Goal: Task Accomplishment & Management: Use online tool/utility

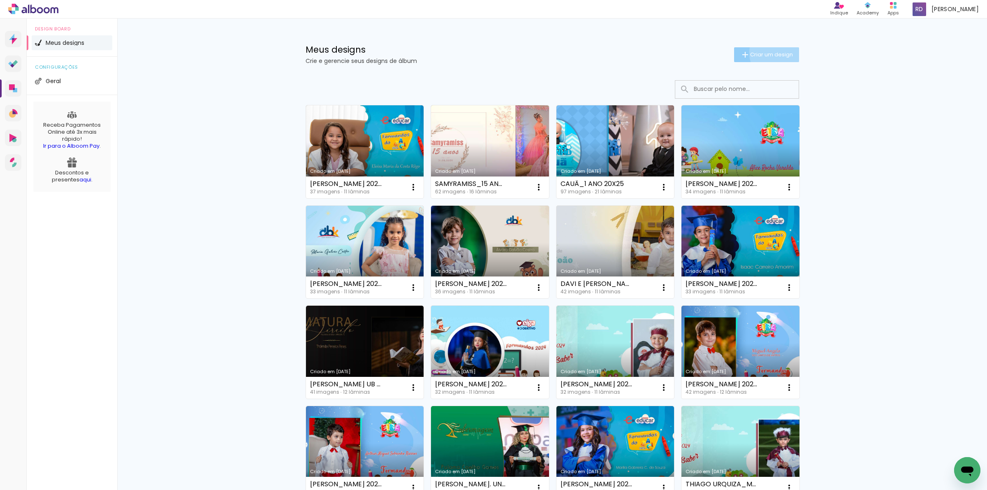
click at [773, 53] on span "Criar um design" at bounding box center [771, 54] width 43 height 5
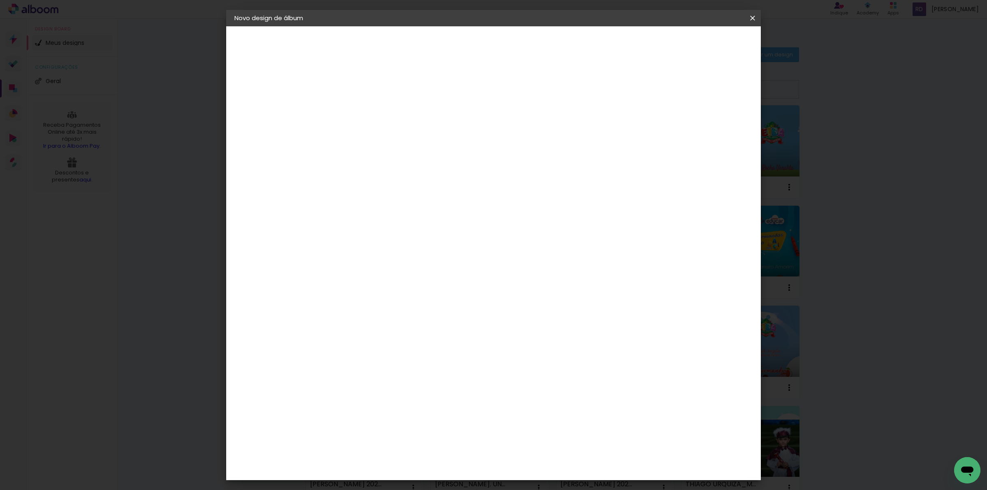
click at [369, 110] on input at bounding box center [369, 110] width 0 height 13
click at [369, 107] on input "25x30" at bounding box center [369, 110] width 0 height 13
type input "25x30"
type paper-input "25x30"
click at [0, 0] on slot "Avançar" at bounding box center [0, 0] width 0 height 0
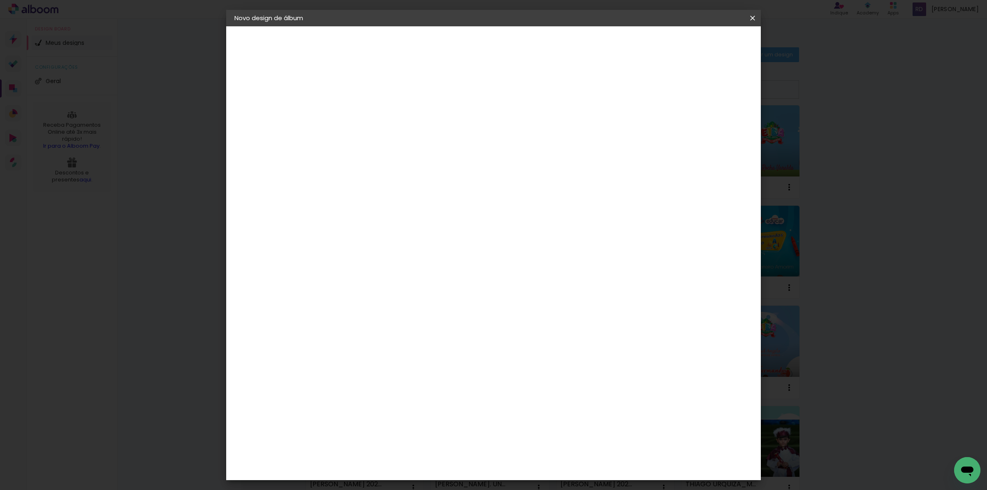
click at [523, 130] on paper-item "Tamanho Livre" at bounding box center [483, 125] width 79 height 18
click at [0, 0] on slot "Tamanho Livre" at bounding box center [0, 0] width 0 height 0
click at [0, 0] on slot "Avançar" at bounding box center [0, 0] width 0 height 0
drag, startPoint x: 349, startPoint y: 231, endPoint x: 337, endPoint y: 228, distance: 11.8
click at [337, 228] on input "30" at bounding box center [342, 233] width 21 height 12
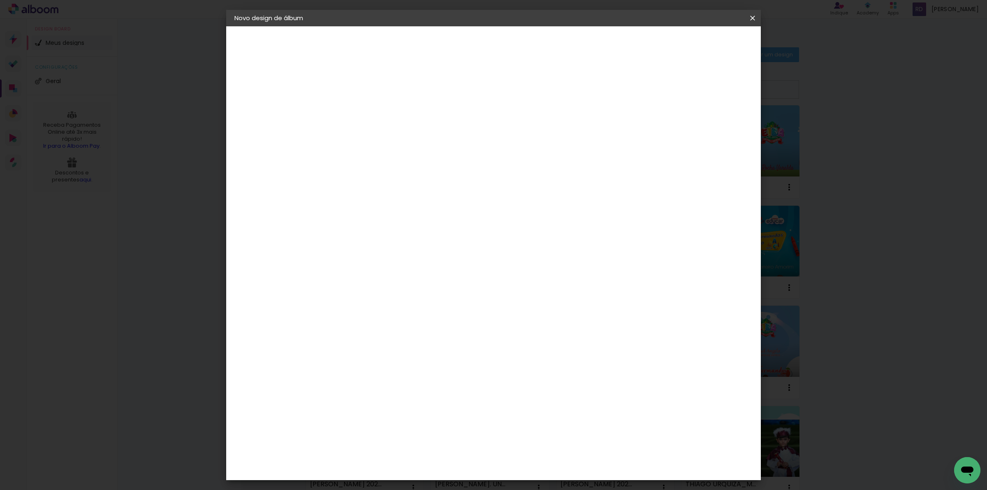
drag, startPoint x: 353, startPoint y: 285, endPoint x: 335, endPoint y: 285, distance: 17.7
click at [335, 285] on input "50" at bounding box center [342, 286] width 21 height 12
type input "25,4"
type paper-input "25,4"
drag, startPoint x: 542, startPoint y: 315, endPoint x: 535, endPoint y: 315, distance: 6.6
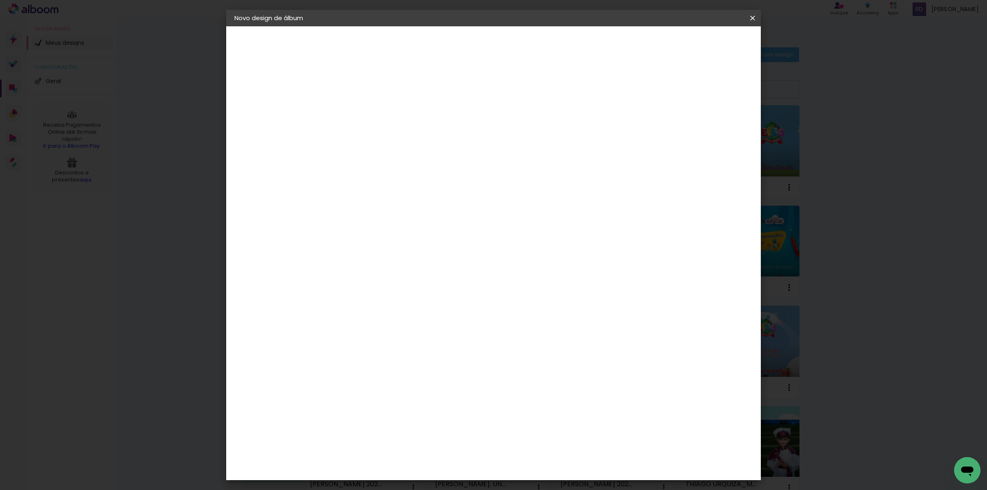
click at [535, 315] on input "60" at bounding box center [538, 317] width 21 height 12
type input "1"
type paper-input "1"
click at [373, 95] on input "1" at bounding box center [363, 94] width 28 height 10
type input "6"
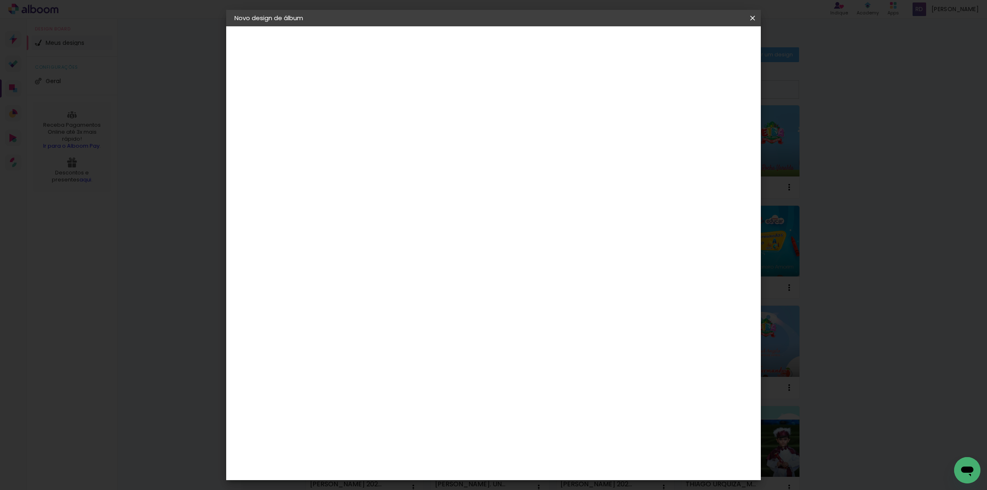
type paper-input "6"
click at [711, 118] on input "6" at bounding box center [707, 124] width 15 height 12
type input "7"
type paper-input "7"
click at [711, 118] on input "7" at bounding box center [706, 124] width 15 height 12
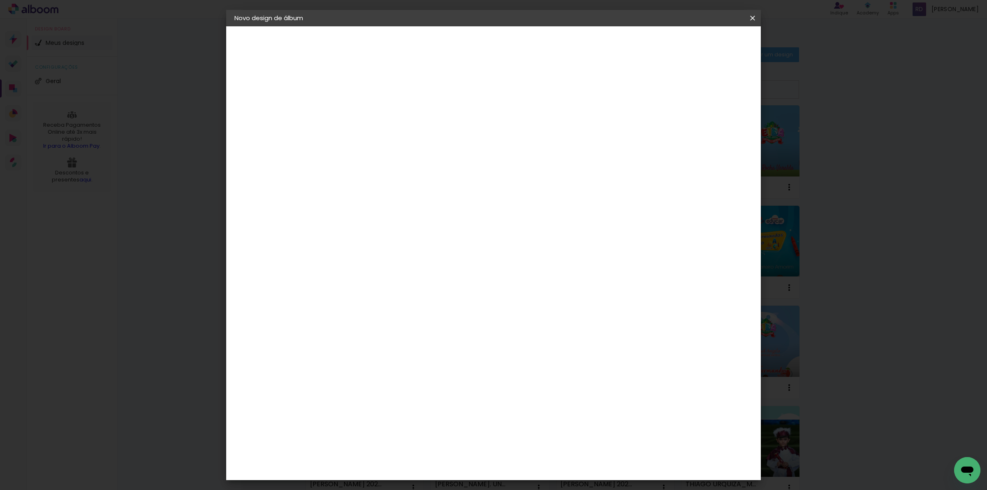
type input "8"
type paper-input "8"
click at [709, 120] on input "8" at bounding box center [705, 124] width 15 height 12
click at [699, 42] on span "Iniciar design" at bounding box center [680, 44] width 37 height 6
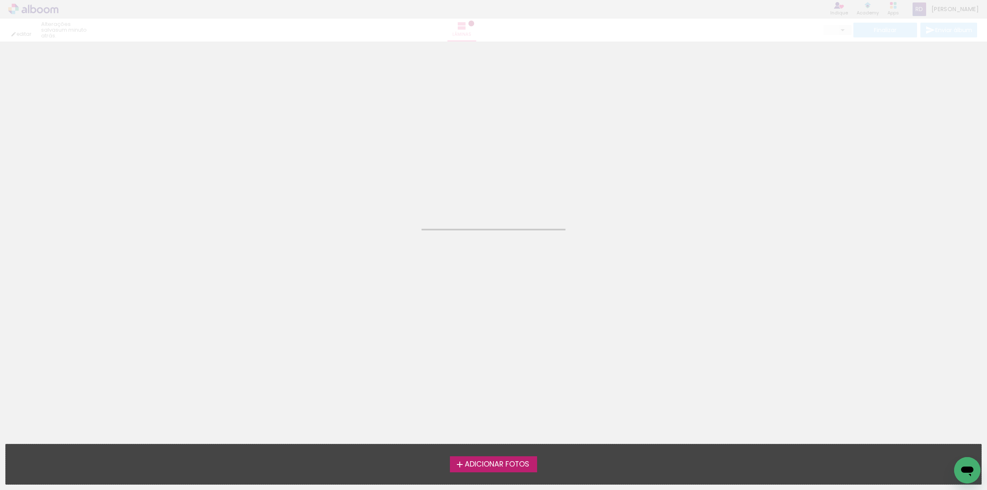
click at [491, 464] on span "Adicionar Fotos" at bounding box center [497, 464] width 65 height 7
click at [0, 0] on input "file" at bounding box center [0, 0] width 0 height 0
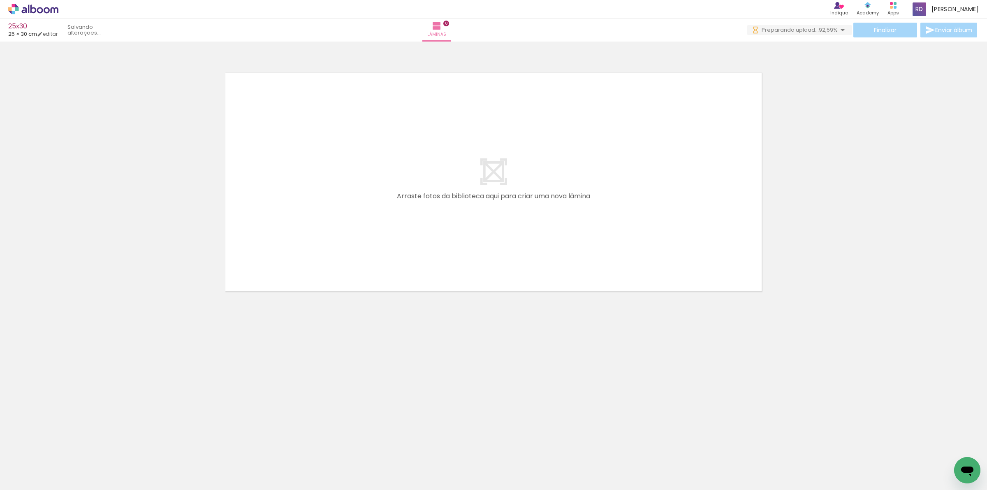
click at [23, 479] on span "Adicionar Fotos" at bounding box center [29, 478] width 25 height 9
click at [0, 0] on input "file" at bounding box center [0, 0] width 0 height 0
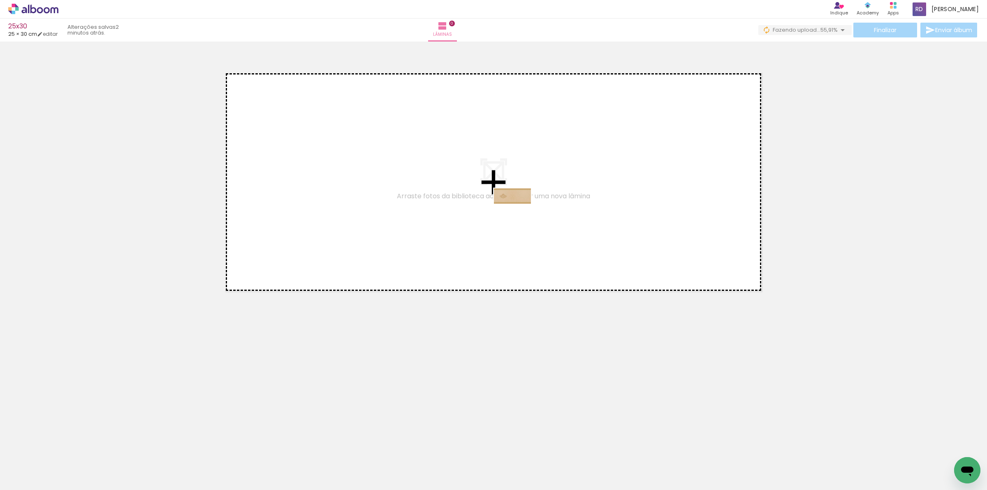
drag, startPoint x: 951, startPoint y: 465, endPoint x: 519, endPoint y: 213, distance: 500.3
click at [519, 213] on quentale-workspace at bounding box center [493, 245] width 987 height 490
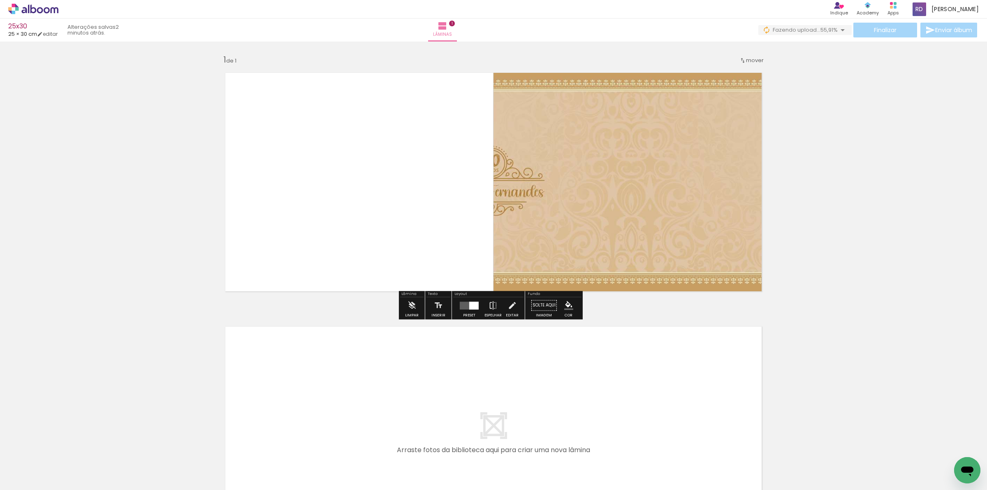
click at [465, 307] on quentale-layouter at bounding box center [469, 305] width 19 height 8
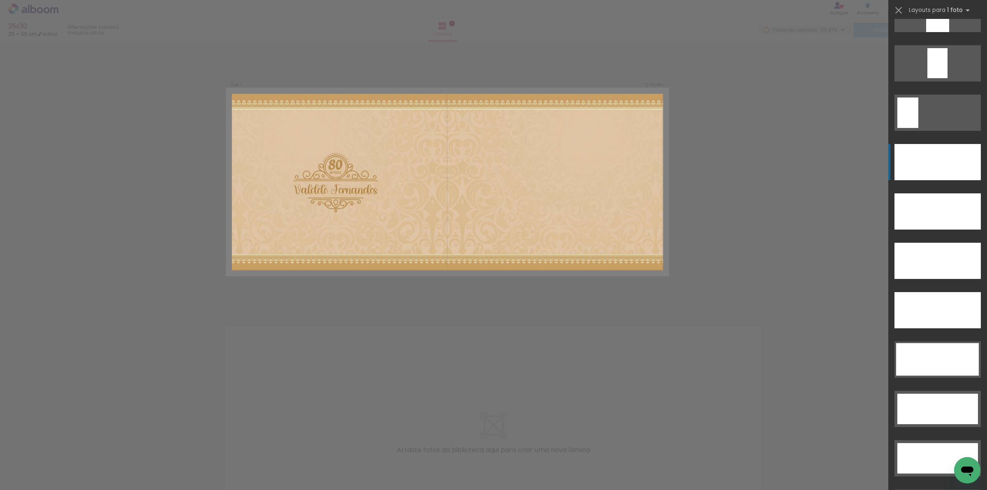
scroll to position [2313, 0]
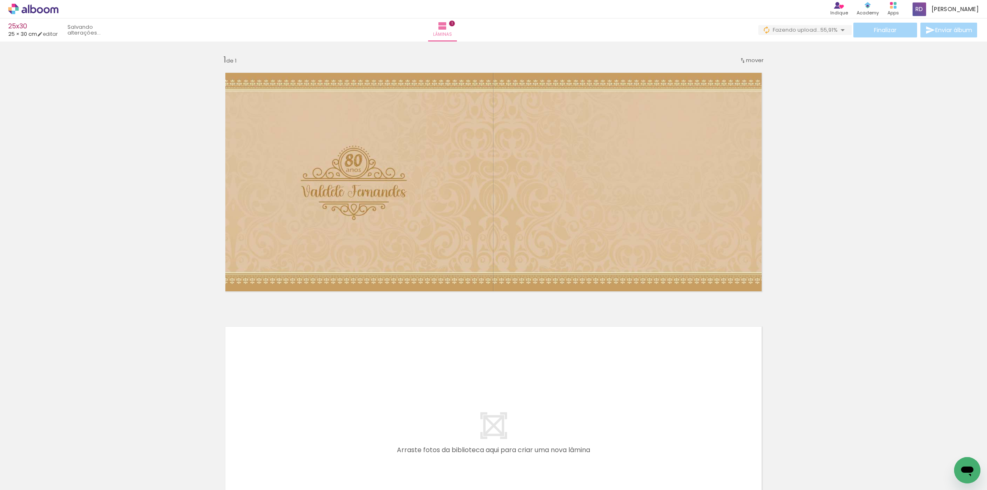
scroll to position [0, 0]
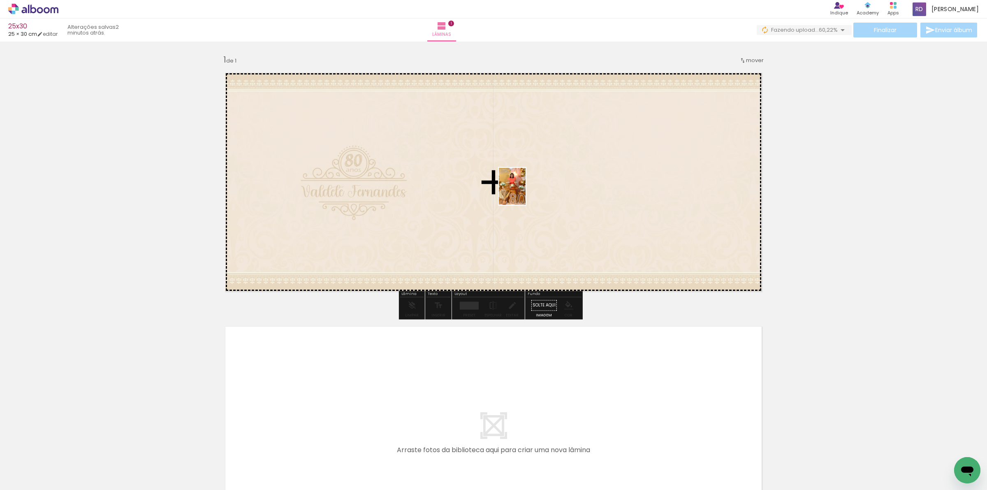
drag, startPoint x: 274, startPoint y: 464, endPoint x: 523, endPoint y: 192, distance: 368.7
click at [523, 192] on quentale-workspace at bounding box center [493, 245] width 987 height 490
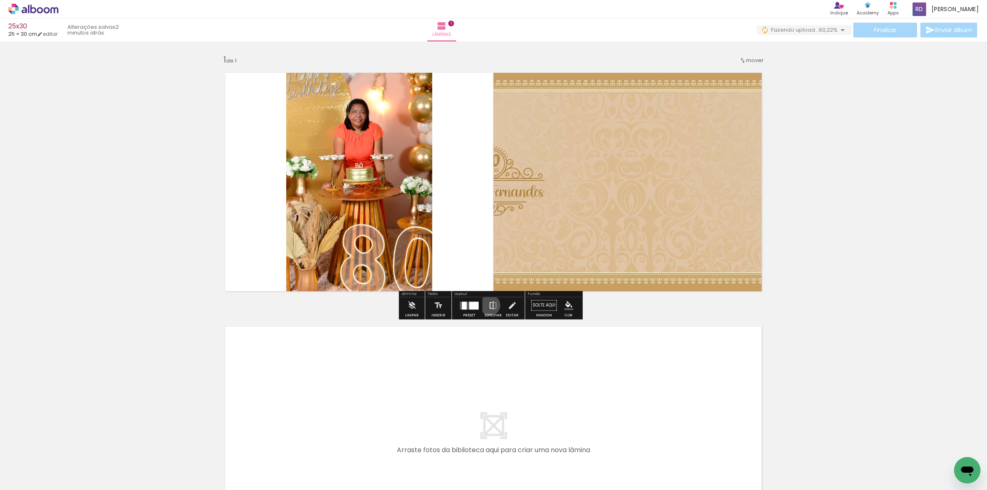
click at [489, 305] on iron-icon at bounding box center [493, 305] width 9 height 16
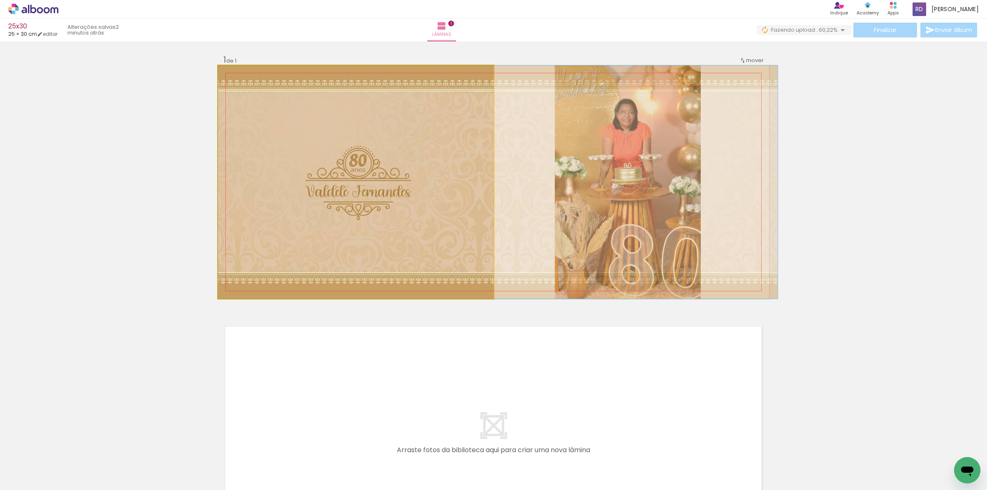
drag, startPoint x: 337, startPoint y: 179, endPoint x: 493, endPoint y: 186, distance: 156.4
click at [493, 186] on quentale-layouter at bounding box center [493, 181] width 551 height 233
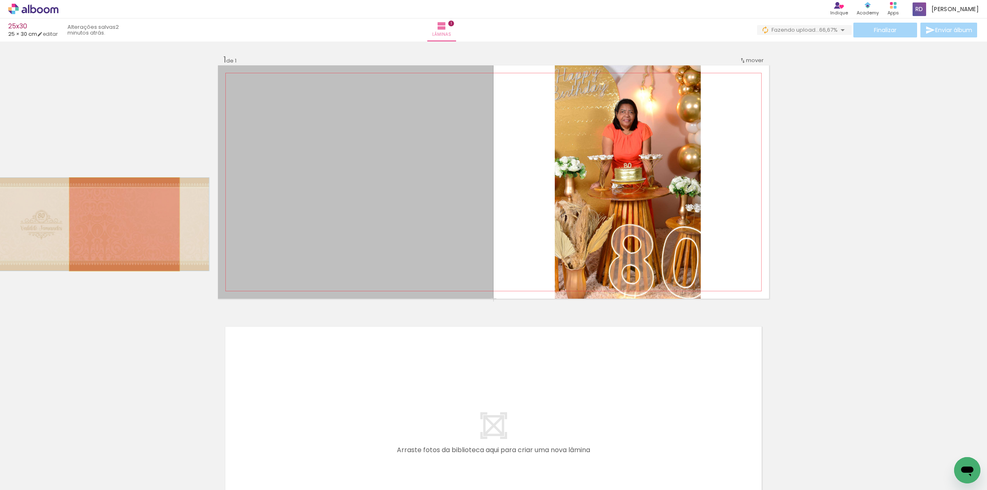
drag, startPoint x: 424, startPoint y: 229, endPoint x: 120, endPoint y: 224, distance: 303.9
click at [120, 224] on div "Inserir lâmina 1 de 1" at bounding box center [493, 298] width 987 height 508
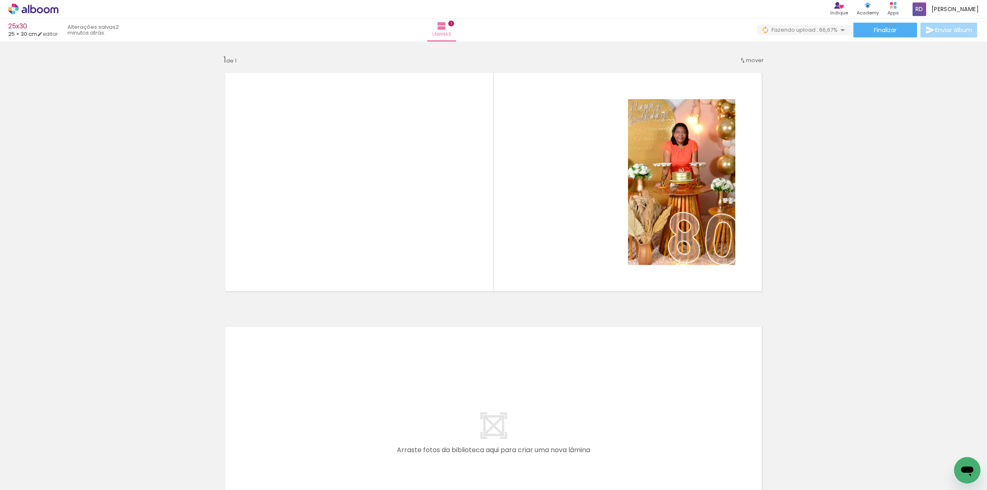
scroll to position [0, 3366]
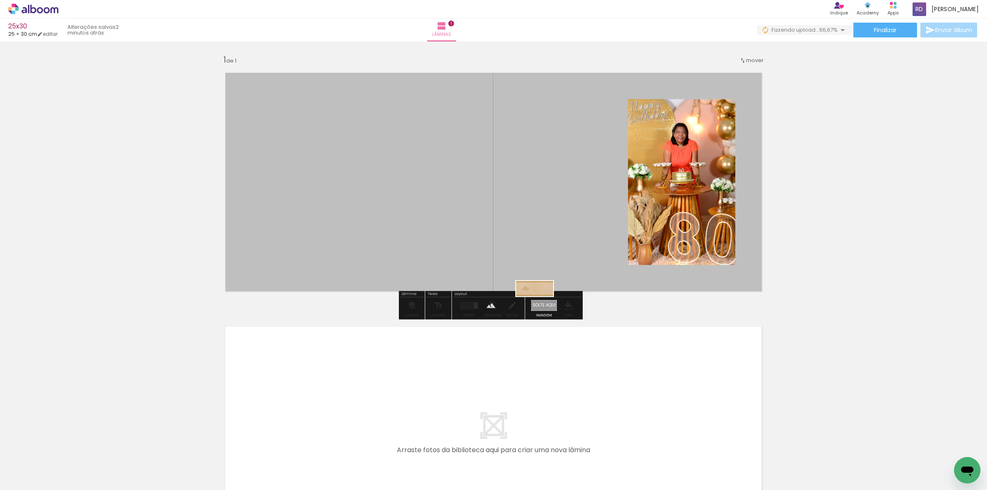
drag, startPoint x: 944, startPoint y: 463, endPoint x: 541, endPoint y: 306, distance: 432.9
click at [541, 306] on quentale-workspace at bounding box center [493, 245] width 987 height 490
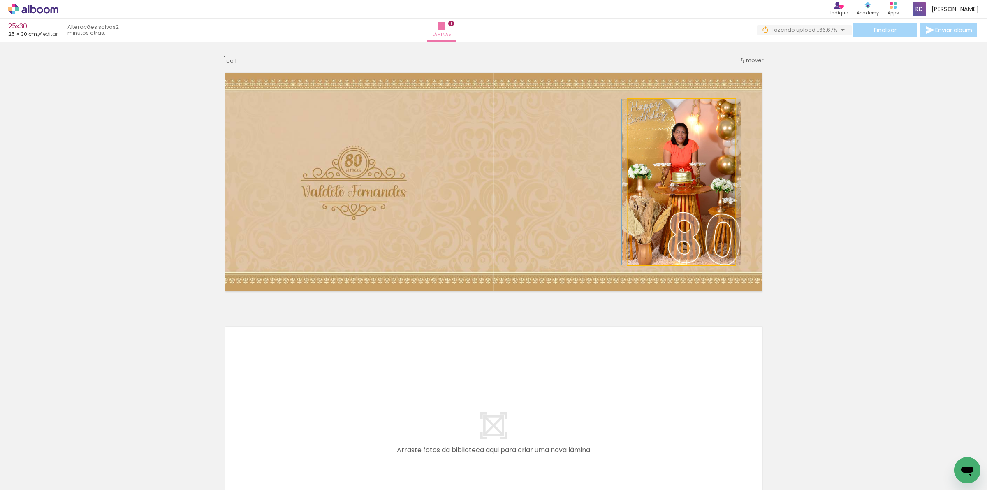
click at [684, 181] on quentale-photo at bounding box center [681, 182] width 107 height 166
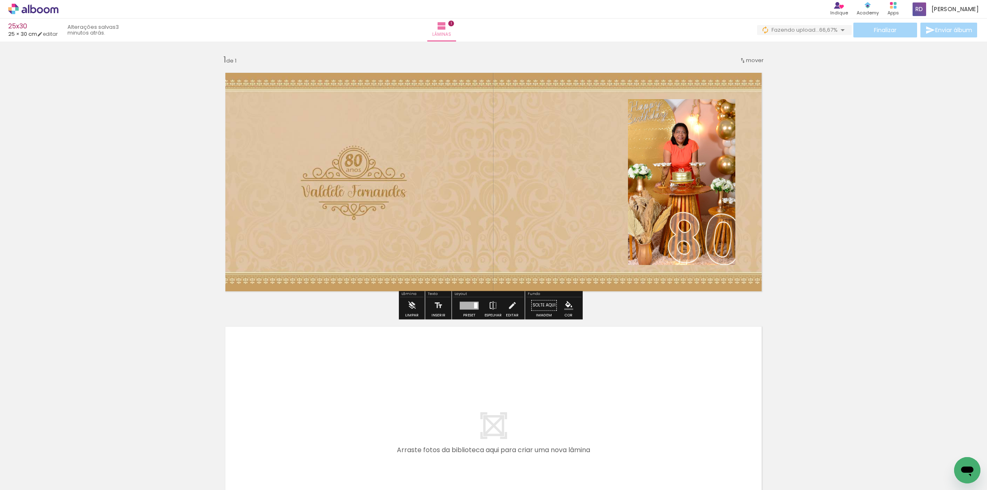
click at [667, 176] on quentale-photo at bounding box center [681, 182] width 107 height 166
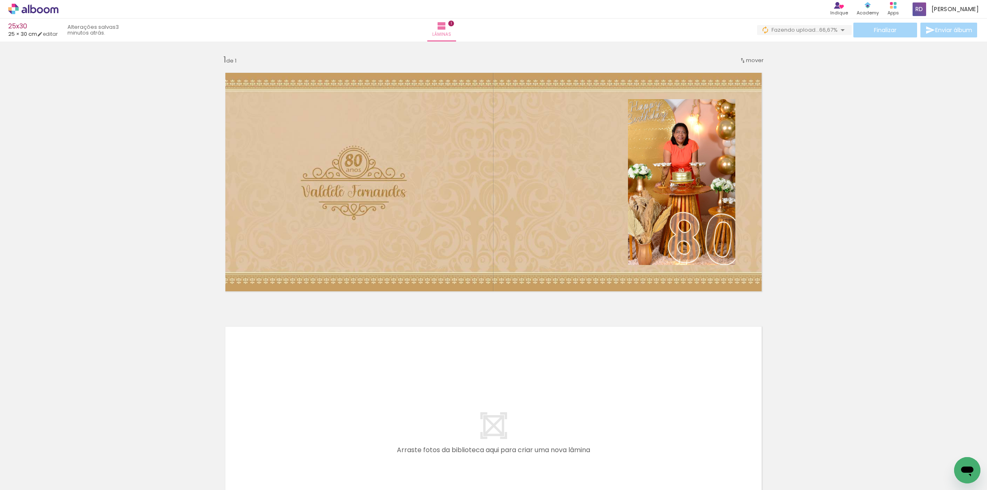
scroll to position [0, 0]
click at [141, 461] on div at bounding box center [128, 462] width 26 height 37
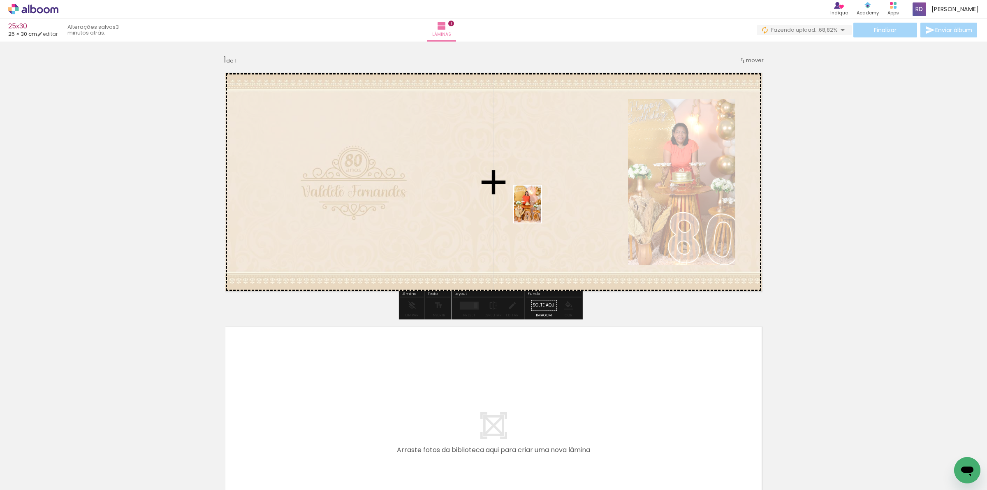
drag, startPoint x: 410, startPoint y: 463, endPoint x: 539, endPoint y: 210, distance: 284.1
click at [539, 210] on quentale-workspace at bounding box center [493, 245] width 987 height 490
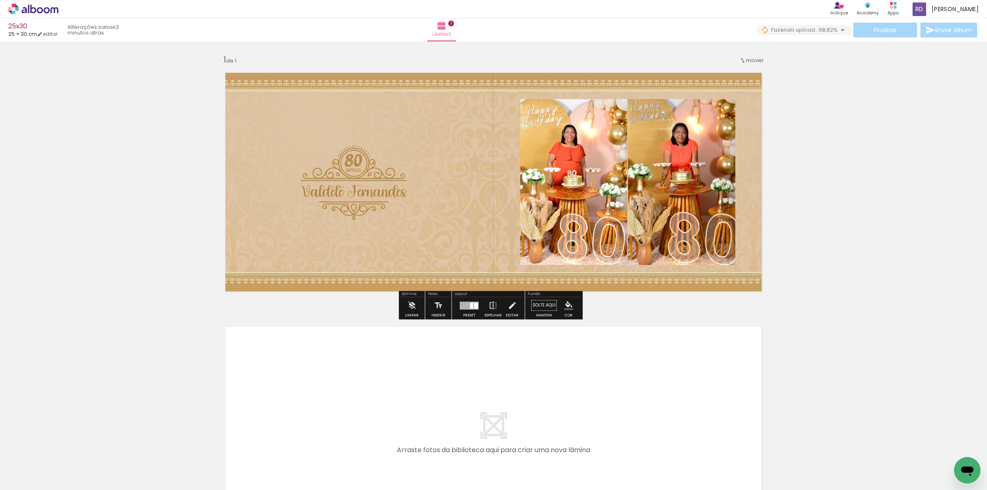
click at [574, 184] on quentale-photo at bounding box center [573, 182] width 107 height 166
click at [678, 165] on quentale-photo at bounding box center [681, 182] width 107 height 166
click at [588, 179] on quentale-photo at bounding box center [573, 182] width 107 height 166
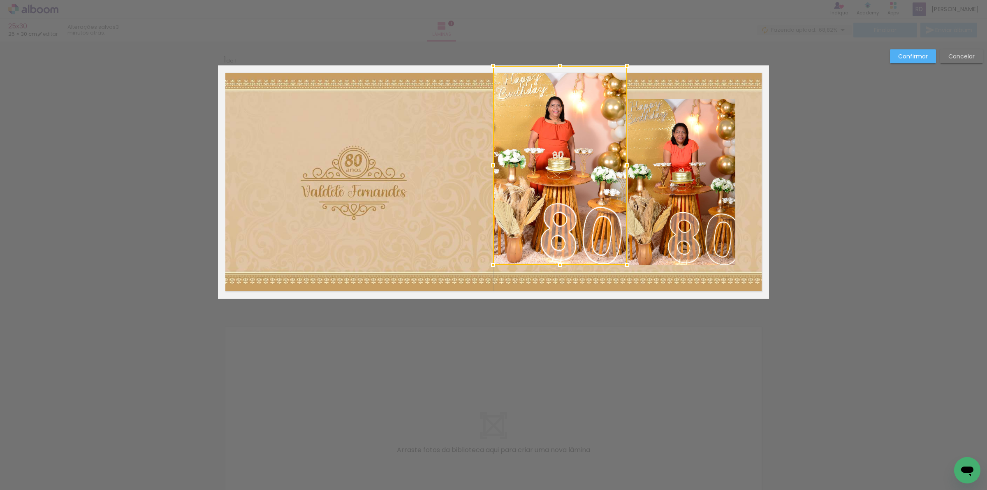
drag, startPoint x: 516, startPoint y: 99, endPoint x: 489, endPoint y: 46, distance: 59.2
click at [489, 46] on div "Inserir lâmina 1 de 1 Confirmar Cancelar" at bounding box center [493, 305] width 987 height 527
click at [554, 120] on quentale-photo at bounding box center [560, 165] width 134 height 199
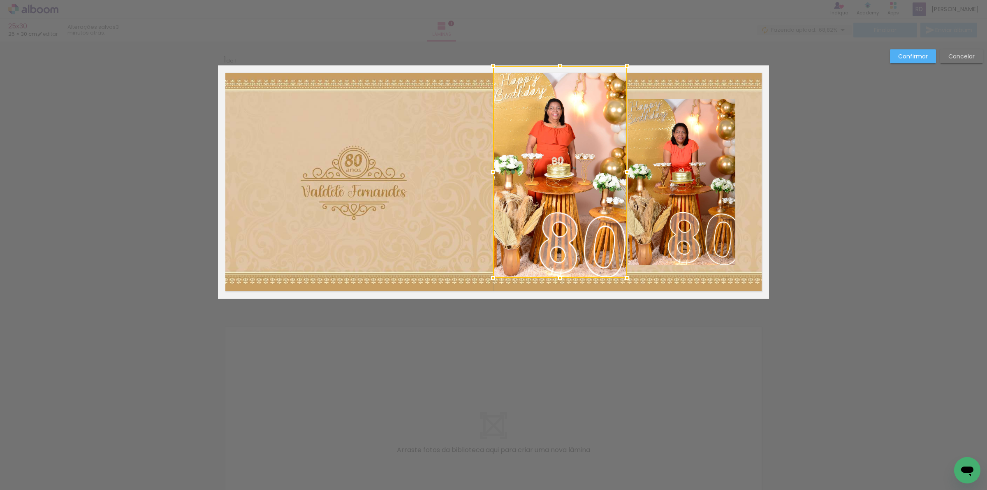
drag, startPoint x: 556, startPoint y: 266, endPoint x: 562, endPoint y: 276, distance: 11.6
click at [573, 352] on div "Inserir lâmina 1 de 1 Confirmar Cancelar" at bounding box center [493, 305] width 987 height 527
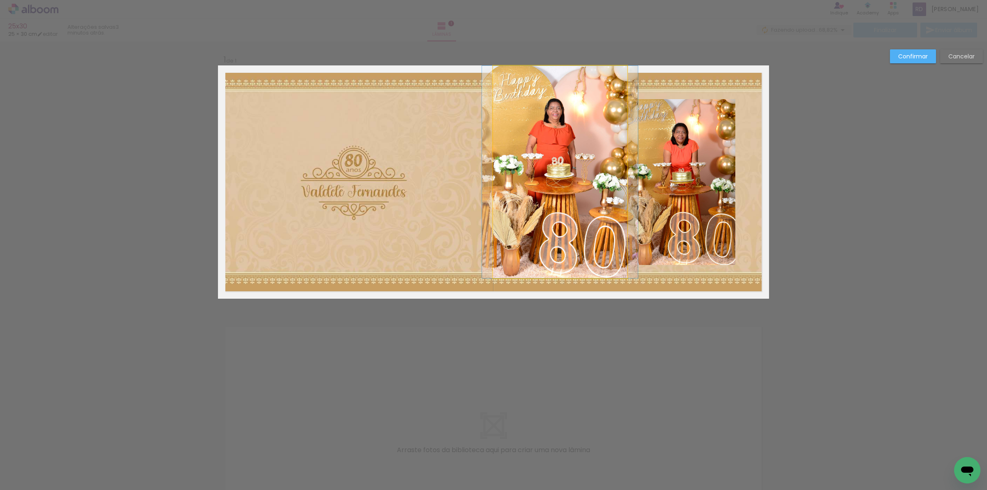
click at [546, 237] on quentale-photo at bounding box center [560, 172] width 134 height 212
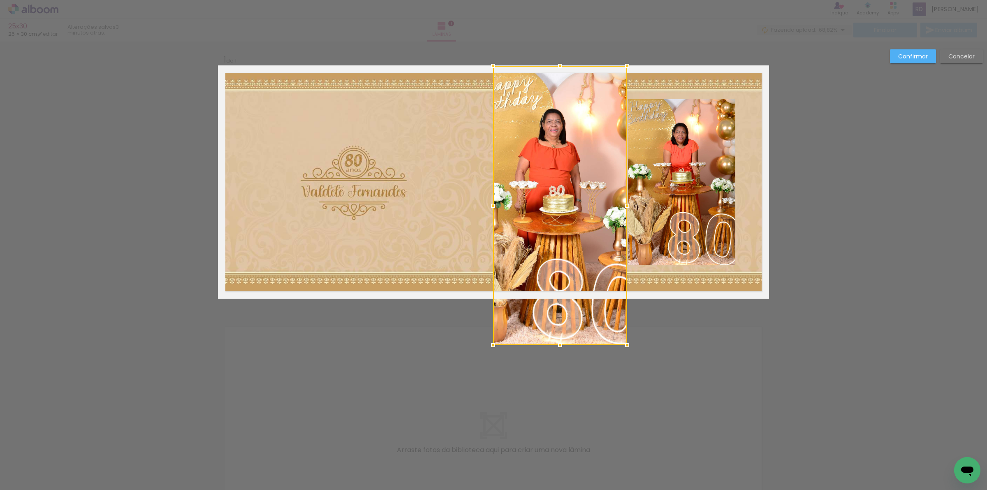
drag, startPoint x: 556, startPoint y: 276, endPoint x: 558, endPoint y: 290, distance: 14.1
click at [558, 290] on div at bounding box center [560, 205] width 134 height 279
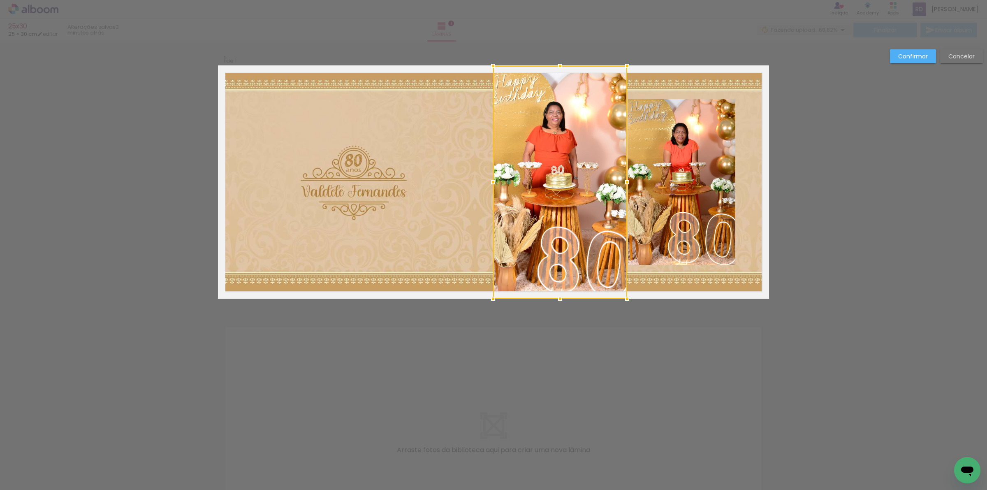
click at [650, 180] on quentale-photo at bounding box center [681, 182] width 107 height 166
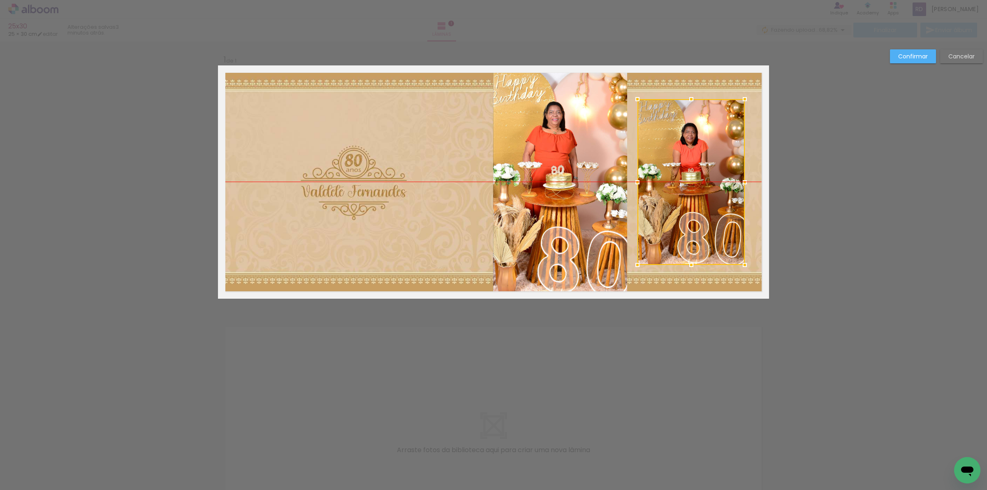
drag, startPoint x: 647, startPoint y: 161, endPoint x: 656, endPoint y: 162, distance: 9.6
click at [656, 162] on div at bounding box center [690, 182] width 107 height 166
click at [0, 0] on slot "Confirmar" at bounding box center [0, 0] width 0 height 0
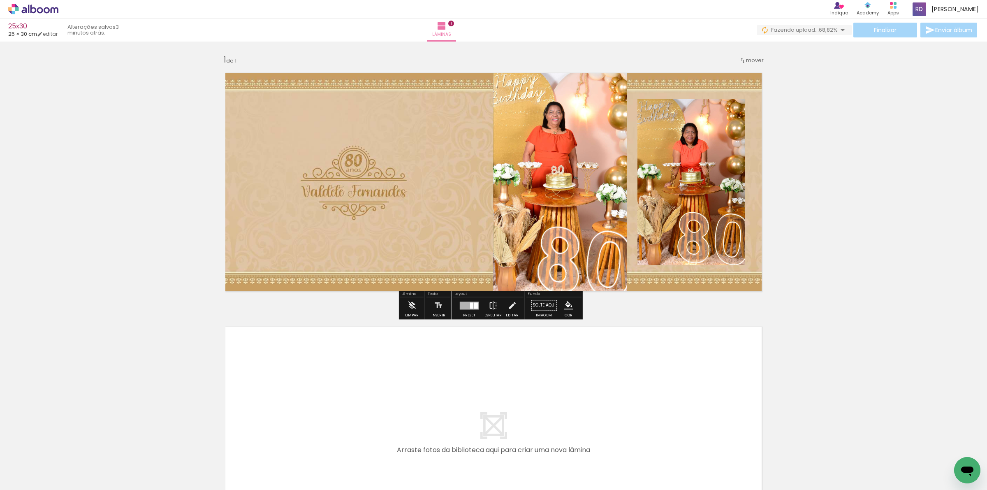
click at [718, 127] on paper-item at bounding box center [720, 127] width 15 height 6
click at [717, 162] on iron-icon "color picker" at bounding box center [722, 160] width 10 height 8
click at [722, 87] on paper-item "#ffffff" at bounding box center [726, 89] width 8 height 8
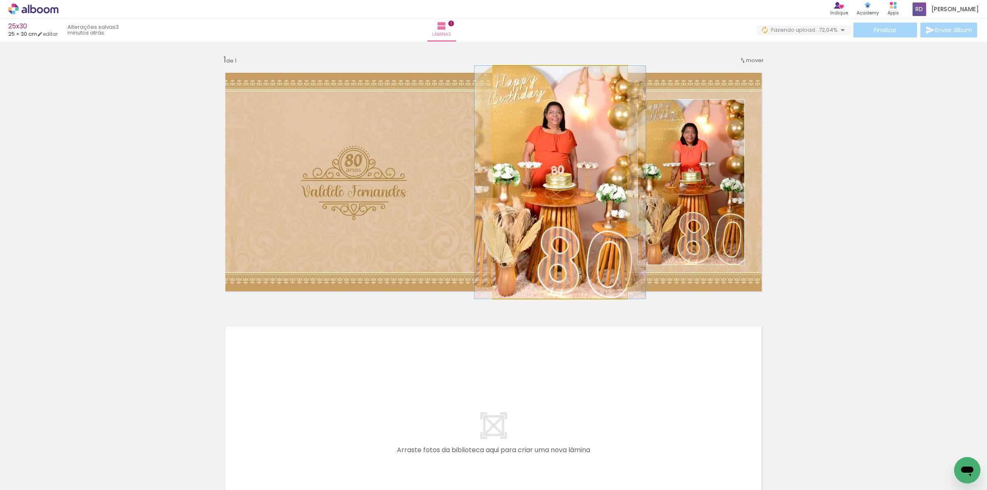
click at [585, 226] on quentale-photo at bounding box center [560, 182] width 134 height 233
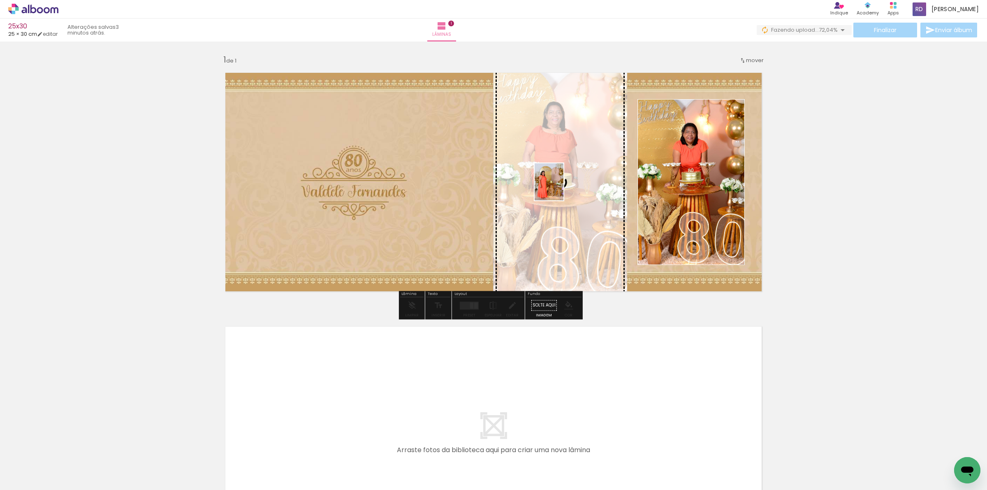
drag, startPoint x: 458, startPoint y: 467, endPoint x: 559, endPoint y: 188, distance: 296.7
click at [559, 188] on quentale-workspace at bounding box center [493, 245] width 987 height 490
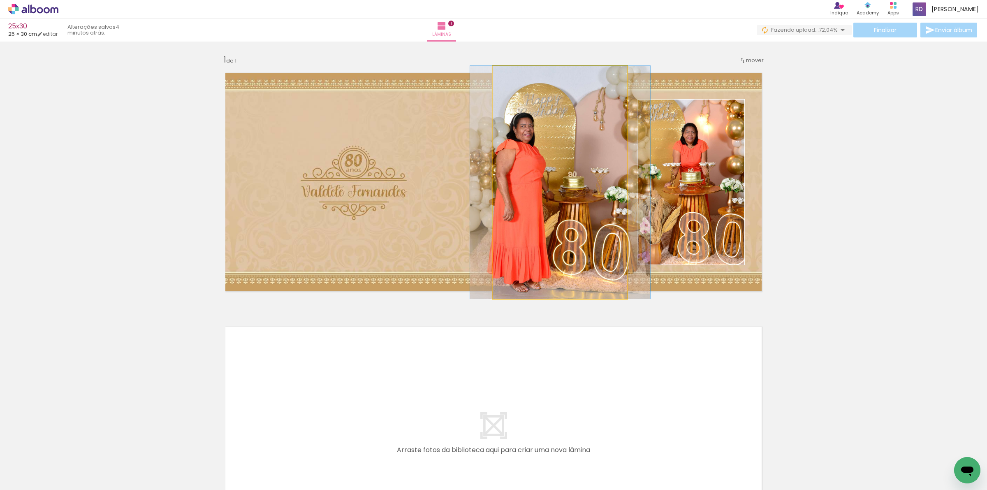
click at [553, 196] on quentale-photo at bounding box center [560, 182] width 134 height 233
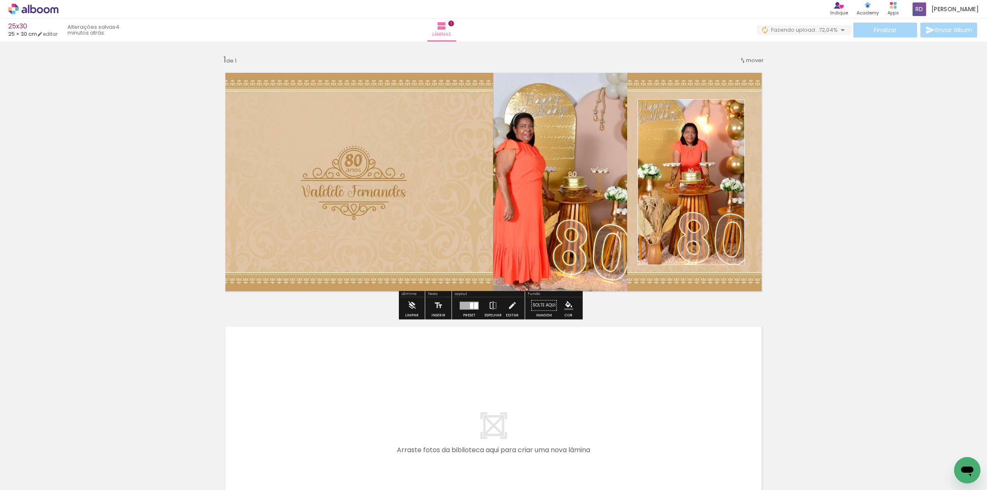
click at [672, 191] on quentale-photo at bounding box center [690, 182] width 107 height 166
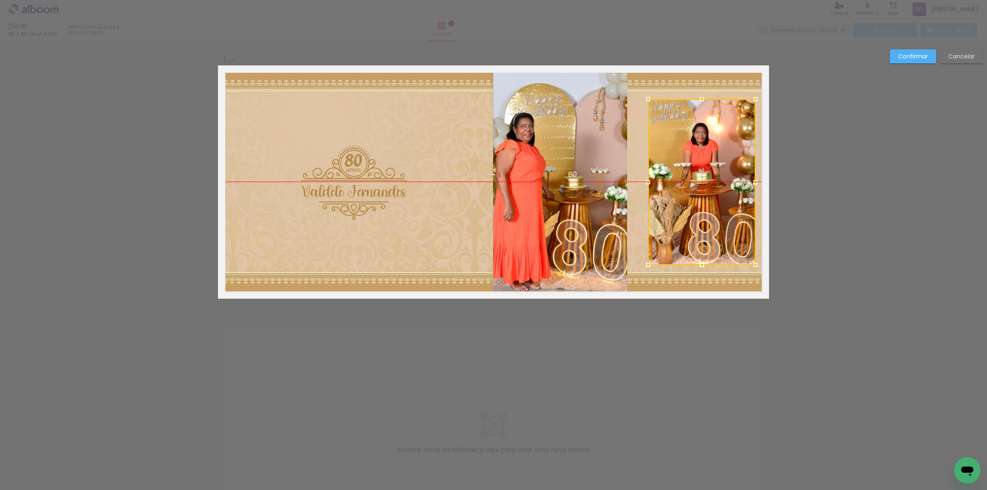
drag, startPoint x: 658, startPoint y: 171, endPoint x: 669, endPoint y: 174, distance: 11.0
click at [669, 174] on div at bounding box center [701, 182] width 107 height 166
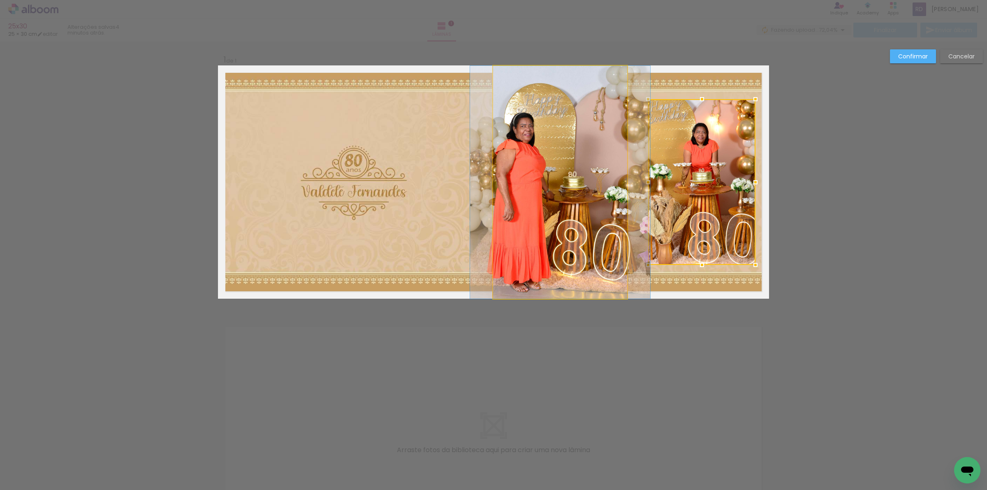
click at [593, 165] on quentale-photo at bounding box center [560, 182] width 134 height 233
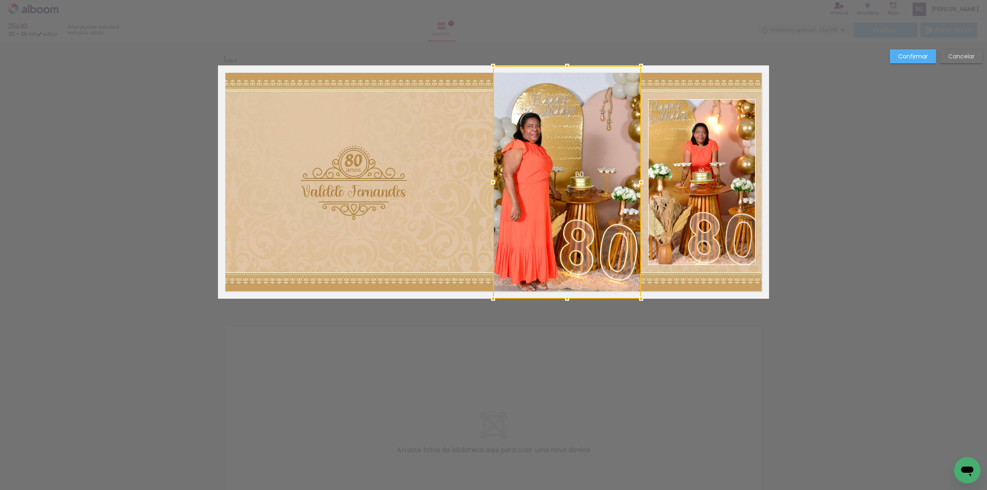
drag, startPoint x: 622, startPoint y: 183, endPoint x: 636, endPoint y: 184, distance: 14.0
click at [636, 184] on div at bounding box center [641, 182] width 16 height 16
click at [0, 0] on slot "Confirmar" at bounding box center [0, 0] width 0 height 0
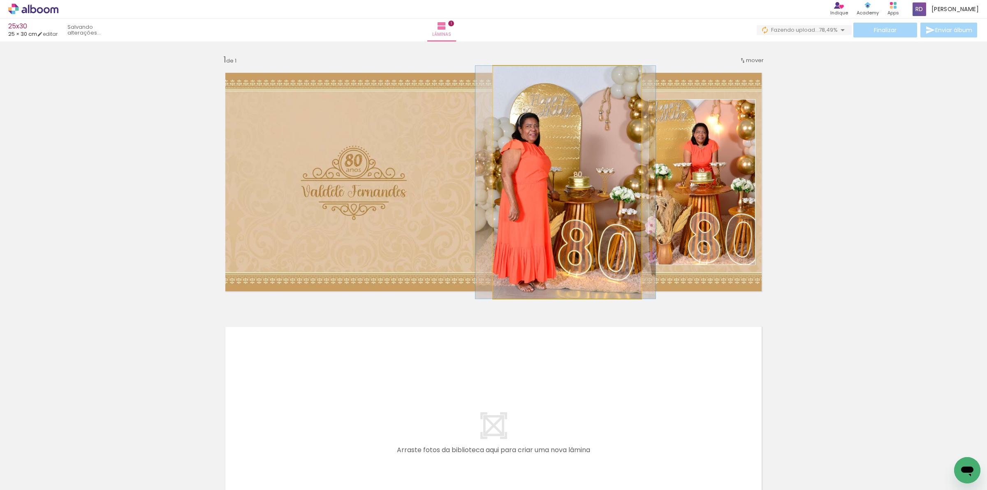
drag, startPoint x: 582, startPoint y: 181, endPoint x: 581, endPoint y: 174, distance: 7.2
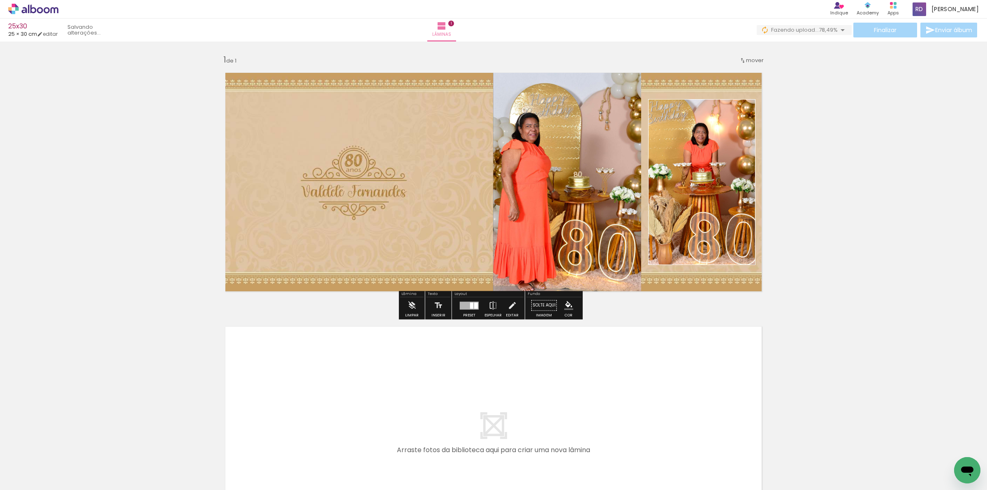
click at [610, 357] on quentale-layouter at bounding box center [493, 435] width 551 height 233
click at [622, 309] on div "Inserir lâmina 1 de 1" at bounding box center [493, 298] width 987 height 508
click at [810, 205] on div "Inserir lâmina 1 de 1" at bounding box center [493, 298] width 987 height 508
click at [832, 141] on div "Inserir lâmina 1 de 1" at bounding box center [493, 298] width 987 height 508
click at [582, 215] on quentale-photo at bounding box center [567, 182] width 148 height 233
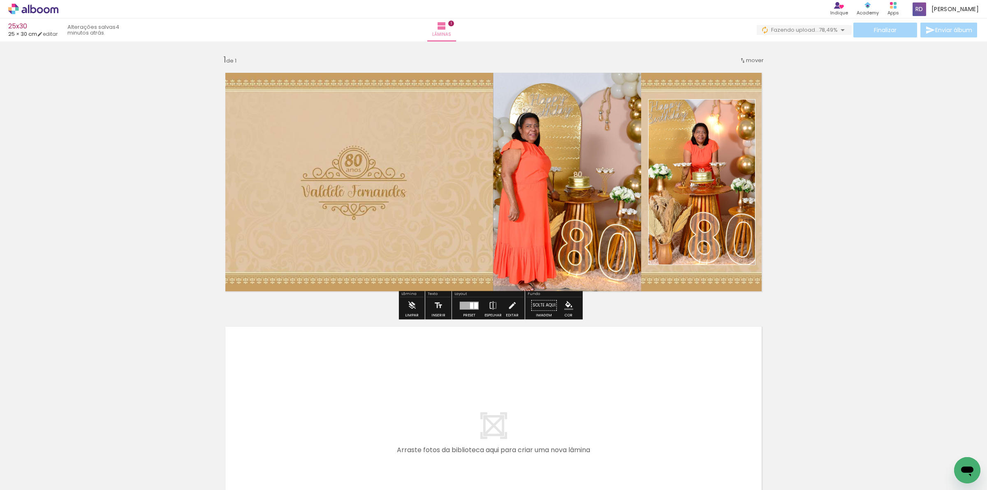
click at [582, 215] on quentale-photo at bounding box center [567, 182] width 148 height 233
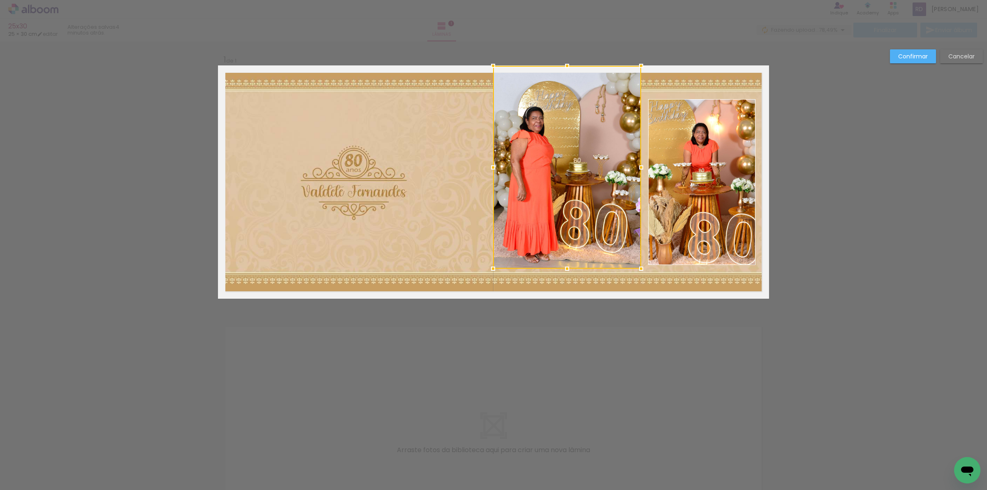
drag, startPoint x: 563, startPoint y: 303, endPoint x: 564, endPoint y: 272, distance: 30.5
click at [564, 272] on div at bounding box center [567, 268] width 16 height 16
click at [572, 161] on quentale-photo at bounding box center [567, 167] width 148 height 203
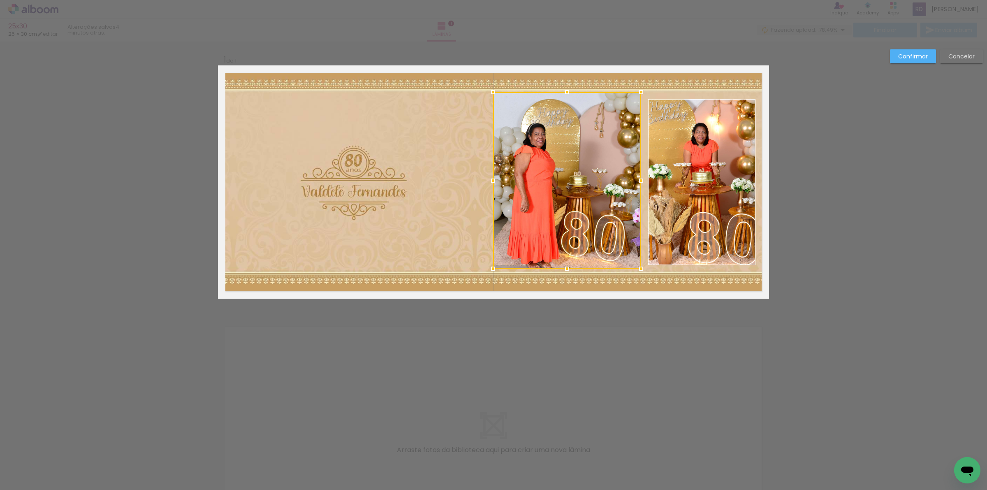
drag, startPoint x: 566, startPoint y: 65, endPoint x: 572, endPoint y: 91, distance: 27.0
click at [572, 91] on album-spread "1 de 1" at bounding box center [493, 181] width 551 height 233
click at [560, 163] on quentale-photo at bounding box center [567, 180] width 148 height 176
drag, startPoint x: 564, startPoint y: 268, endPoint x: 568, endPoint y: 271, distance: 4.8
click at [568, 271] on div at bounding box center [567, 271] width 16 height 16
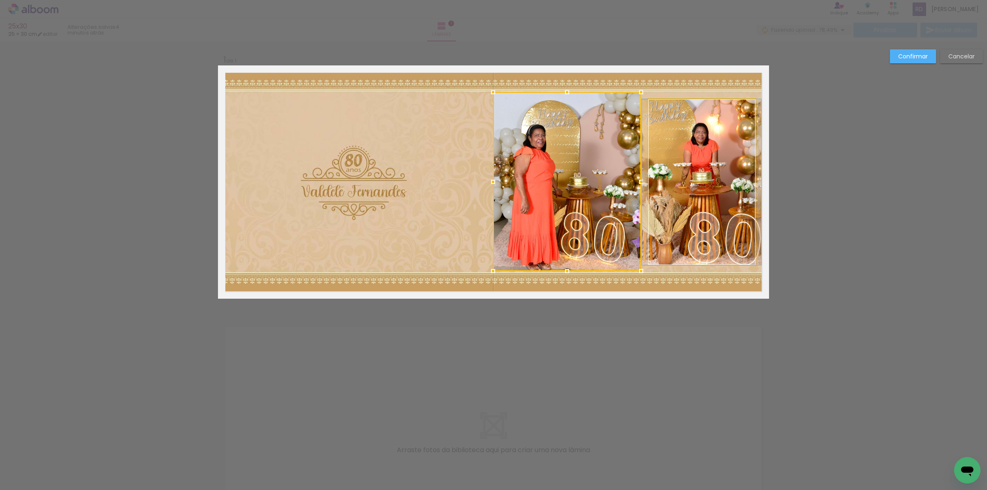
click at [648, 208] on quentale-photo at bounding box center [701, 182] width 107 height 166
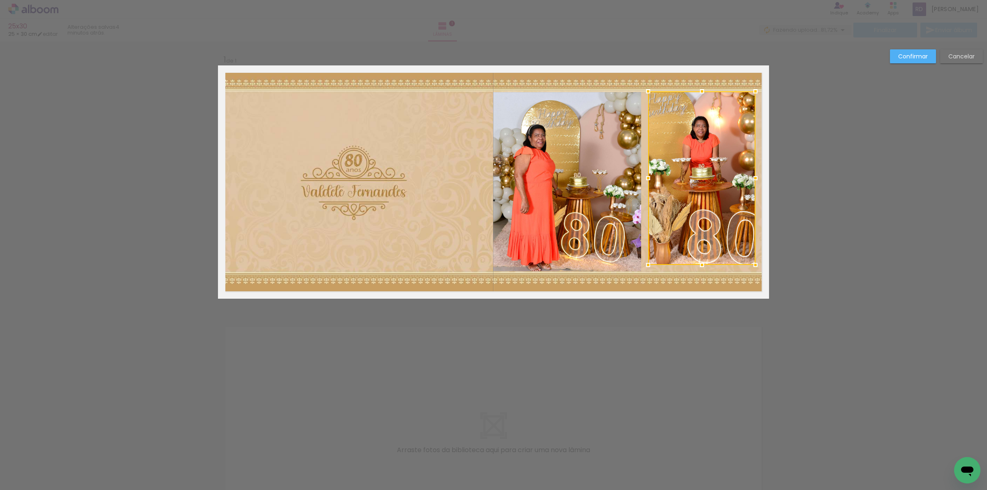
drag, startPoint x: 698, startPoint y: 98, endPoint x: 698, endPoint y: 90, distance: 7.4
click at [698, 90] on div at bounding box center [702, 91] width 16 height 16
click at [699, 167] on quentale-photo at bounding box center [701, 178] width 107 height 174
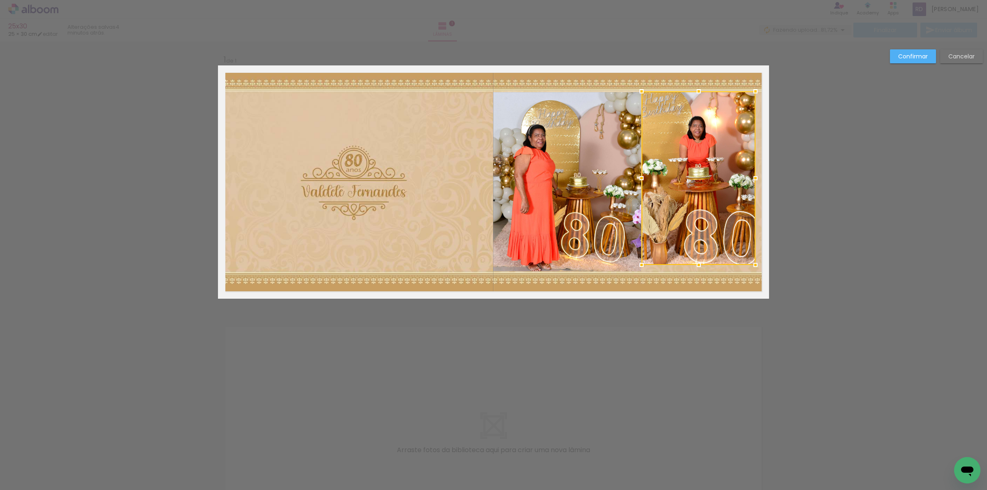
drag, startPoint x: 644, startPoint y: 180, endPoint x: 638, endPoint y: 177, distance: 7.2
click at [638, 177] on div at bounding box center [641, 178] width 16 height 16
click at [684, 201] on div at bounding box center [698, 178] width 114 height 174
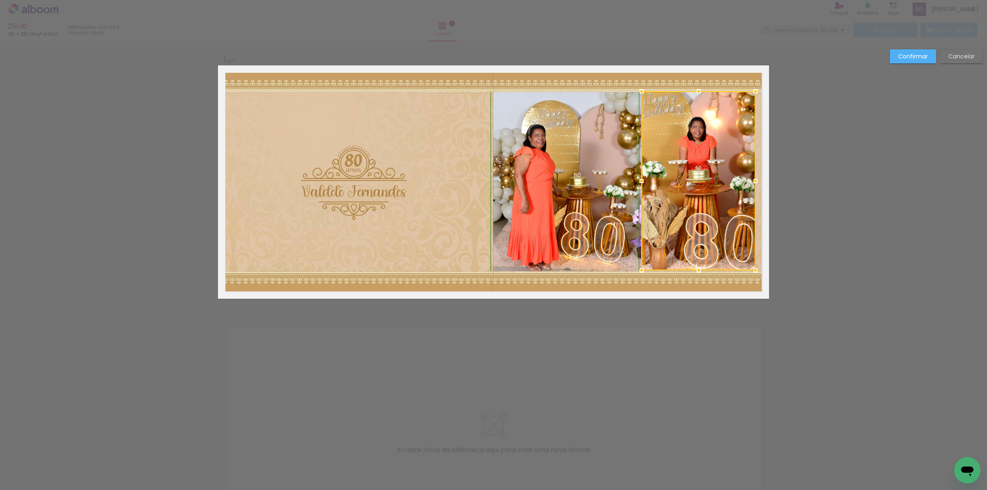
drag, startPoint x: 696, startPoint y: 264, endPoint x: 697, endPoint y: 273, distance: 8.3
click at [697, 273] on div at bounding box center [698, 270] width 16 height 16
click at [658, 157] on quentale-photo at bounding box center [698, 180] width 114 height 179
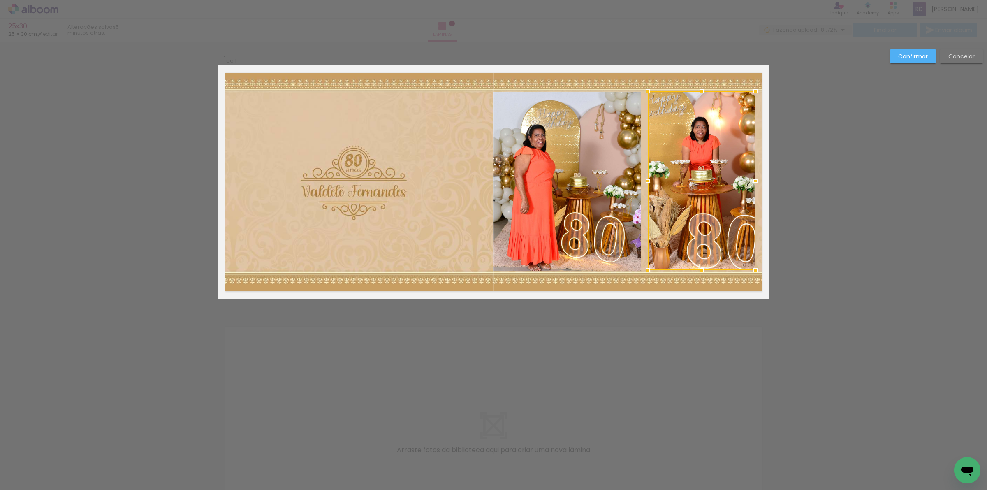
drag, startPoint x: 636, startPoint y: 181, endPoint x: 642, endPoint y: 184, distance: 6.8
click at [642, 184] on div at bounding box center [647, 181] width 16 height 16
click at [734, 132] on quentale-photo at bounding box center [702, 180] width 108 height 179
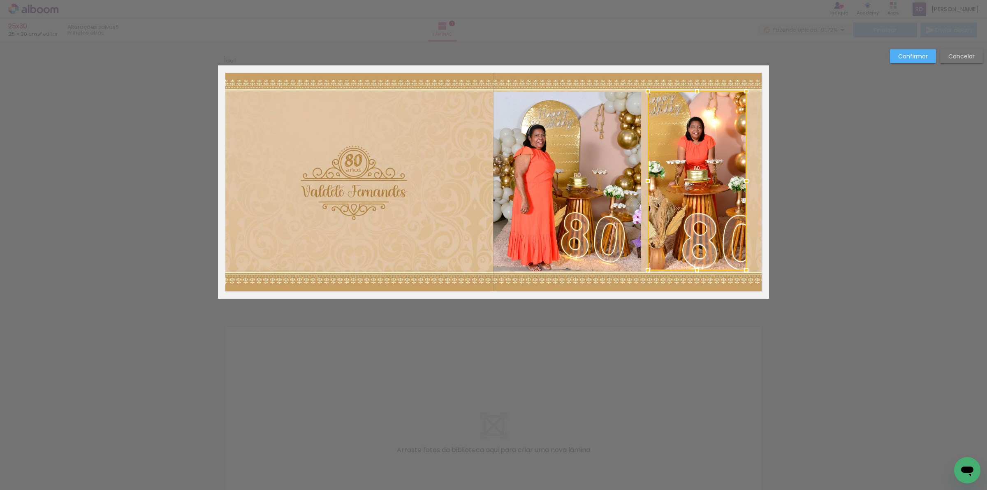
drag, startPoint x: 753, startPoint y: 180, endPoint x: 744, endPoint y: 181, distance: 8.8
click at [744, 181] on div at bounding box center [746, 181] width 16 height 16
click at [709, 116] on quentale-photo at bounding box center [697, 180] width 99 height 179
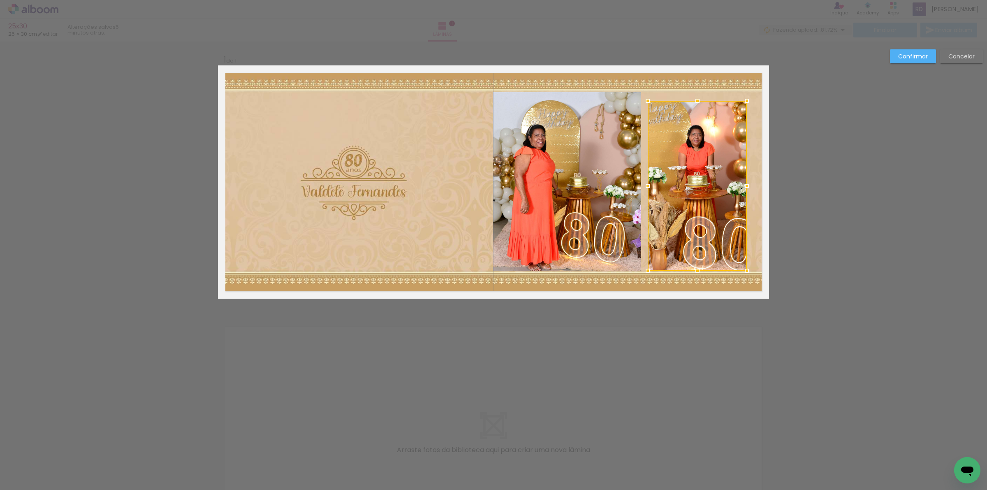
drag, startPoint x: 694, startPoint y: 93, endPoint x: 697, endPoint y: 102, distance: 9.6
click at [697, 102] on div at bounding box center [697, 101] width 16 height 16
click at [697, 139] on div at bounding box center [697, 186] width 99 height 170
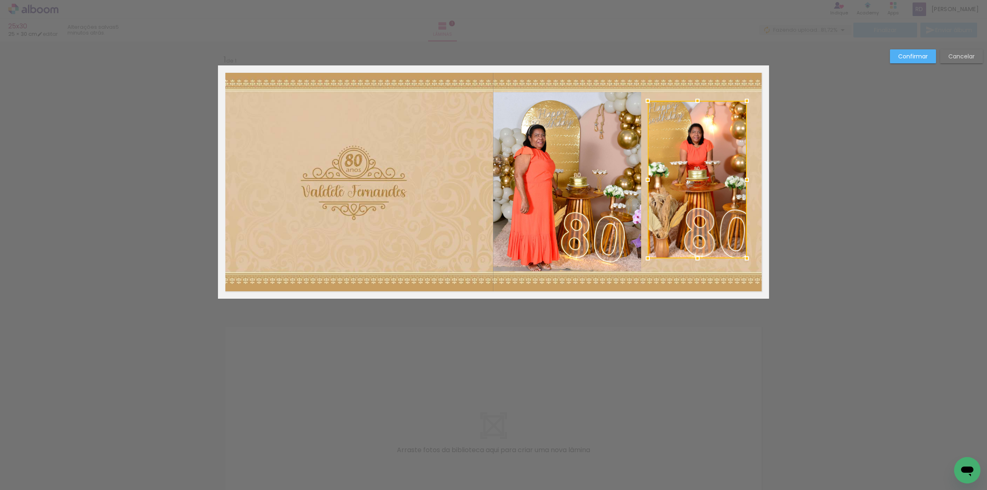
drag, startPoint x: 694, startPoint y: 271, endPoint x: 690, endPoint y: 258, distance: 12.9
click at [690, 258] on div at bounding box center [697, 258] width 16 height 16
click at [696, 186] on quentale-photo at bounding box center [697, 179] width 99 height 157
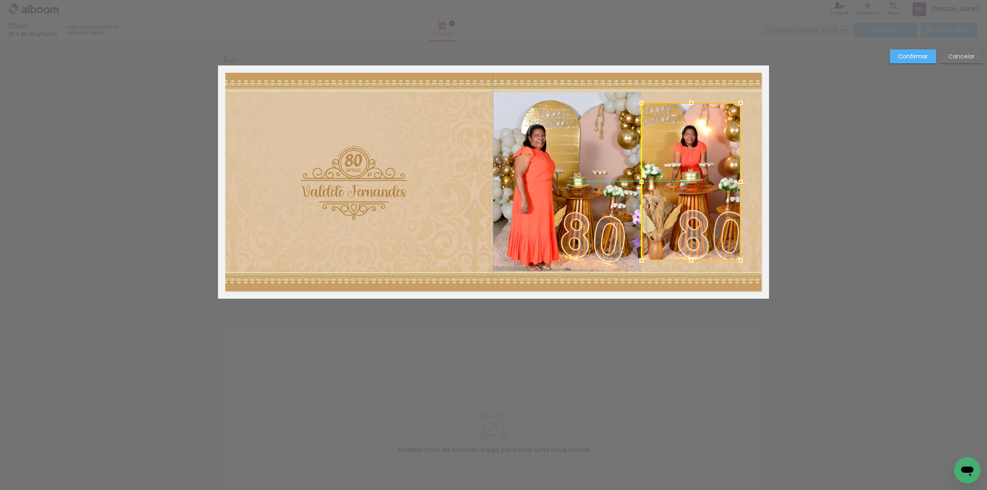
drag, startPoint x: 693, startPoint y: 171, endPoint x: 695, endPoint y: 177, distance: 5.6
click at [695, 177] on div at bounding box center [690, 181] width 99 height 157
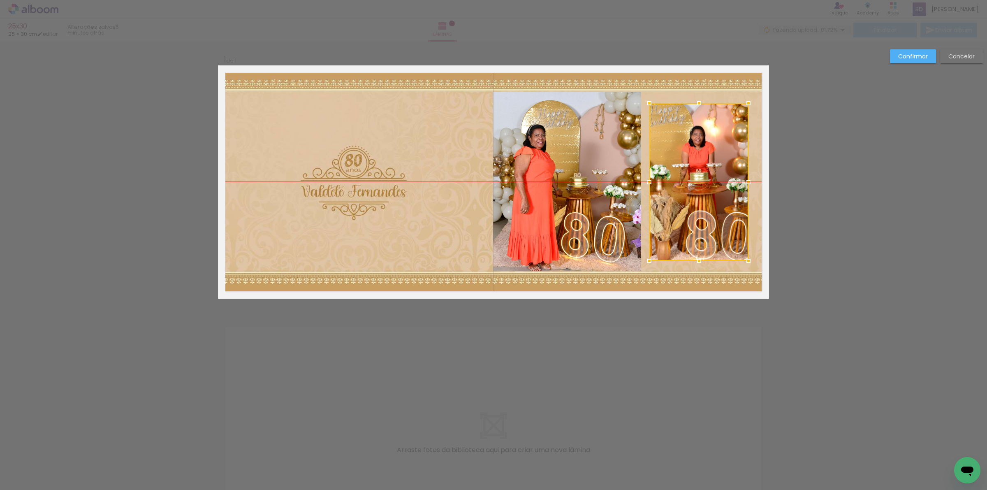
drag, startPoint x: 672, startPoint y: 161, endPoint x: 680, endPoint y: 163, distance: 7.6
click at [680, 163] on div at bounding box center [698, 181] width 99 height 157
click at [673, 153] on div at bounding box center [699, 181] width 99 height 157
click at [587, 146] on quentale-photo at bounding box center [567, 181] width 148 height 179
click at [0, 0] on slot "Confirmar" at bounding box center [0, 0] width 0 height 0
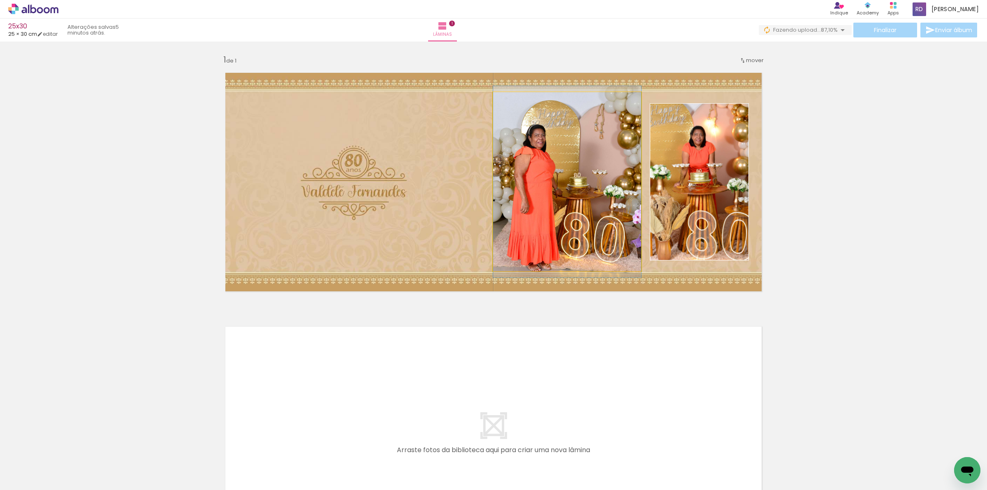
click at [576, 173] on quentale-photo at bounding box center [567, 181] width 148 height 179
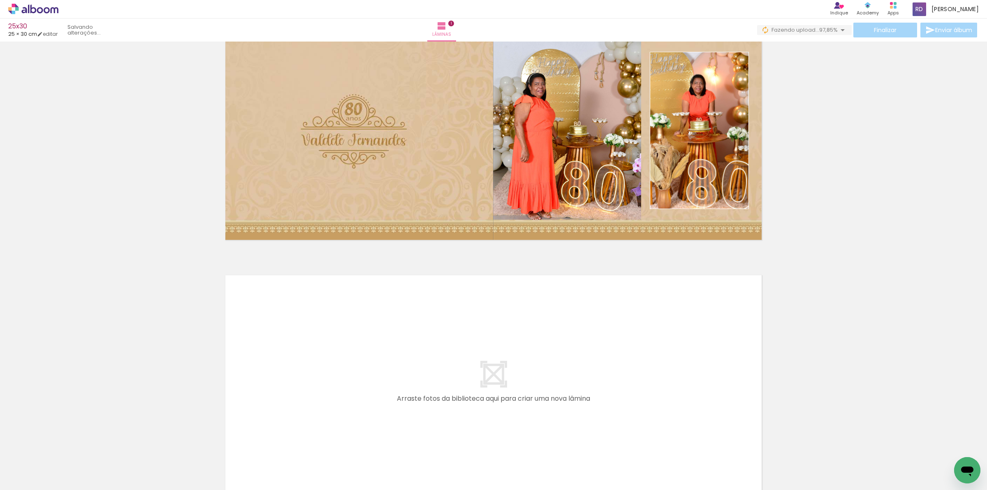
scroll to position [103, 0]
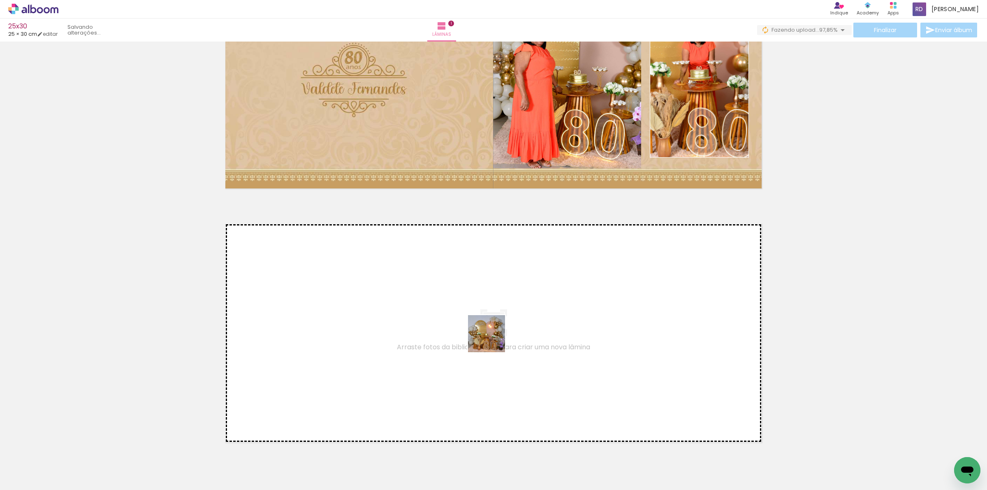
drag, startPoint x: 543, startPoint y: 470, endPoint x: 493, endPoint y: 340, distance: 139.8
click at [493, 340] on quentale-workspace at bounding box center [493, 245] width 987 height 490
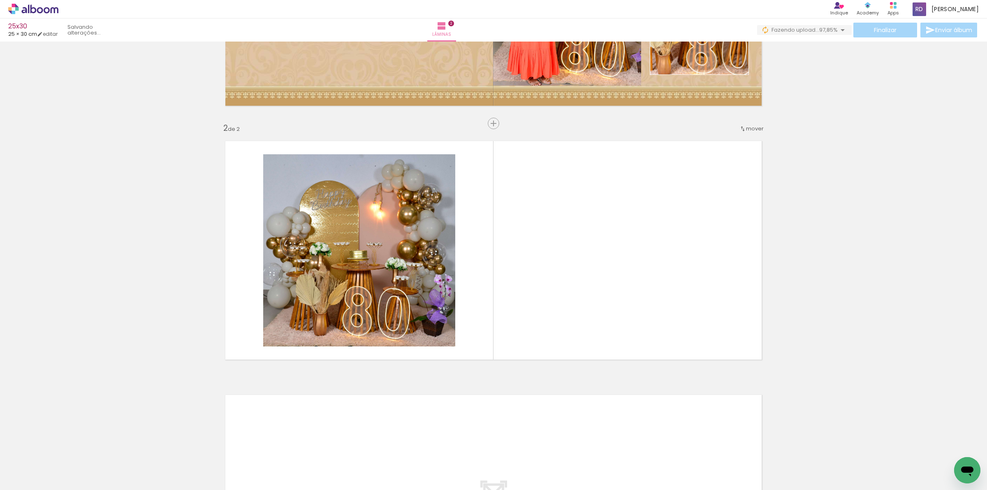
scroll to position [196, 0]
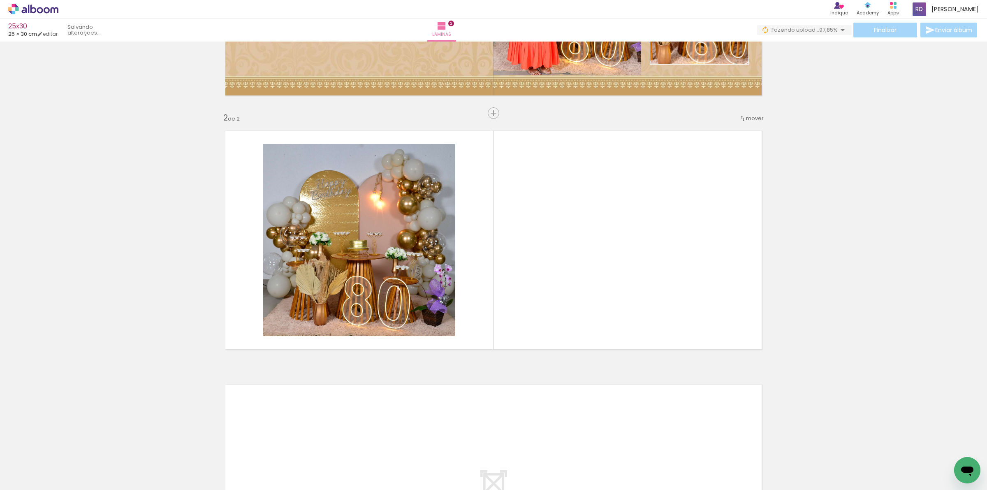
drag, startPoint x: 582, startPoint y: 461, endPoint x: 613, endPoint y: 471, distance: 32.7
click at [551, 345] on quentale-workspace at bounding box center [493, 245] width 987 height 490
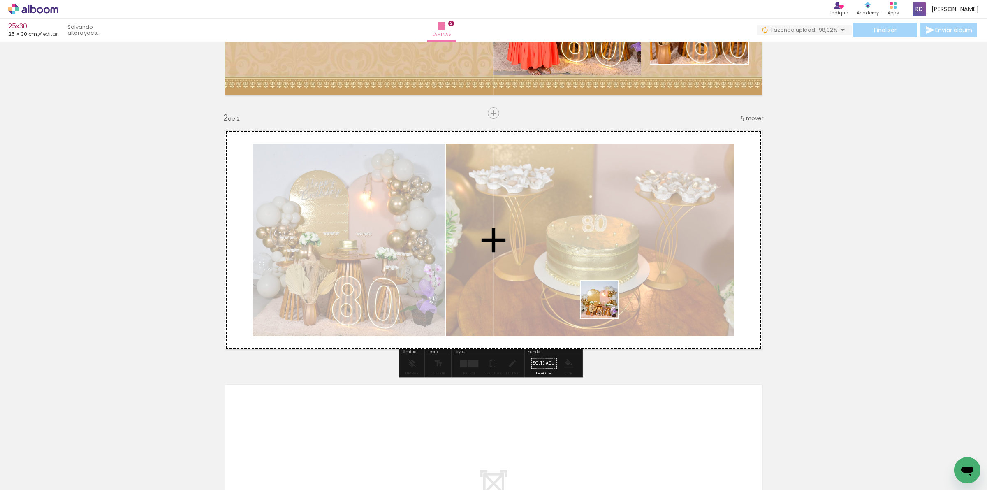
drag, startPoint x: 625, startPoint y: 443, endPoint x: 605, endPoint y: 303, distance: 141.2
click at [605, 303] on quentale-workspace at bounding box center [493, 245] width 987 height 490
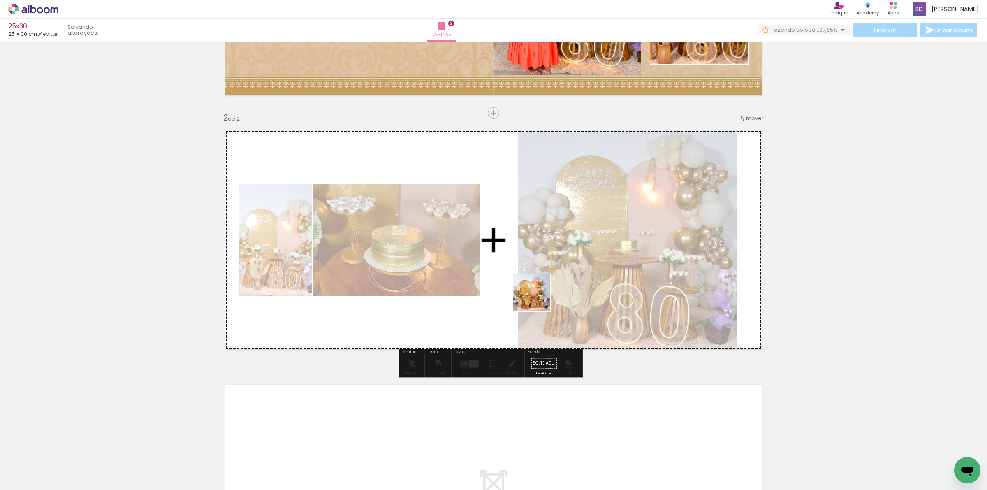
drag, startPoint x: 683, startPoint y: 454, endPoint x: 475, endPoint y: 297, distance: 260.1
click at [489, 288] on quentale-workspace at bounding box center [493, 245] width 987 height 490
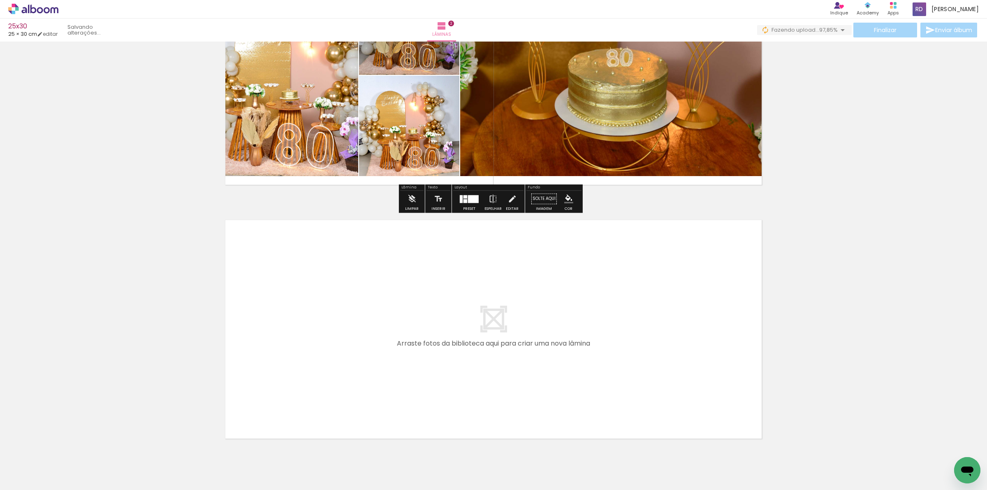
scroll to position [396, 0]
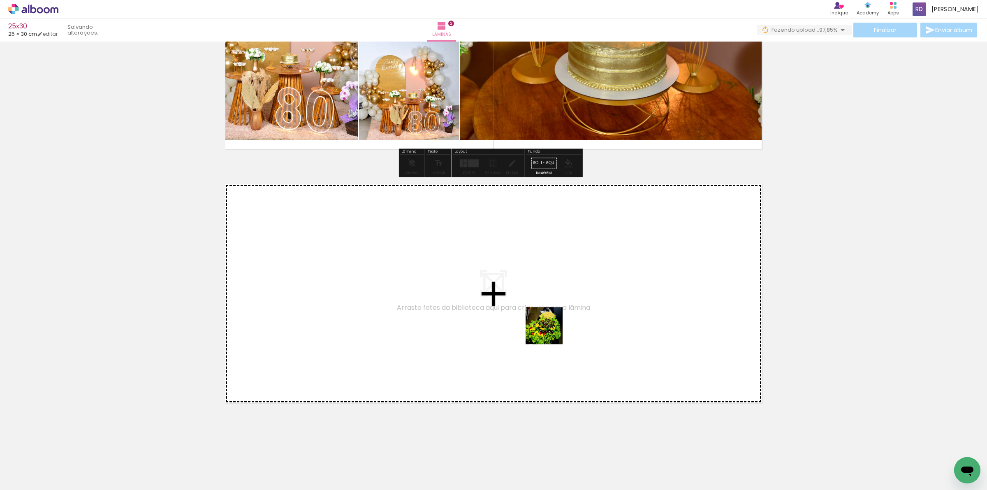
drag, startPoint x: 730, startPoint y: 469, endPoint x: 728, endPoint y: 445, distance: 24.3
click at [546, 329] on quentale-workspace at bounding box center [493, 245] width 987 height 490
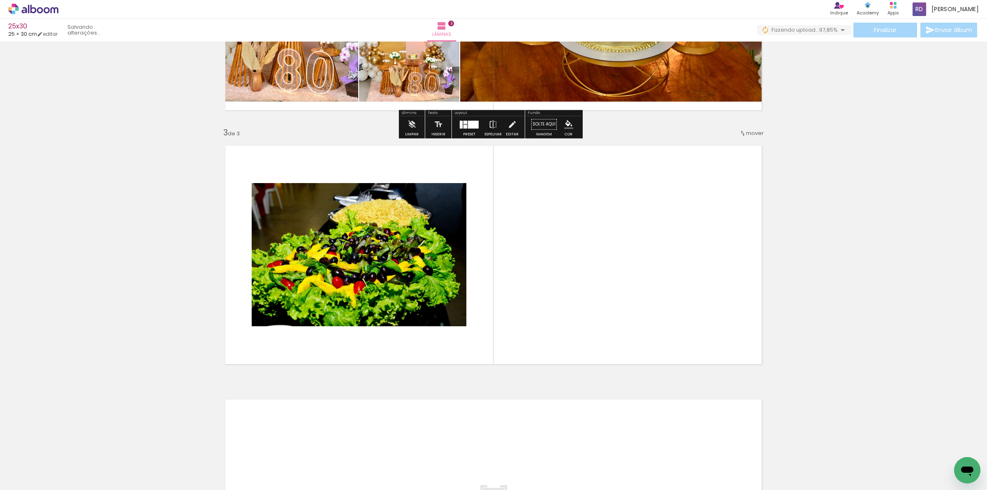
scroll to position [449, 0]
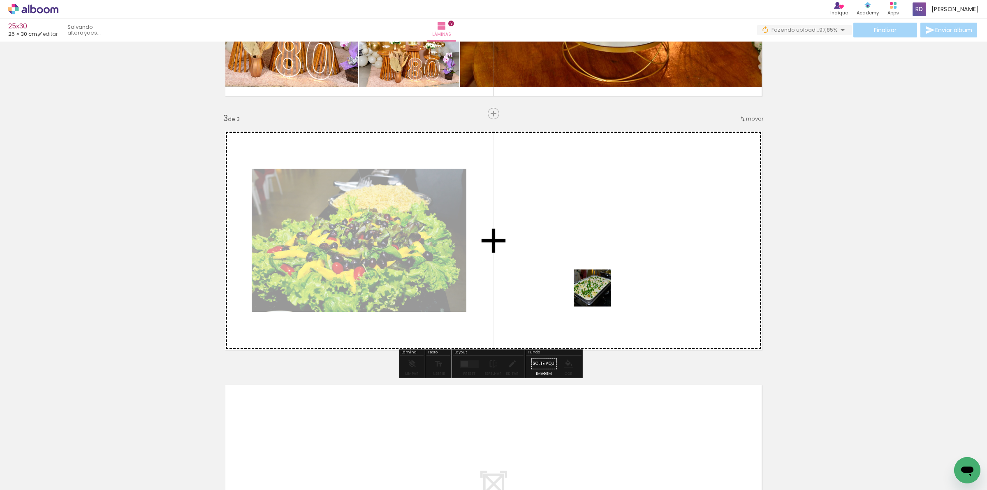
drag, startPoint x: 772, startPoint y: 461, endPoint x: 727, endPoint y: 405, distance: 71.6
click at [594, 290] on quentale-workspace at bounding box center [493, 245] width 987 height 490
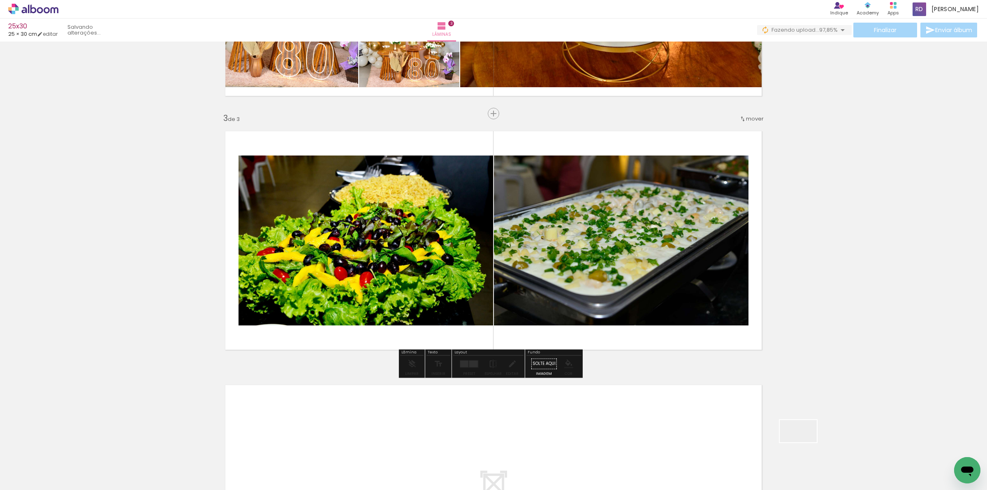
drag, startPoint x: 804, startPoint y: 445, endPoint x: 625, endPoint y: 286, distance: 239.2
click at [685, 309] on quentale-workspace at bounding box center [493, 245] width 987 height 490
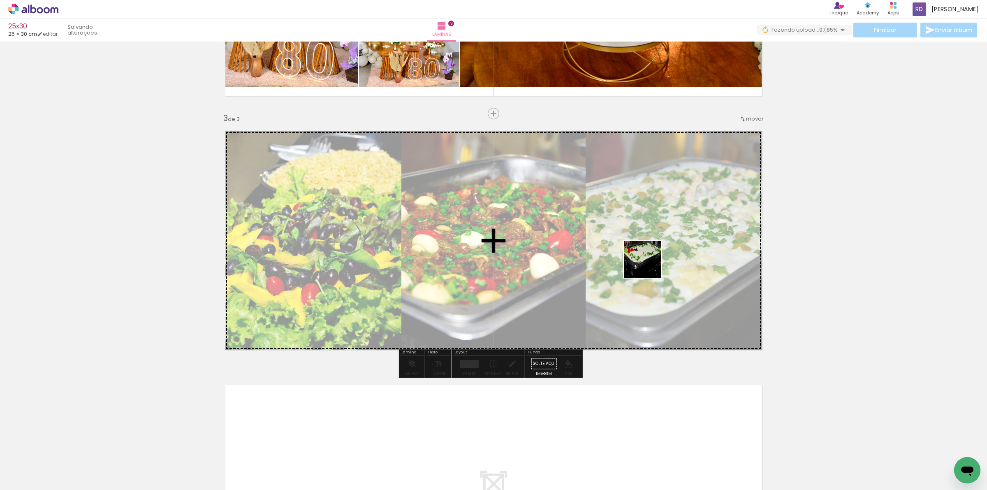
drag, startPoint x: 861, startPoint y: 463, endPoint x: 741, endPoint y: 380, distance: 146.5
click at [646, 260] on quentale-workspace at bounding box center [493, 245] width 987 height 490
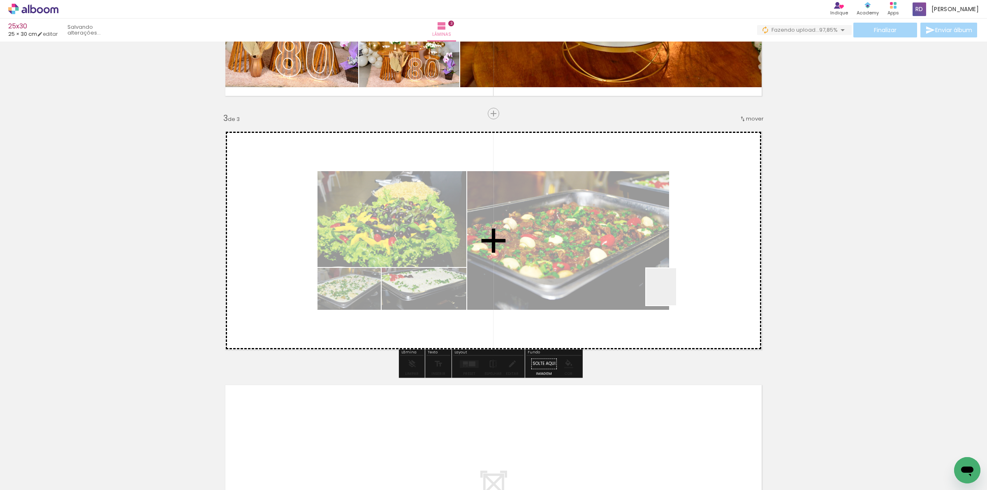
drag, startPoint x: 671, startPoint y: 293, endPoint x: 798, endPoint y: 408, distance: 171.2
click at [641, 261] on quentale-workspace at bounding box center [493, 245] width 987 height 490
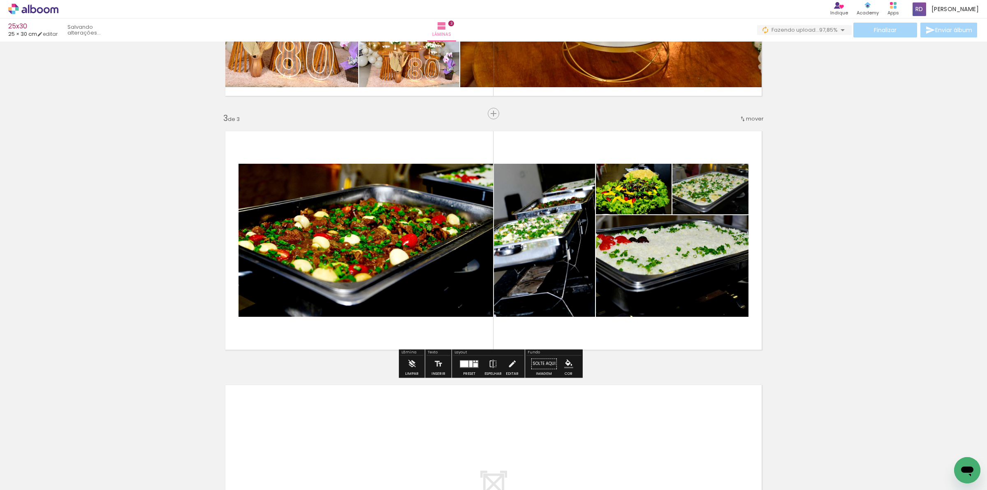
scroll to position [0, 3366]
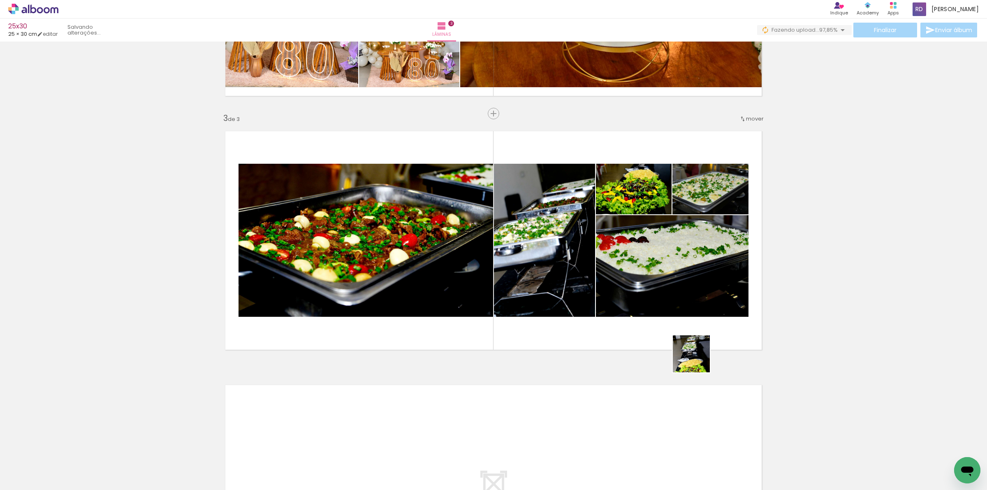
drag, startPoint x: 774, startPoint y: 467, endPoint x: 788, endPoint y: 439, distance: 31.6
click at [623, 260] on quentale-workspace at bounding box center [493, 245] width 987 height 490
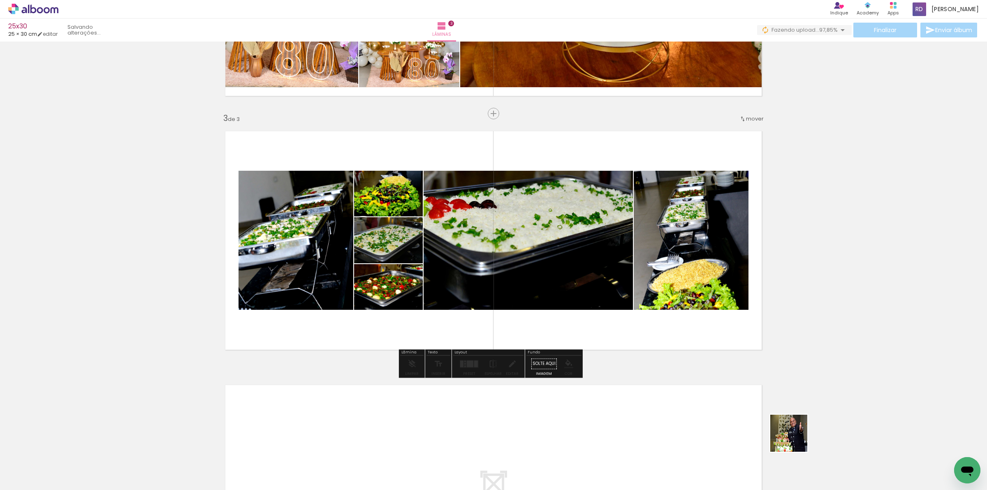
drag, startPoint x: 819, startPoint y: 465, endPoint x: 826, endPoint y: 442, distance: 24.3
click at [582, 276] on quentale-workspace at bounding box center [493, 245] width 987 height 490
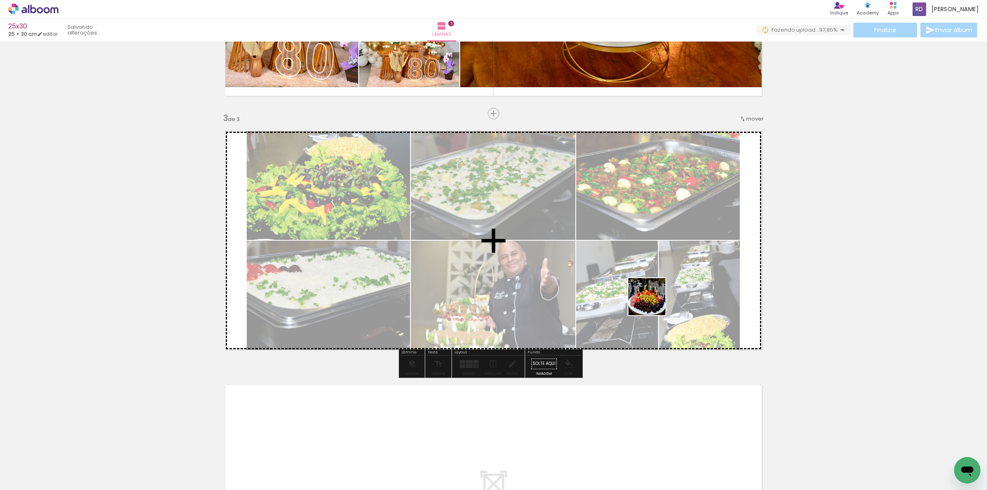
drag, startPoint x: 869, startPoint y: 463, endPoint x: 619, endPoint y: 293, distance: 302.1
click at [634, 290] on quentale-workspace at bounding box center [493, 245] width 987 height 490
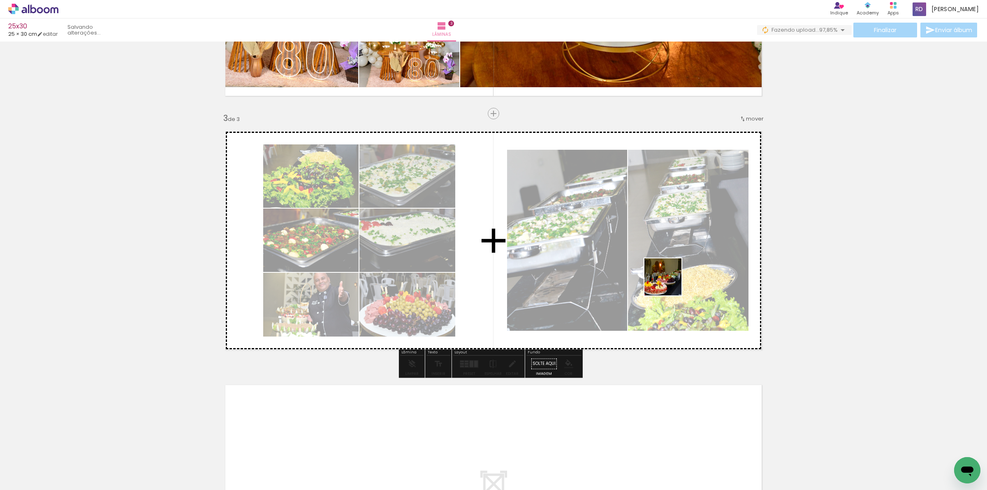
drag, startPoint x: 910, startPoint y: 471, endPoint x: 653, endPoint y: 272, distance: 325.1
click at [654, 273] on quentale-workspace at bounding box center [493, 245] width 987 height 490
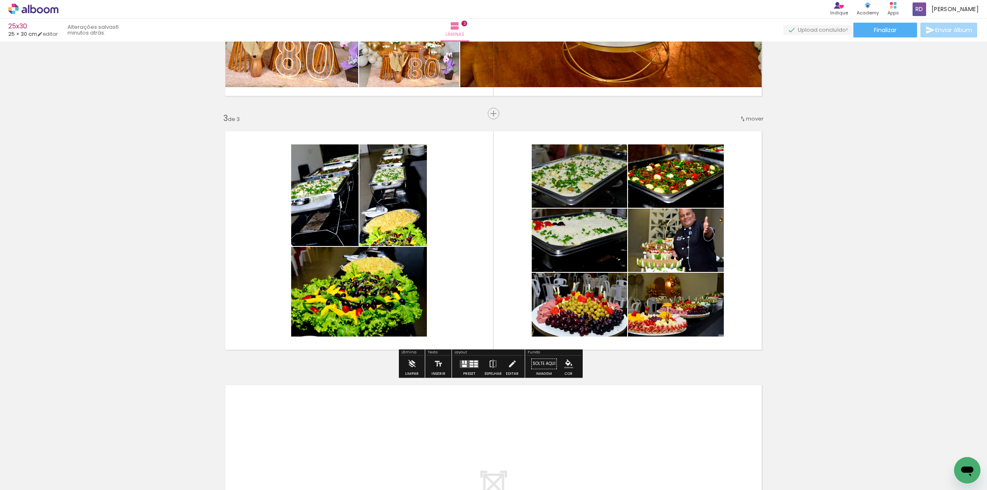
click at [470, 364] on div at bounding box center [472, 364] width 4 height 2
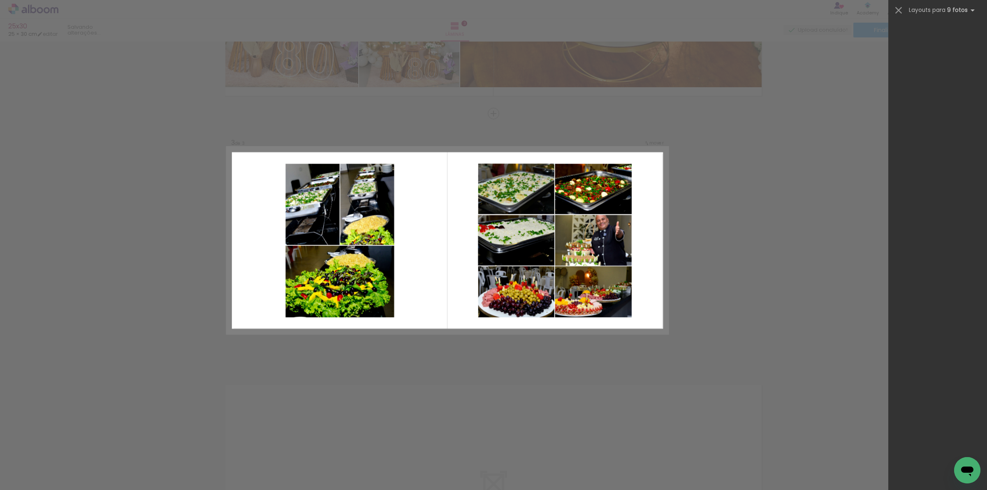
scroll to position [0, 0]
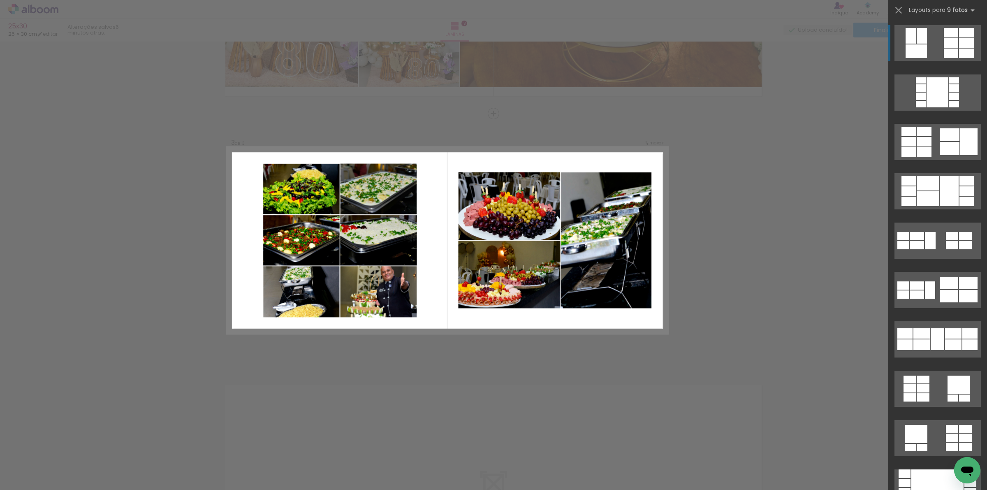
click at [779, 169] on div "Confirmar Cancelar" at bounding box center [493, 109] width 987 height 1035
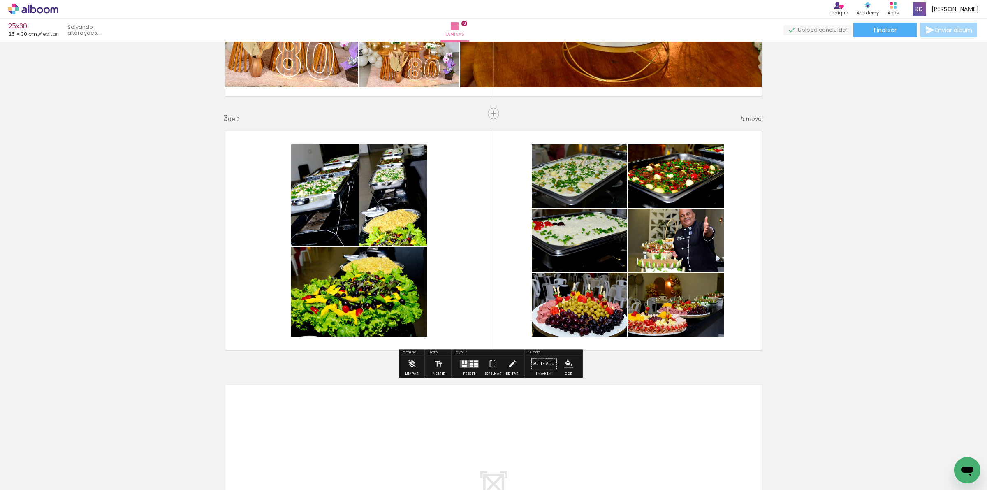
click at [733, 153] on div "Inserir lâmina 1 de 3 Inserir lâmina 2 de 3 Inserir lâmina 3 de 3" at bounding box center [493, 102] width 987 height 1015
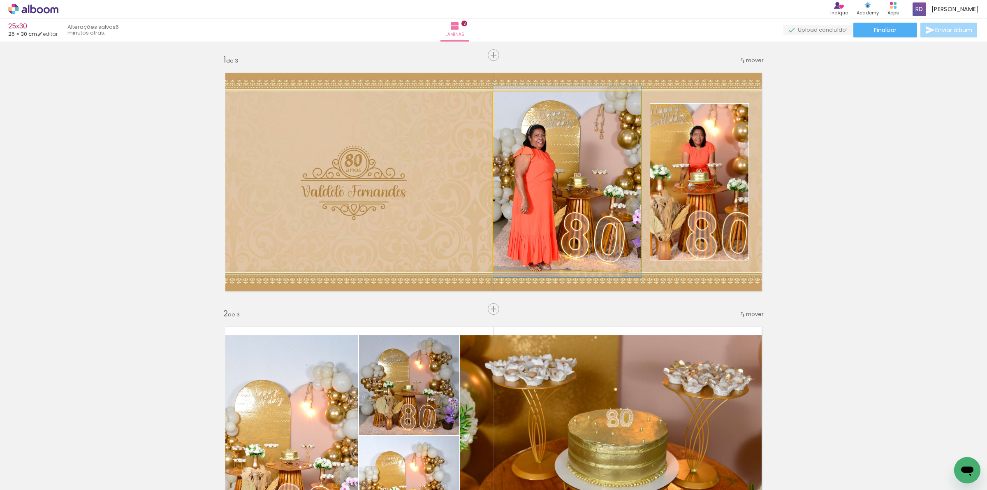
click at [572, 188] on quentale-photo at bounding box center [567, 181] width 148 height 179
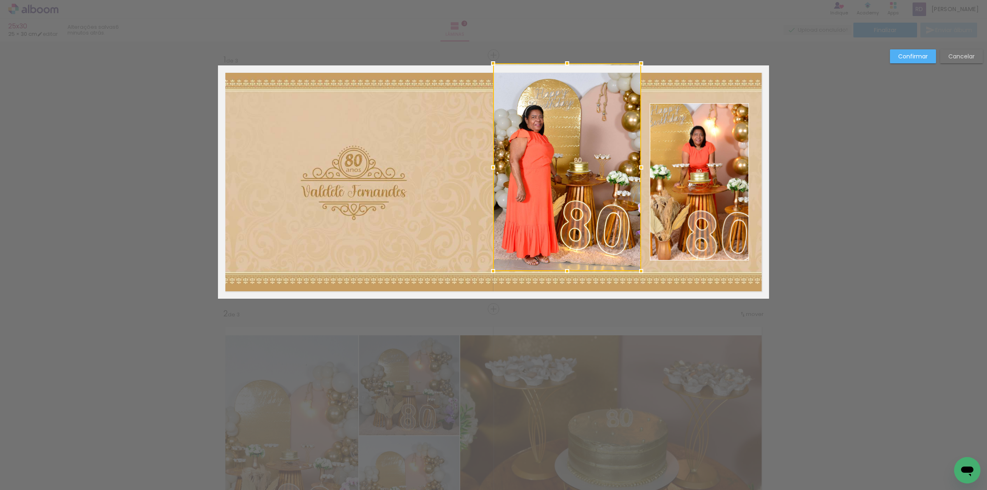
drag, startPoint x: 563, startPoint y: 93, endPoint x: 567, endPoint y: 32, distance: 60.6
click at [567, 0] on div "25x30 25 × 30 cm editar 6 minutos atrás. Lâminas 3 Finalizar Enviar álbum Inser…" at bounding box center [493, 0] width 987 height 0
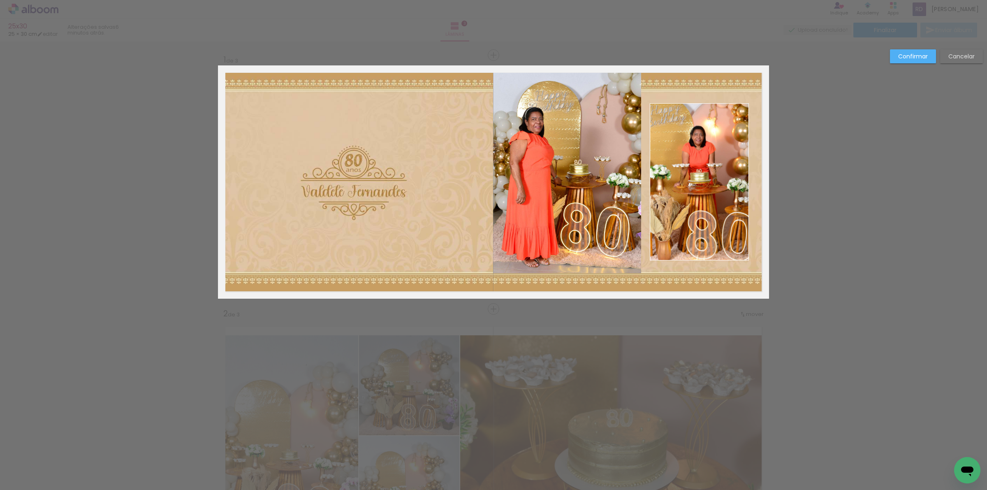
click at [561, 105] on quentale-photo at bounding box center [567, 169] width 148 height 208
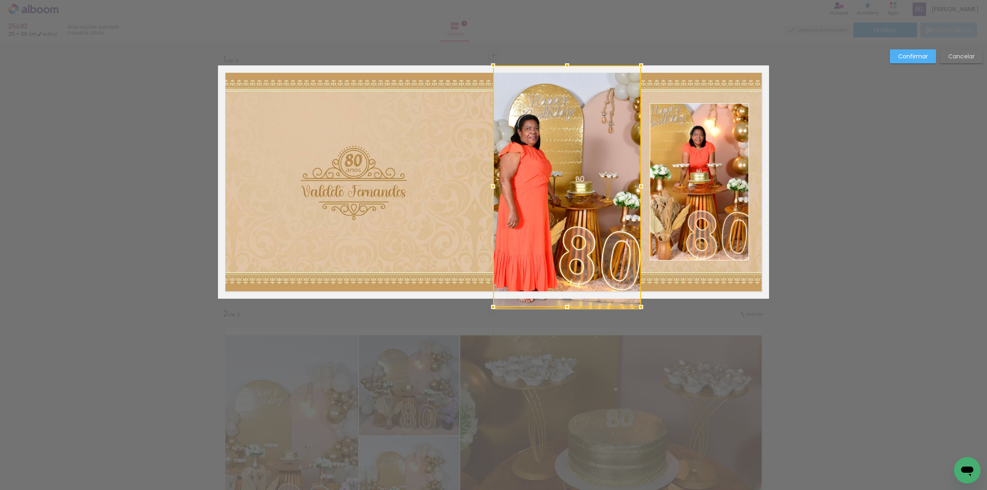
drag, startPoint x: 564, startPoint y: 272, endPoint x: 574, endPoint y: 353, distance: 81.7
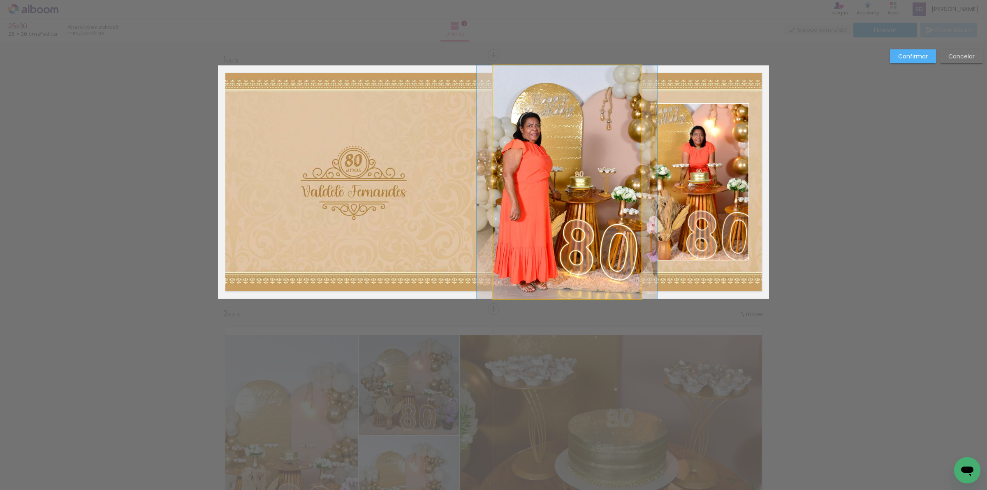
drag, startPoint x: 535, startPoint y: 220, endPoint x: 535, endPoint y: 210, distance: 10.3
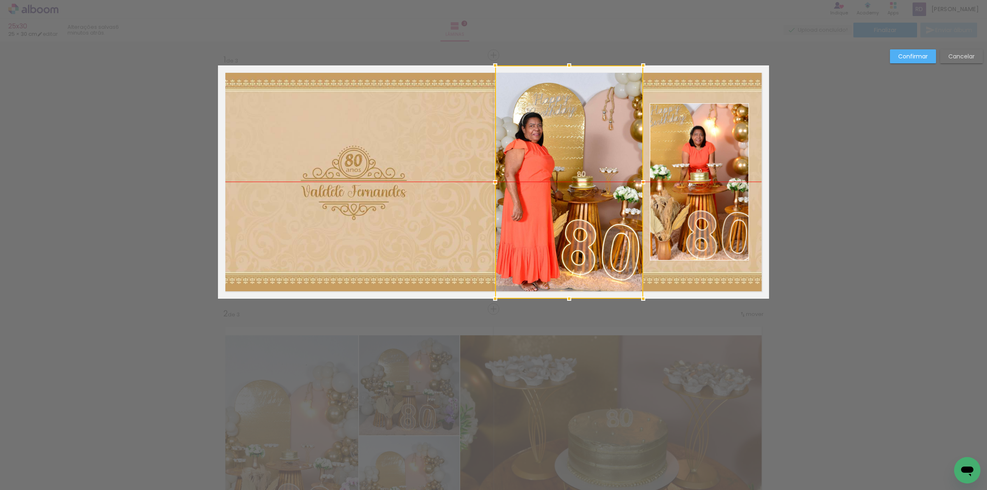
click at [533, 199] on div at bounding box center [569, 181] width 148 height 233
click at [530, 199] on div at bounding box center [569, 181] width 148 height 233
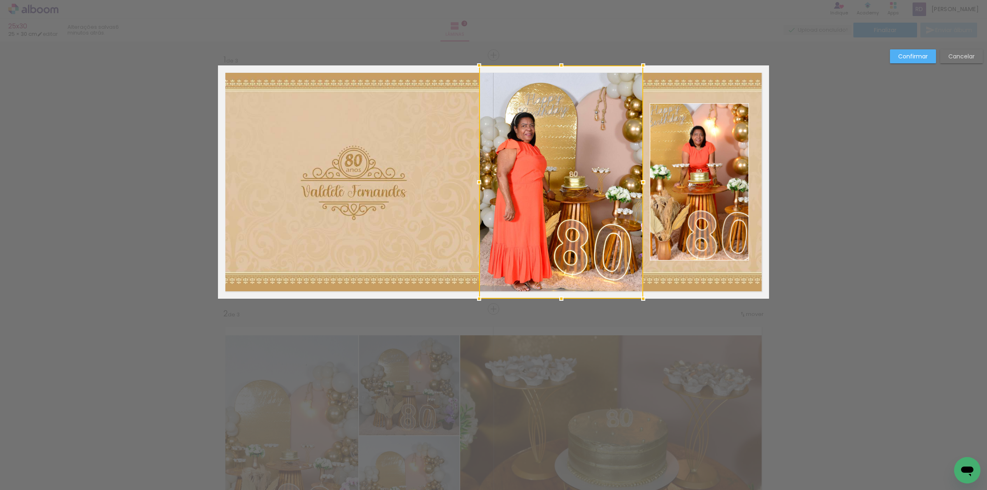
drag, startPoint x: 494, startPoint y: 183, endPoint x: 478, endPoint y: 180, distance: 16.3
click at [478, 180] on div at bounding box center [479, 182] width 16 height 16
click at [0, 0] on slot "Confirmar" at bounding box center [0, 0] width 0 height 0
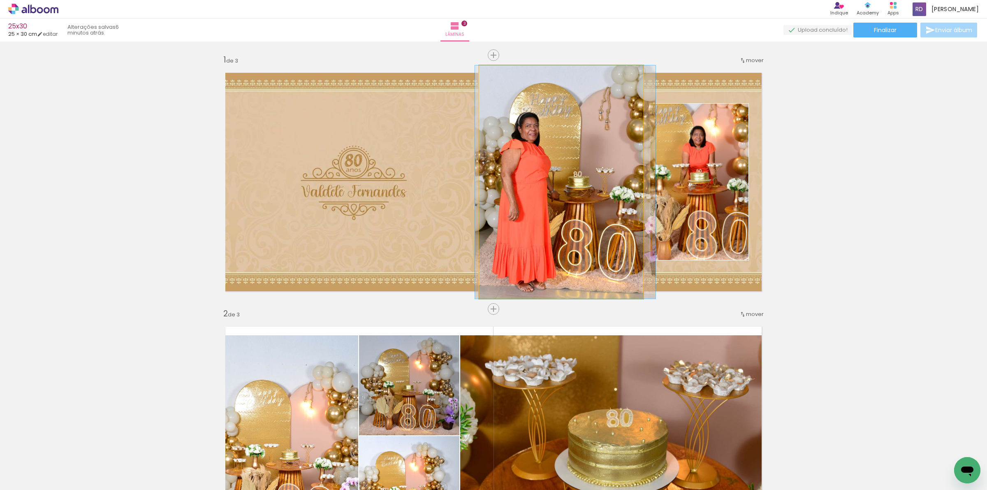
drag, startPoint x: 537, startPoint y: 204, endPoint x: 541, endPoint y: 205, distance: 4.2
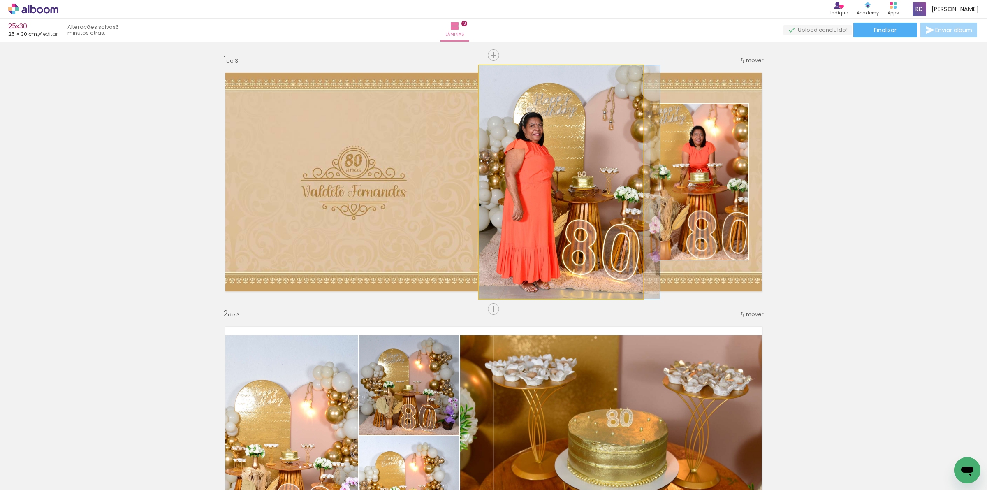
drag, startPoint x: 529, startPoint y: 200, endPoint x: 533, endPoint y: 200, distance: 4.5
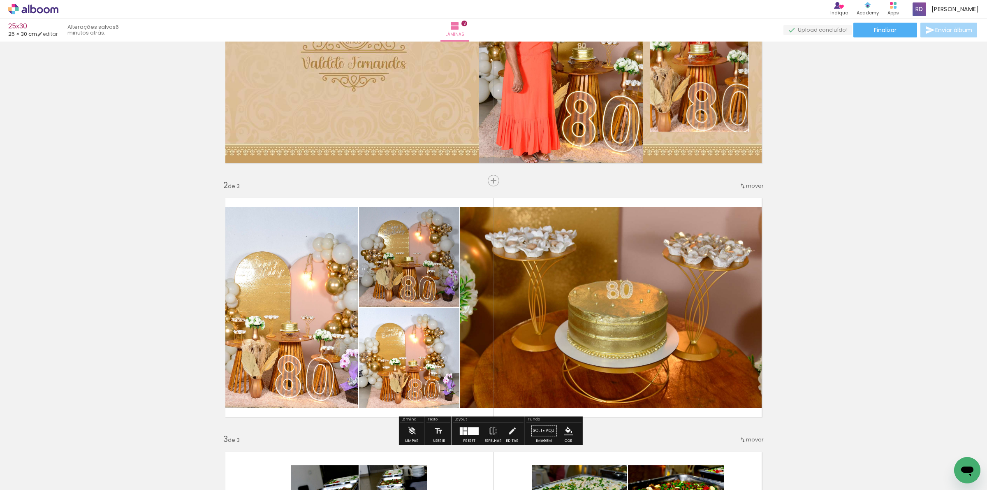
scroll to position [206, 0]
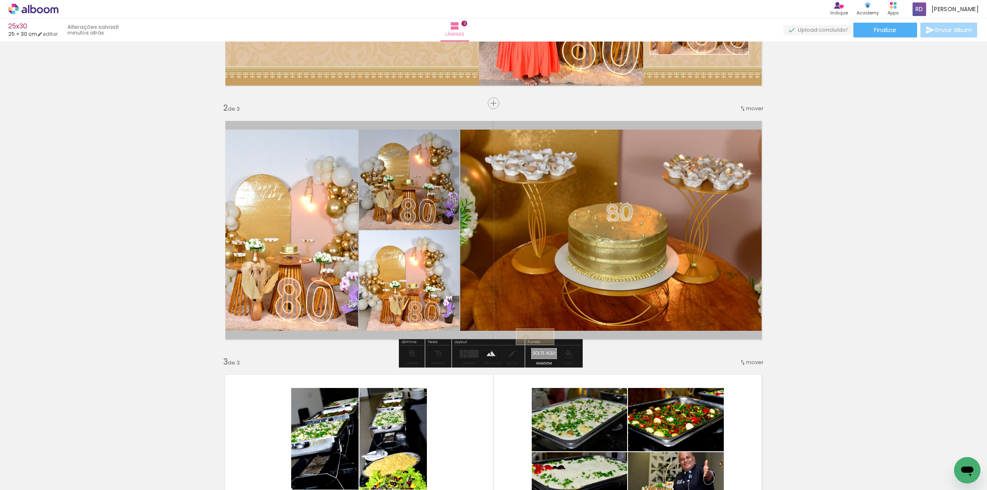
drag, startPoint x: 942, startPoint y: 463, endPoint x: 541, endPoint y: 354, distance: 415.1
click at [541, 354] on quentale-workspace at bounding box center [493, 245] width 987 height 490
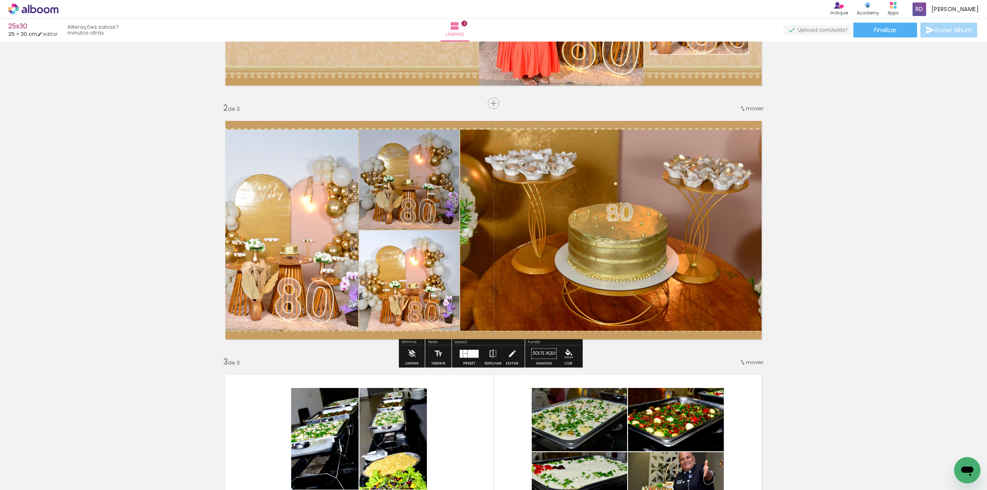
click at [547, 211] on quentale-photo at bounding box center [614, 230] width 309 height 201
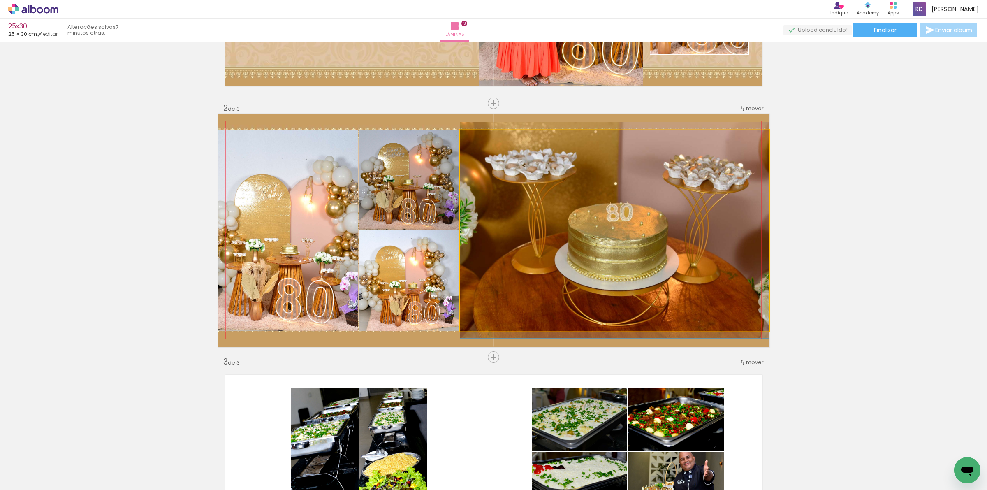
click at [547, 211] on quentale-photo at bounding box center [614, 230] width 309 height 201
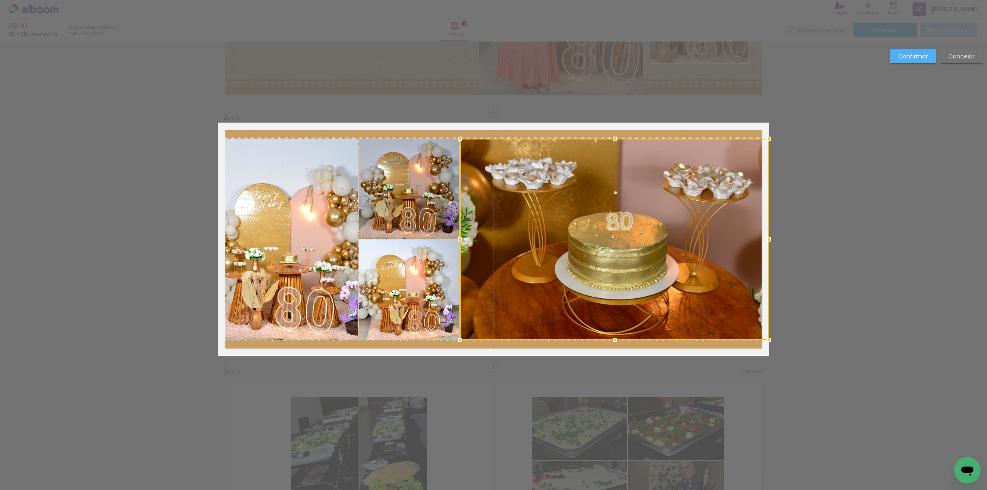
scroll to position [196, 0]
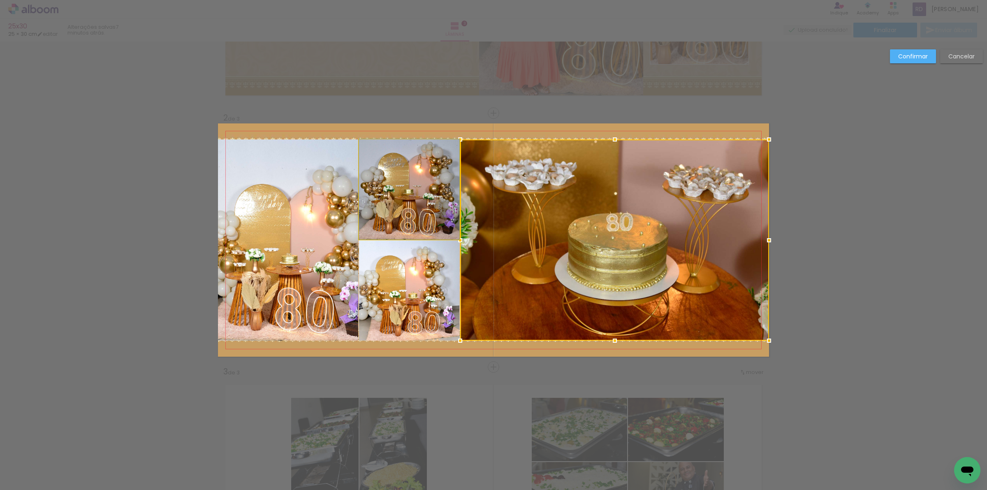
click at [430, 187] on quentale-photo at bounding box center [409, 189] width 100 height 100
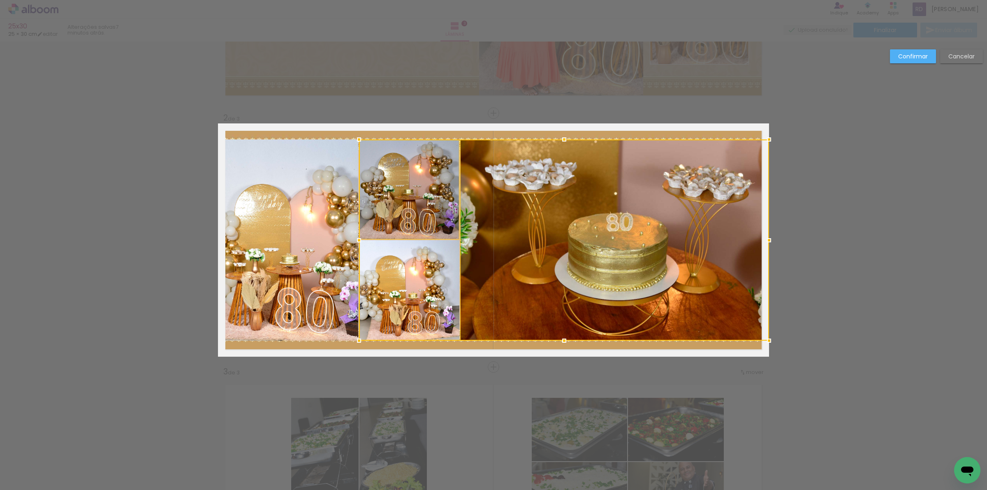
click at [417, 277] on div at bounding box center [564, 239] width 410 height 201
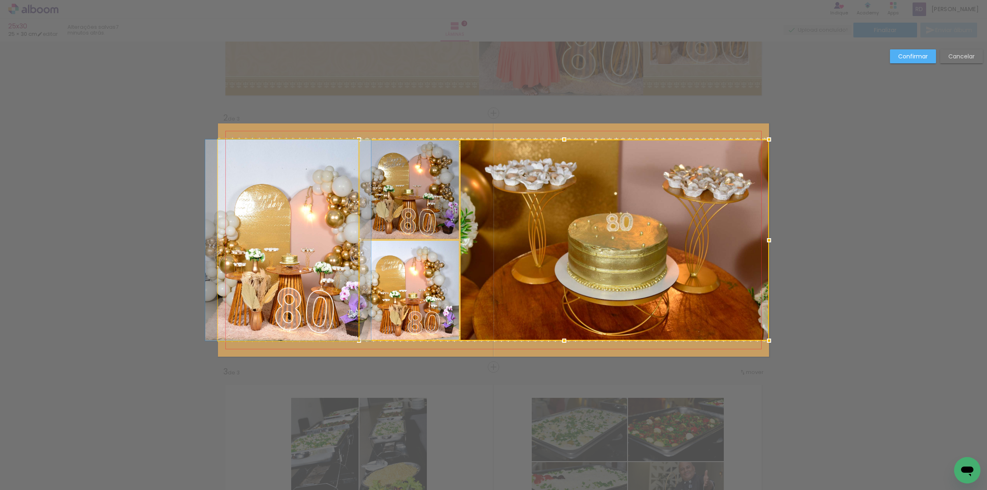
click at [343, 250] on quentale-photo at bounding box center [288, 239] width 140 height 201
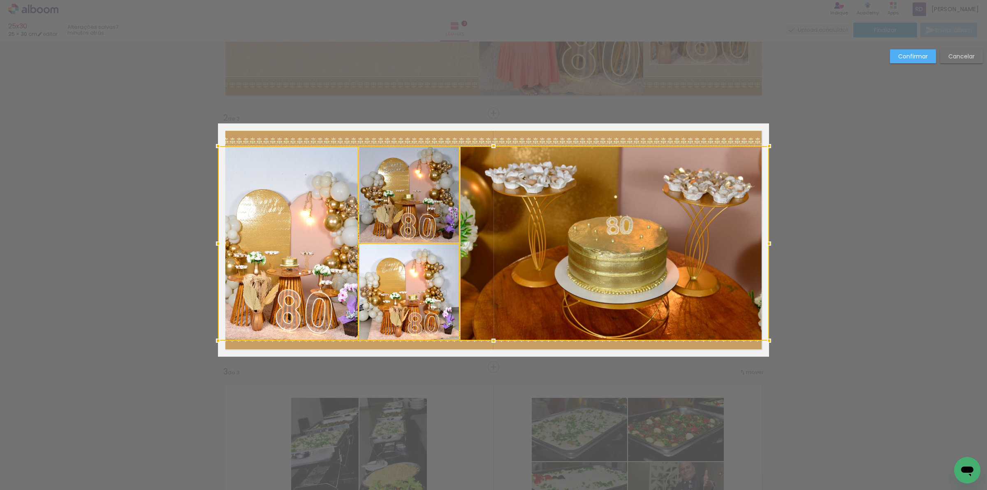
drag, startPoint x: 489, startPoint y: 136, endPoint x: 493, endPoint y: 142, distance: 8.2
click at [493, 142] on div at bounding box center [493, 146] width 16 height 16
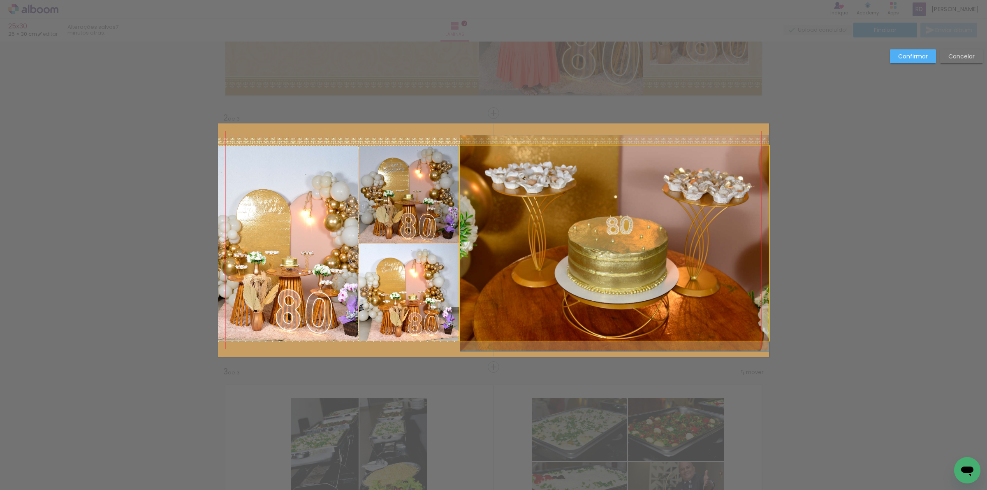
click at [573, 217] on quentale-photo at bounding box center [614, 243] width 309 height 195
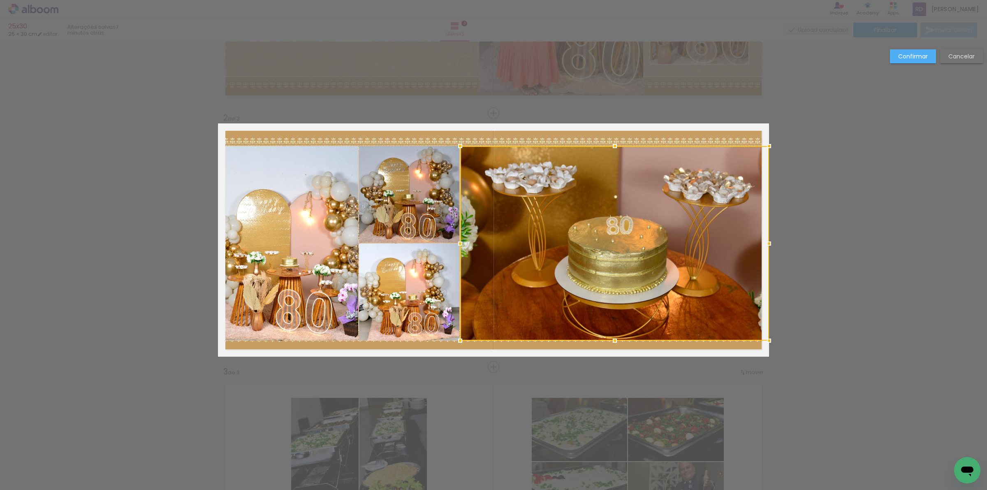
click at [438, 201] on quentale-photo at bounding box center [409, 194] width 100 height 97
click at [431, 297] on div at bounding box center [564, 243] width 410 height 195
click at [352, 267] on quentale-photo at bounding box center [288, 243] width 140 height 195
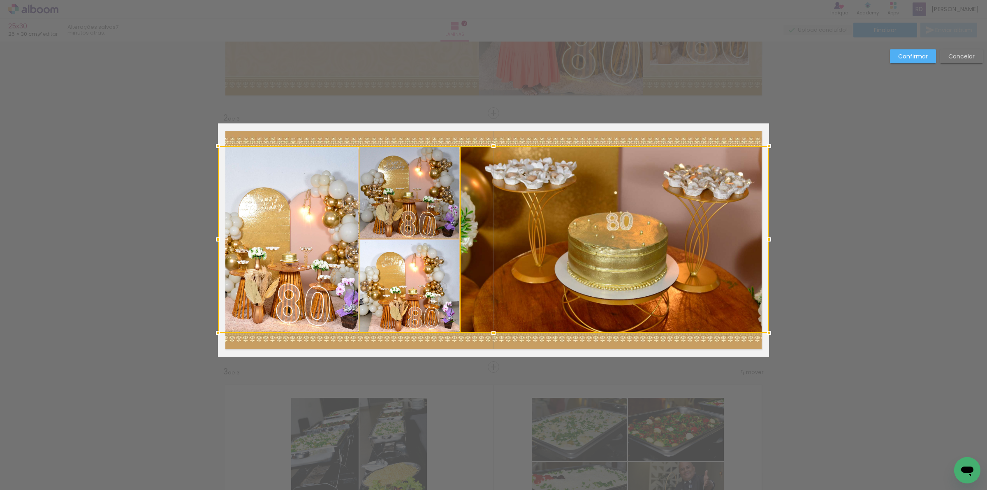
drag, startPoint x: 489, startPoint y: 341, endPoint x: 491, endPoint y: 333, distance: 8.1
click at [491, 333] on div at bounding box center [493, 332] width 16 height 16
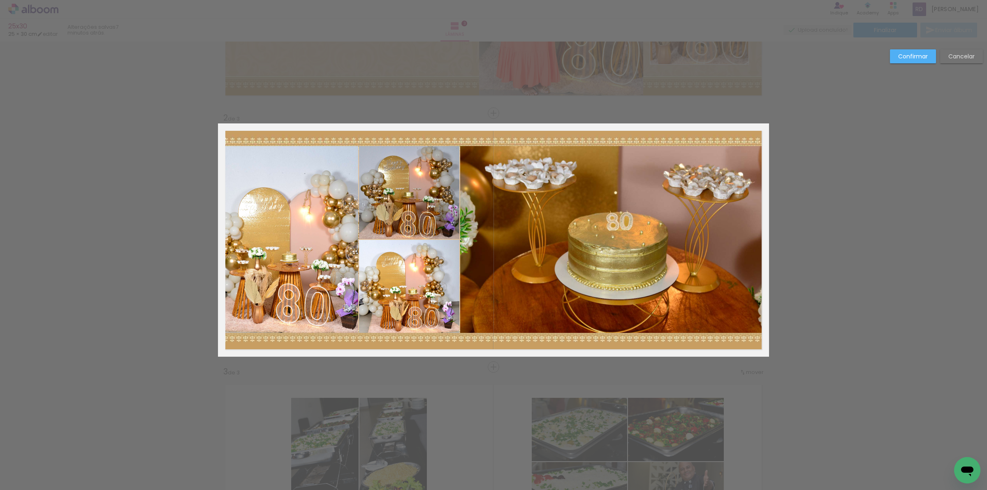
click at [0, 0] on slot "Confirmar" at bounding box center [0, 0] width 0 height 0
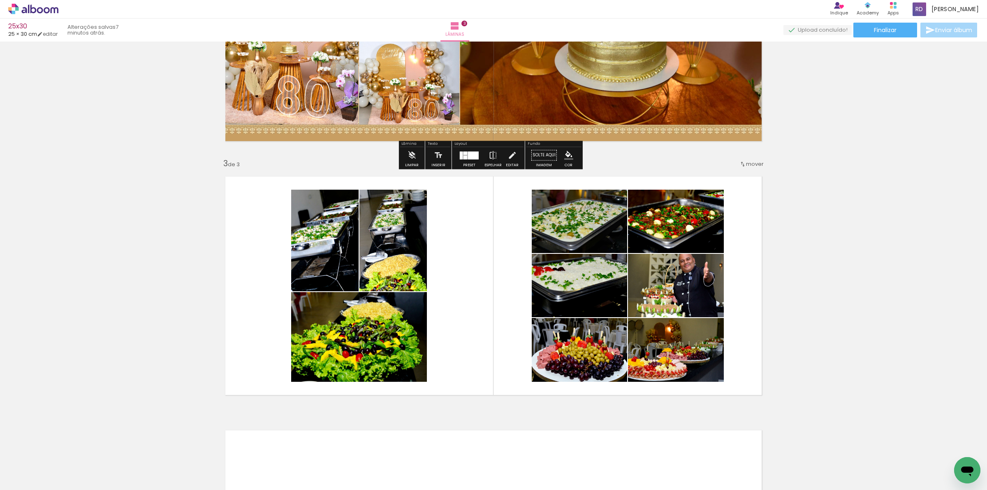
scroll to position [453, 0]
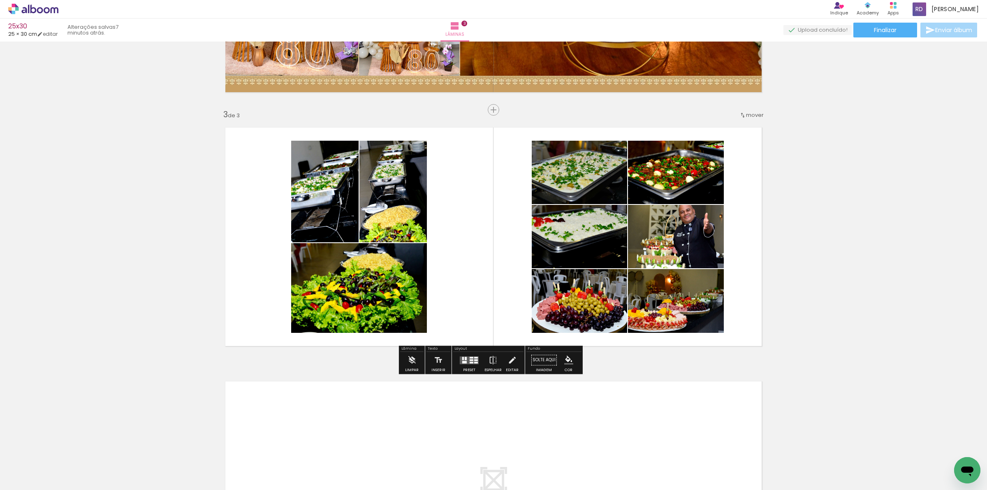
click at [469, 358] on quentale-layouter at bounding box center [469, 360] width 19 height 8
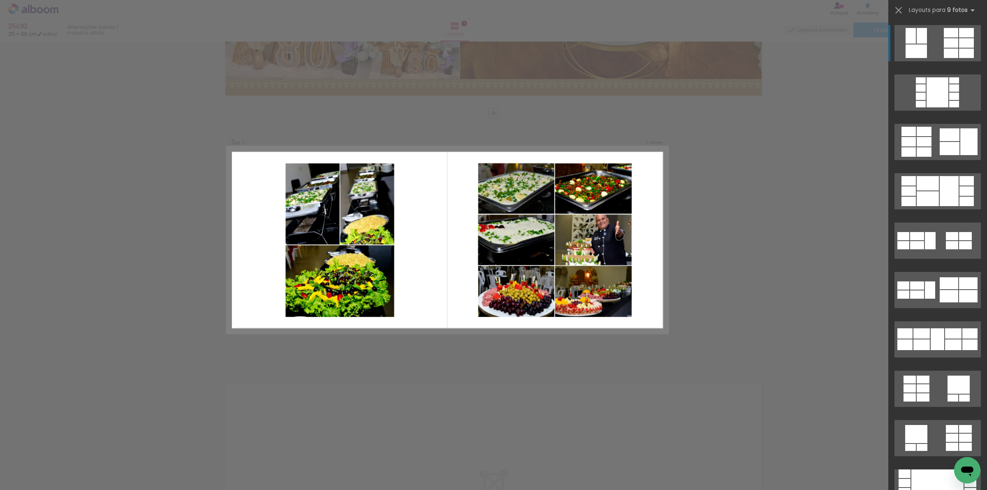
scroll to position [449, 0]
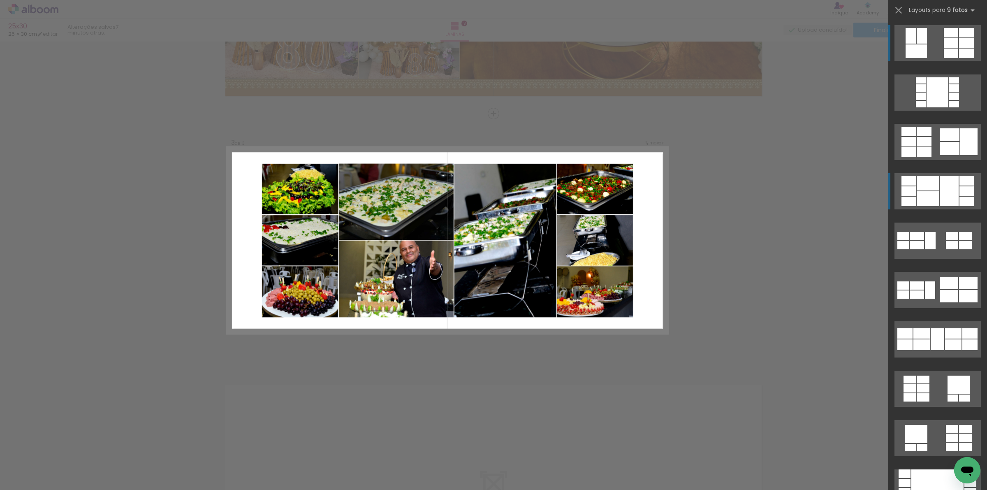
click at [931, 107] on div at bounding box center [937, 92] width 22 height 30
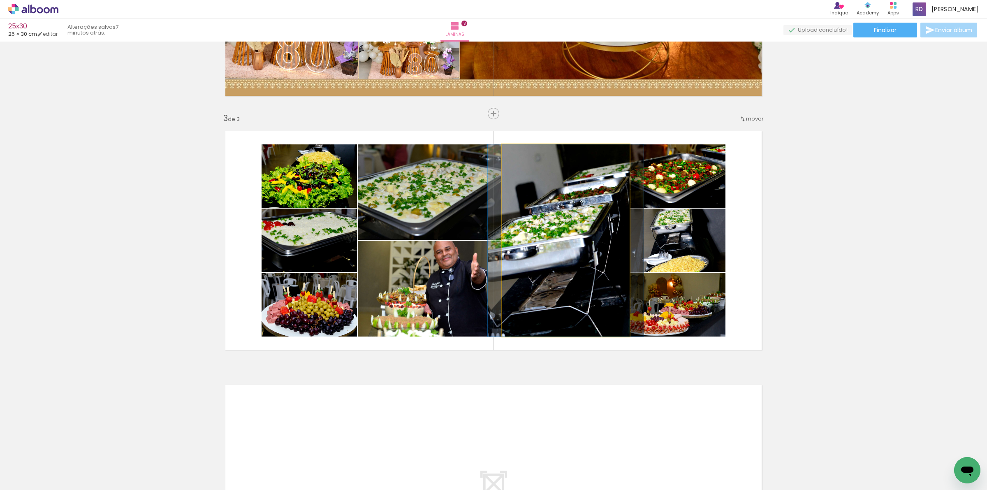
click at [578, 235] on quentale-photo at bounding box center [565, 240] width 127 height 192
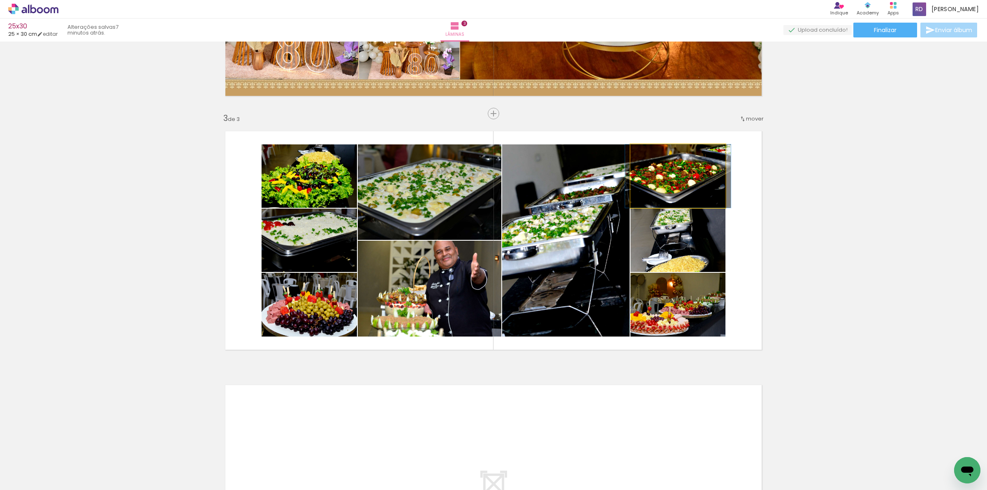
click at [698, 167] on quentale-photo at bounding box center [677, 175] width 95 height 63
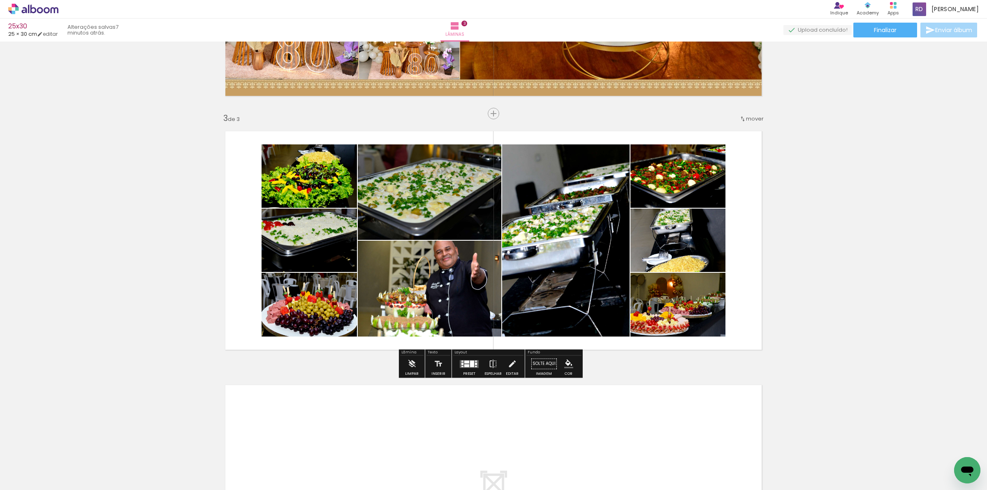
click at [683, 234] on quentale-photo at bounding box center [677, 239] width 95 height 63
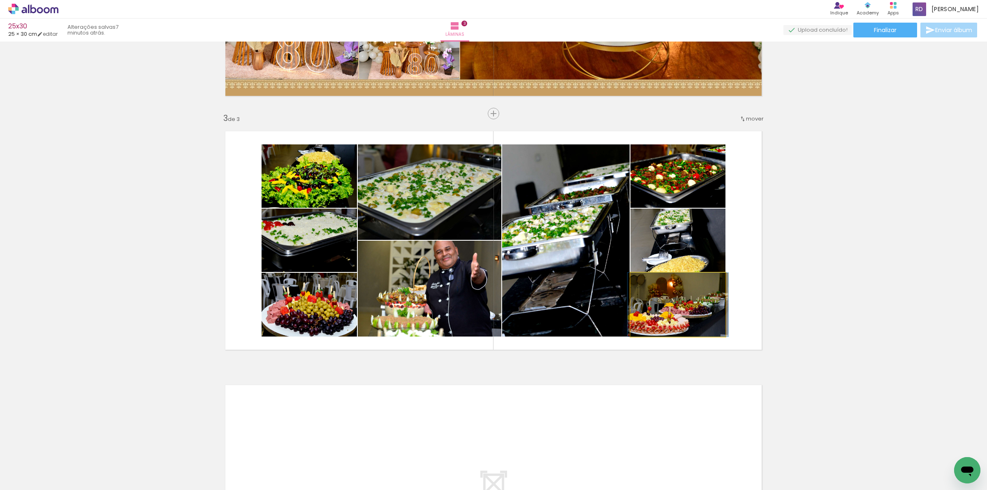
click at [679, 298] on quentale-photo at bounding box center [677, 305] width 95 height 64
click at [306, 183] on quentale-photo at bounding box center [309, 175] width 95 height 63
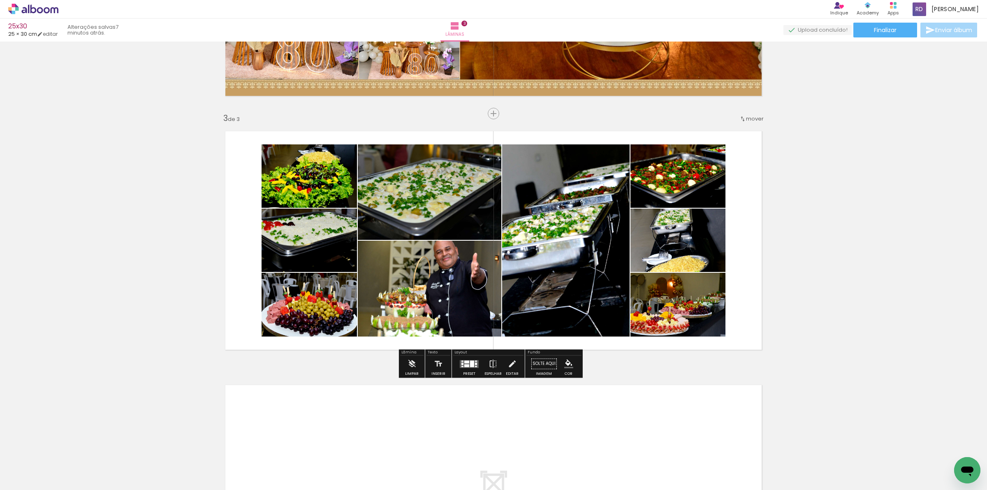
click at [309, 248] on quentale-photo at bounding box center [309, 239] width 95 height 63
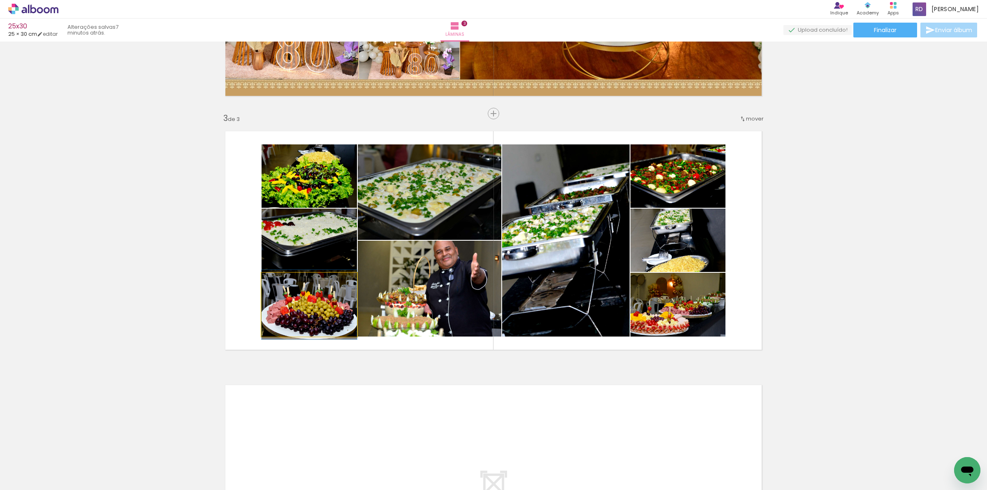
click at [309, 297] on quentale-photo at bounding box center [309, 305] width 95 height 64
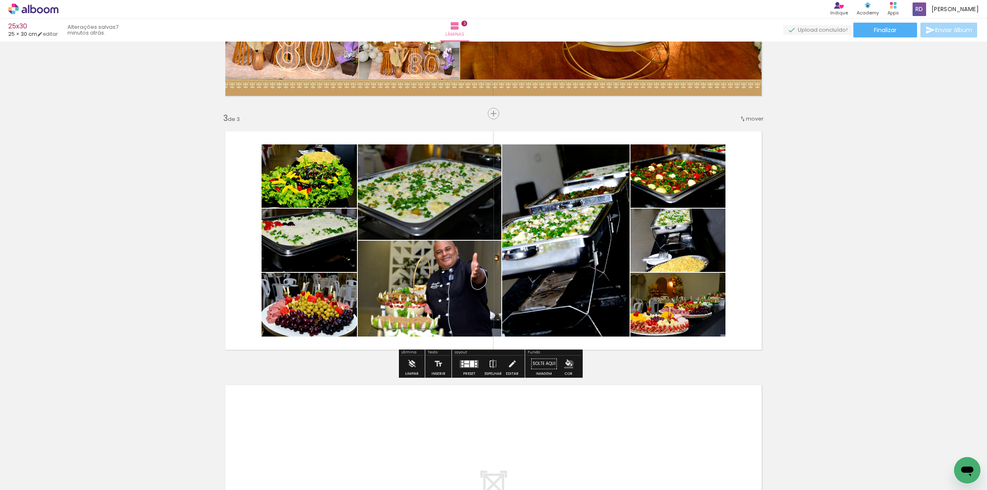
click at [567, 363] on iron-icon "color picker" at bounding box center [568, 363] width 9 height 9
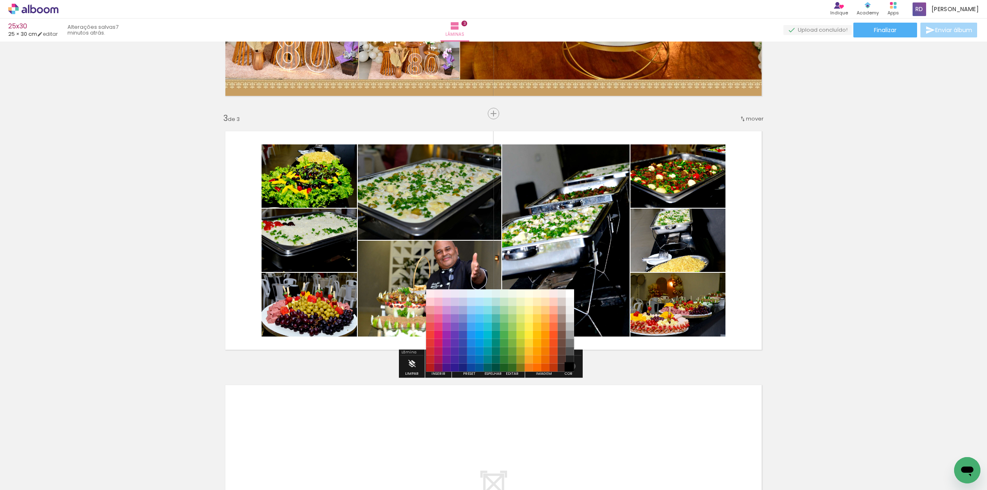
click at [570, 366] on paper-item "#000000" at bounding box center [569, 368] width 8 height 8
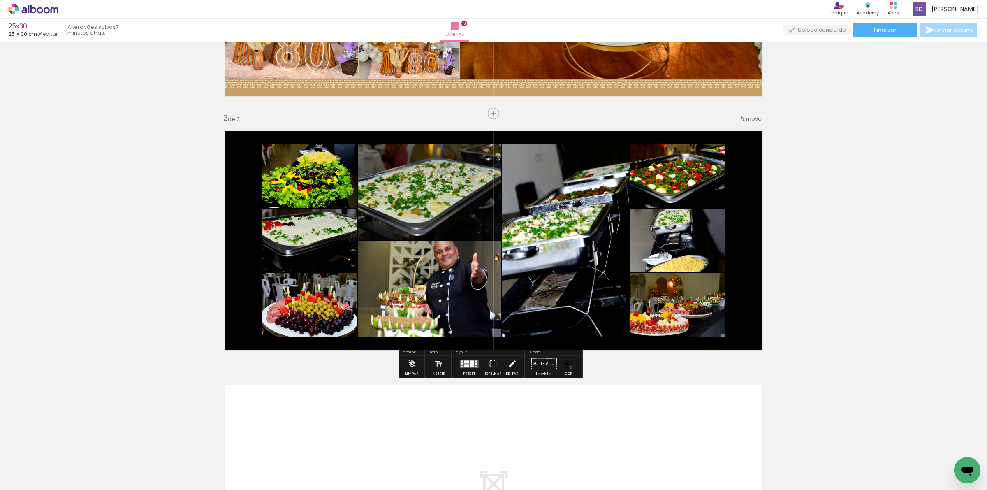
click at [568, 367] on iron-icon "color picker" at bounding box center [568, 363] width 9 height 9
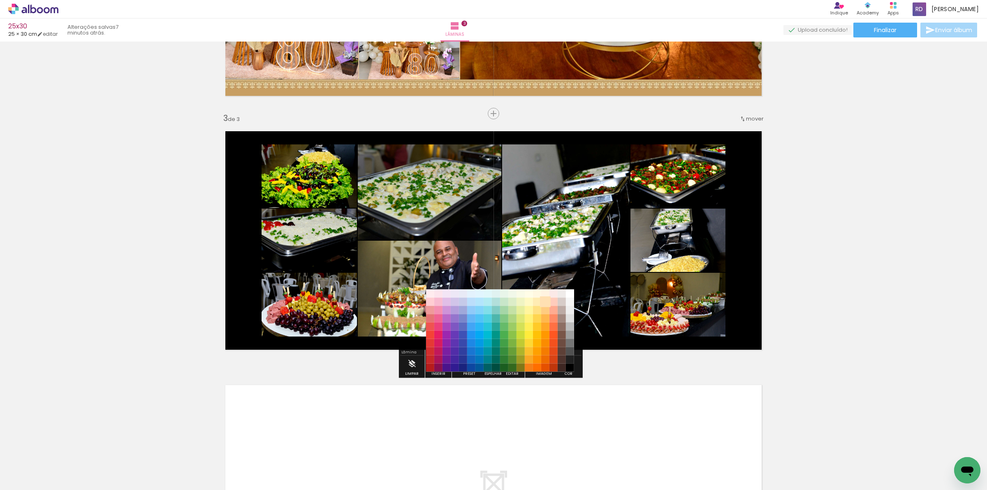
click at [545, 301] on paper-item "#ffe0b2" at bounding box center [545, 302] width 8 height 8
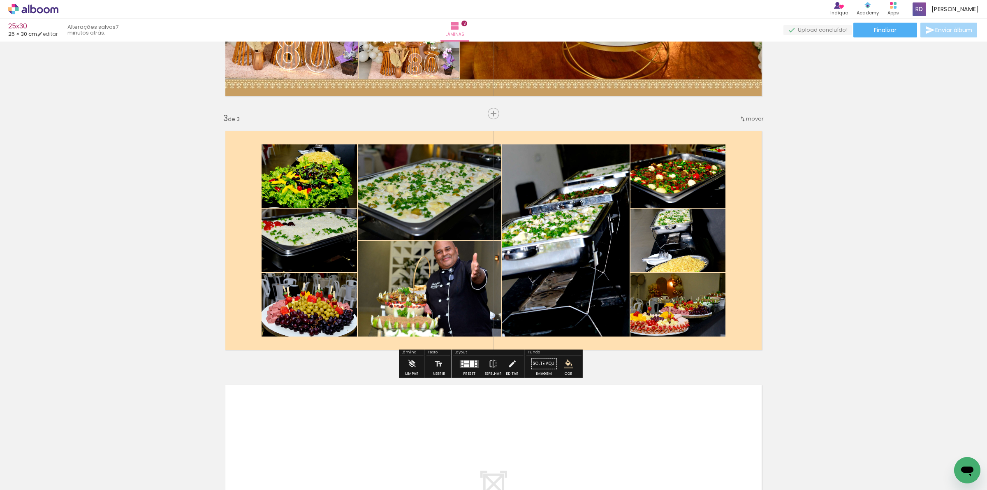
click at [567, 366] on iron-icon "color picker" at bounding box center [568, 363] width 9 height 9
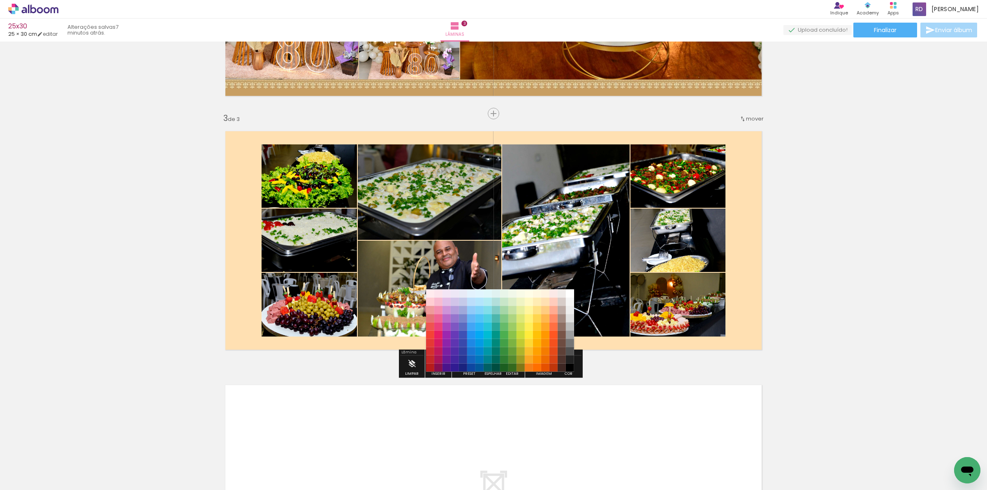
click at [642, 366] on div "Inserir lâmina 1 de 3 Inserir lâmina 2 de 3 Inserir lâmina 3 de 3" at bounding box center [493, 102] width 987 height 1015
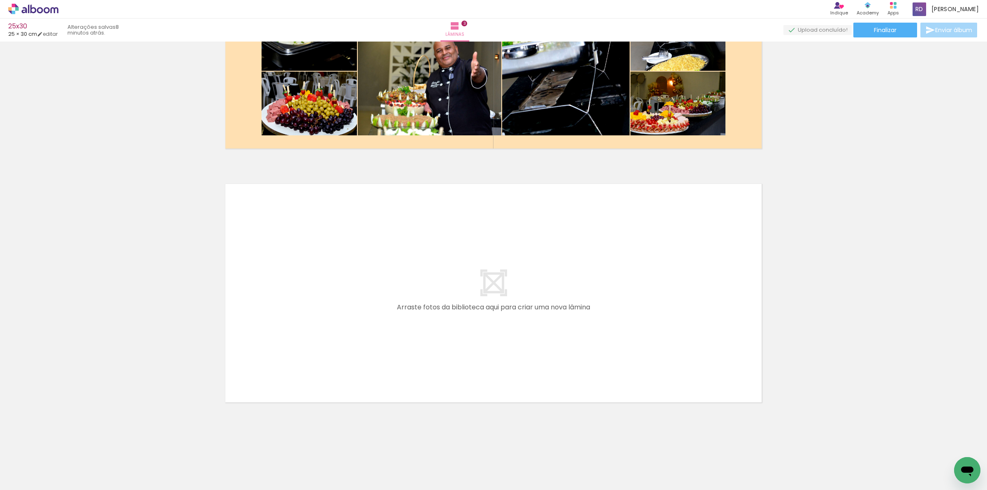
scroll to position [0, 0]
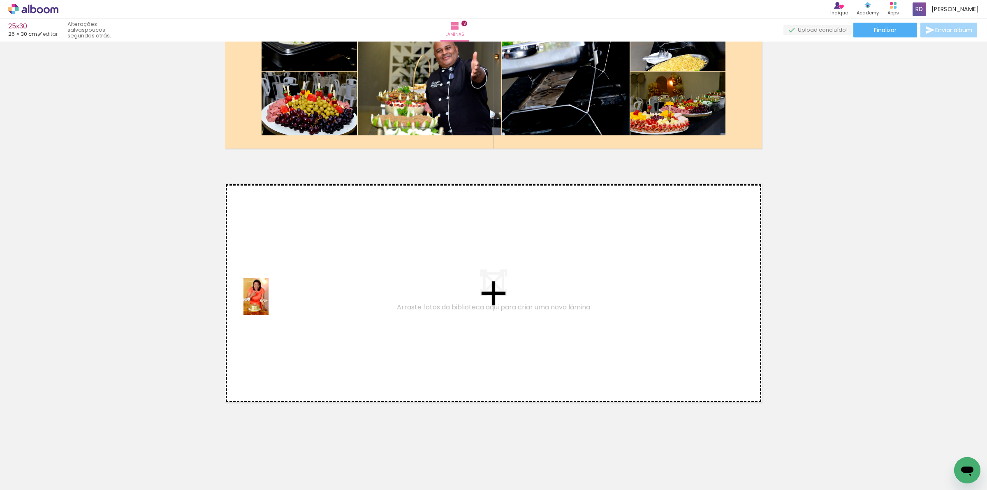
drag, startPoint x: 87, startPoint y: 457, endPoint x: 278, endPoint y: 295, distance: 250.6
click at [278, 295] on quentale-workspace at bounding box center [493, 245] width 987 height 490
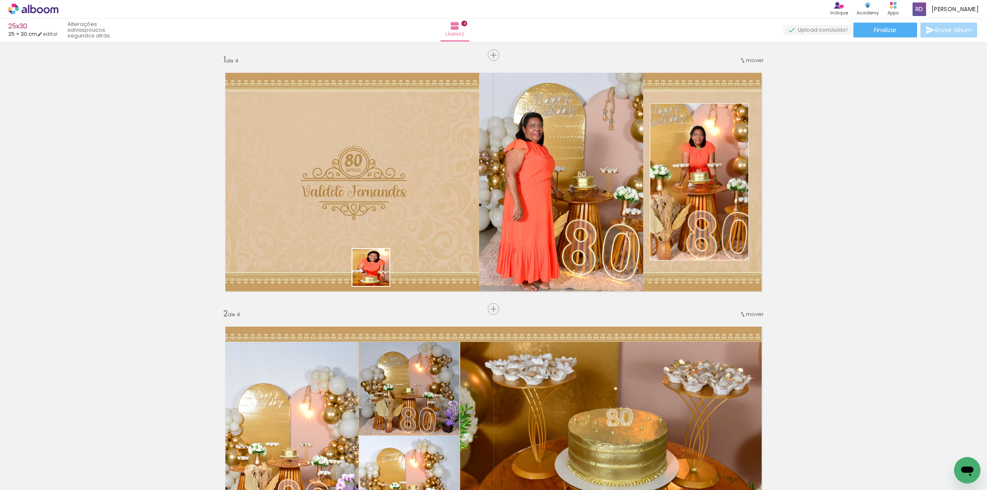
drag, startPoint x: 193, startPoint y: 442, endPoint x: 236, endPoint y: 456, distance: 44.6
click at [389, 266] on quentale-workspace at bounding box center [493, 245] width 987 height 490
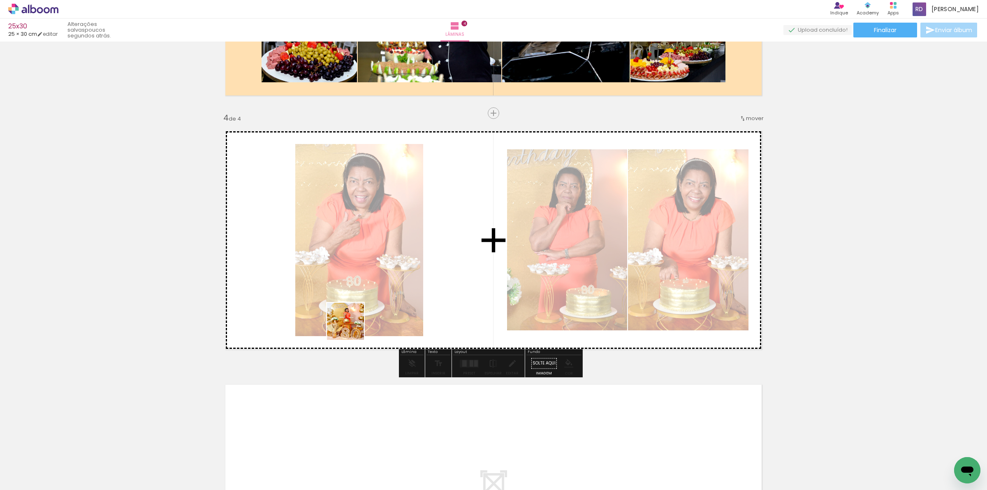
drag, startPoint x: 224, startPoint y: 466, endPoint x: 391, endPoint y: 293, distance: 240.2
click at [391, 293] on quentale-workspace at bounding box center [493, 245] width 987 height 490
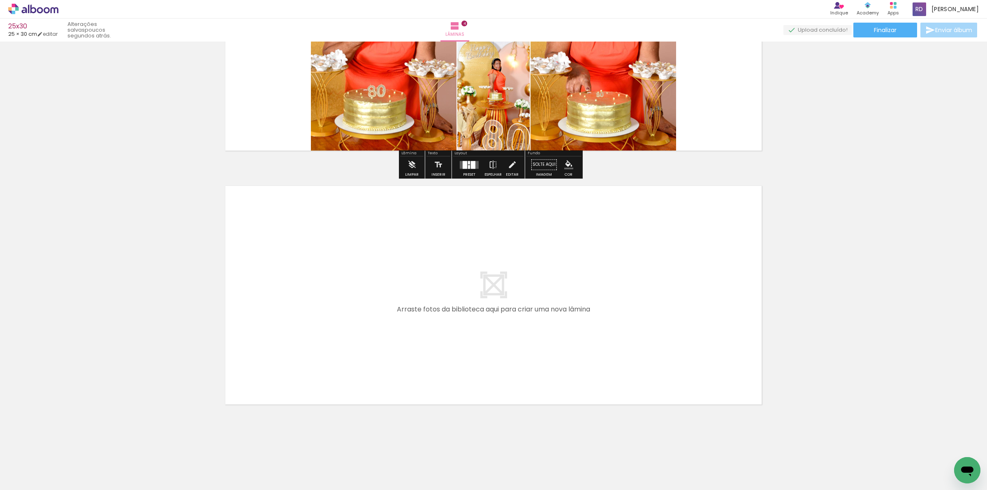
scroll to position [903, 0]
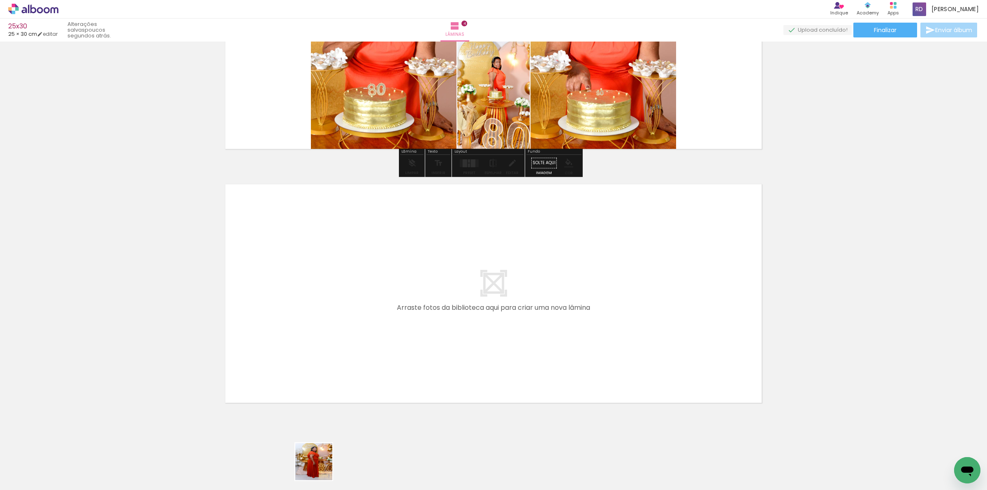
drag, startPoint x: 321, startPoint y: 471, endPoint x: 352, endPoint y: 446, distance: 40.1
click at [320, 307] on quentale-workspace at bounding box center [493, 245] width 987 height 490
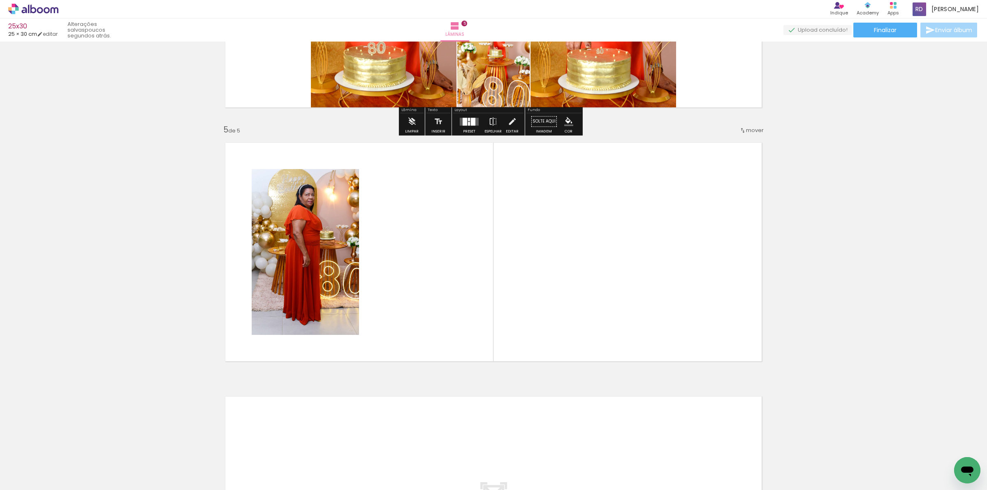
scroll to position [956, 0]
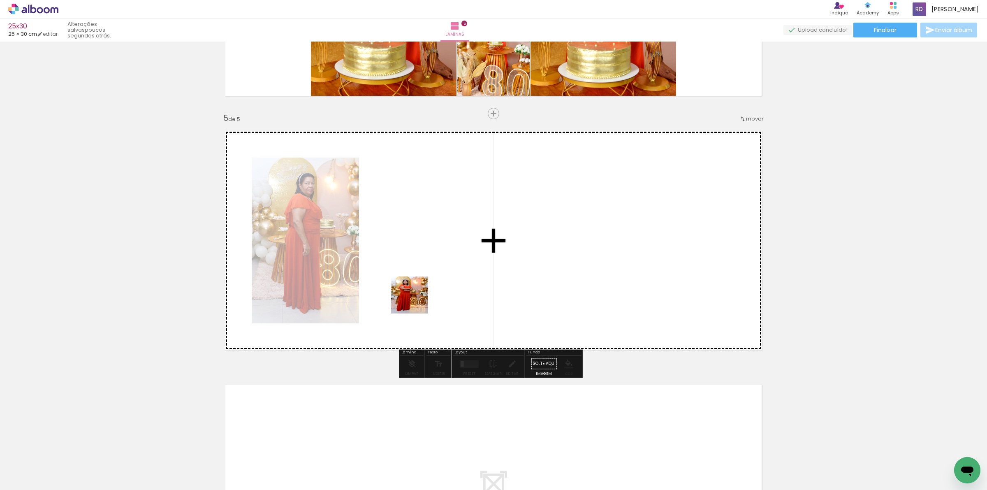
drag, startPoint x: 367, startPoint y: 475, endPoint x: 416, endPoint y: 301, distance: 180.7
click at [416, 301] on quentale-workspace at bounding box center [493, 245] width 987 height 490
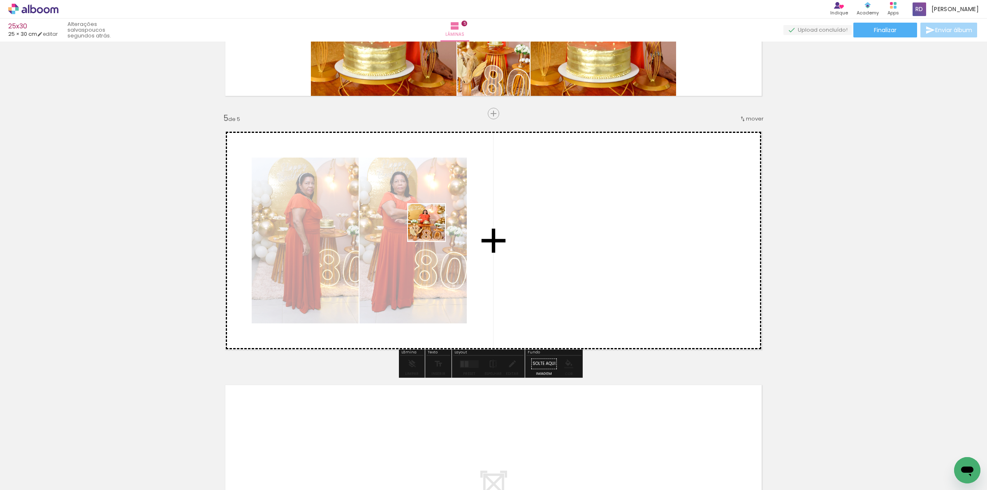
drag, startPoint x: 407, startPoint y: 463, endPoint x: 435, endPoint y: 222, distance: 242.1
click at [435, 222] on quentale-workspace at bounding box center [493, 245] width 987 height 490
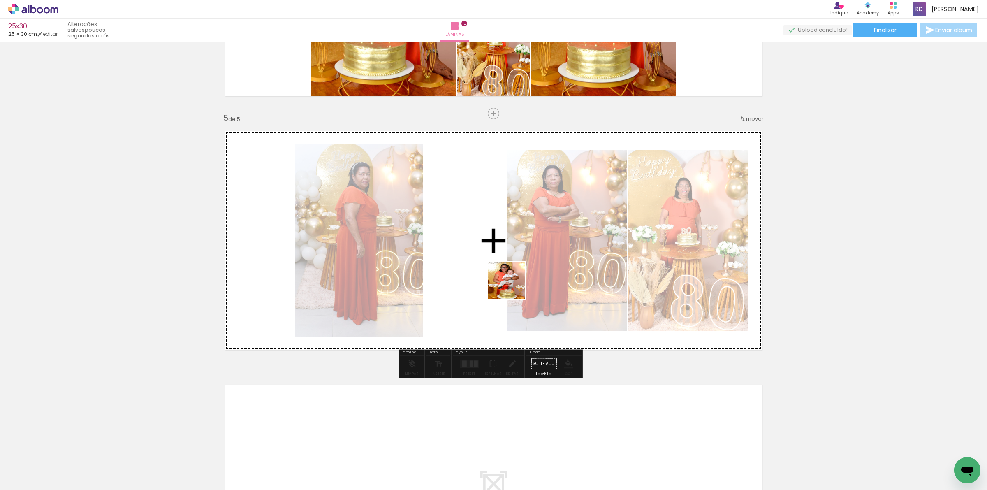
drag, startPoint x: 501, startPoint y: 469, endPoint x: 504, endPoint y: 281, distance: 188.0
click at [513, 284] on quentale-workspace at bounding box center [493, 245] width 987 height 490
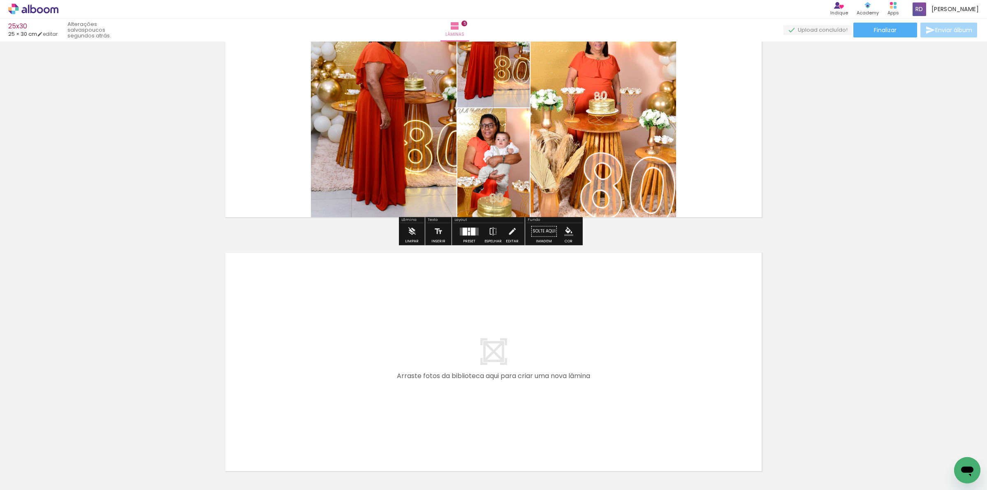
scroll to position [1111, 0]
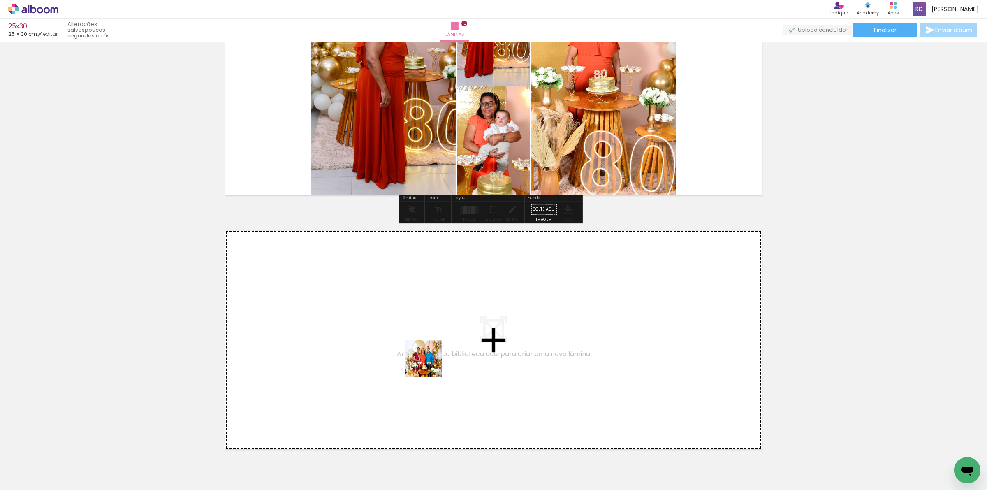
drag, startPoint x: 550, startPoint y: 466, endPoint x: 420, endPoint y: 356, distance: 170.1
click at [420, 356] on quentale-workspace at bounding box center [493, 245] width 987 height 490
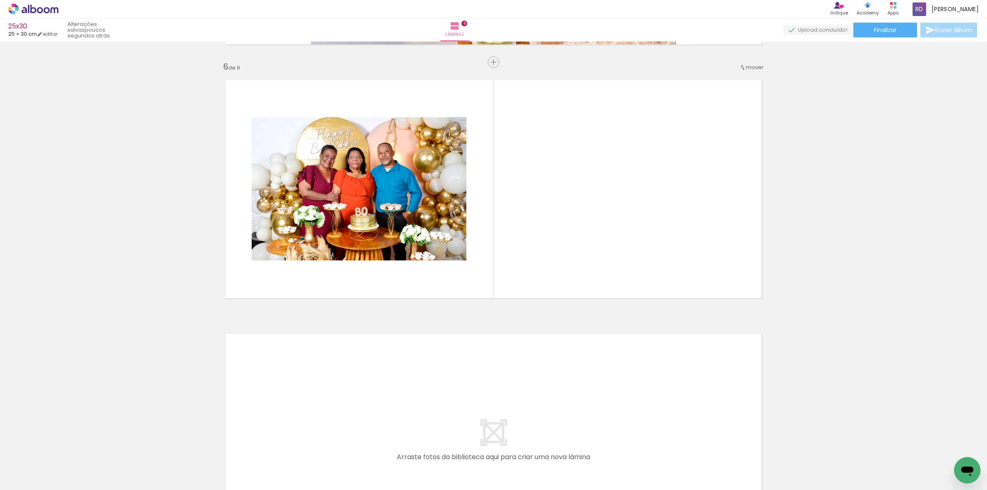
scroll to position [1210, 0]
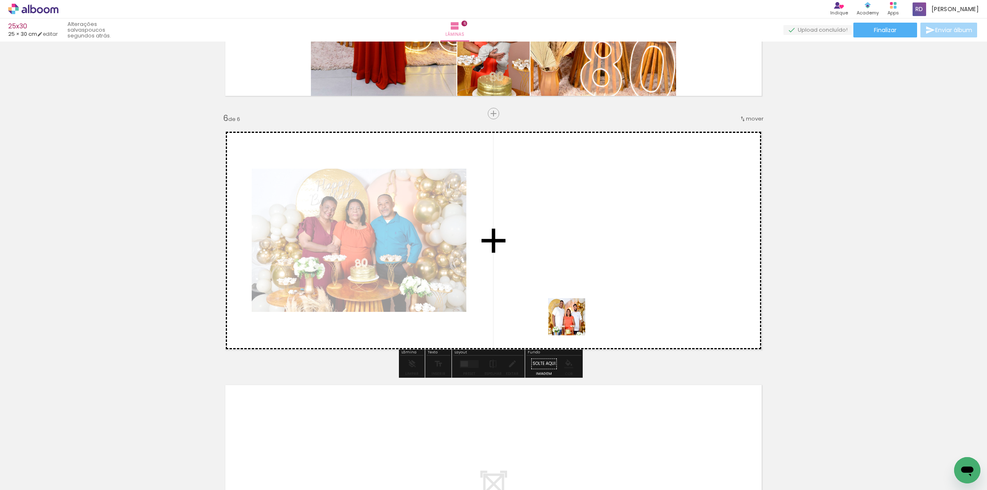
drag, startPoint x: 593, startPoint y: 462, endPoint x: 573, endPoint y: 296, distance: 166.9
click at [573, 296] on quentale-workspace at bounding box center [493, 245] width 987 height 490
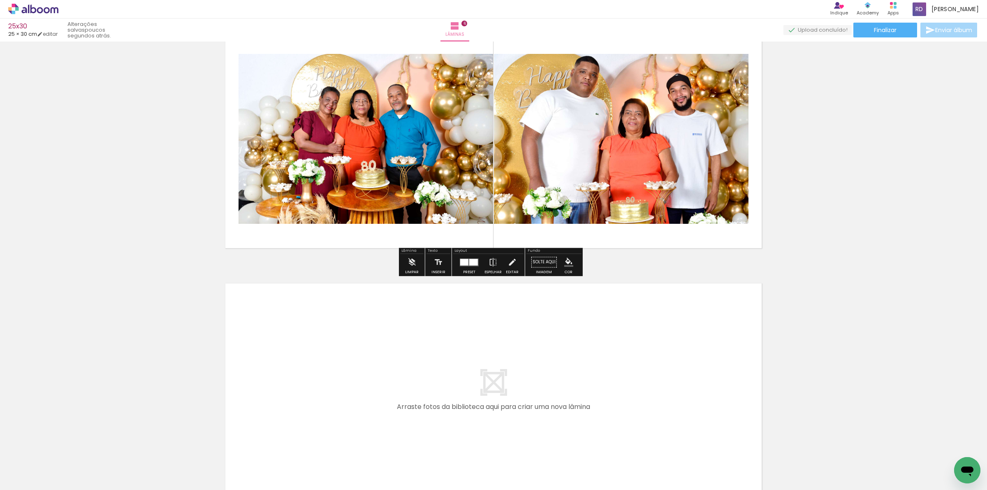
scroll to position [1313, 0]
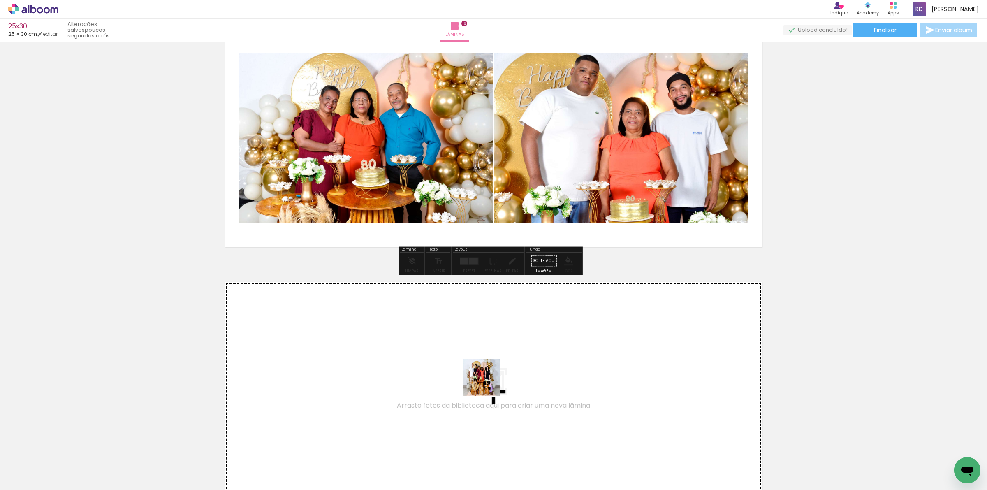
drag, startPoint x: 636, startPoint y: 465, endPoint x: 462, endPoint y: 376, distance: 195.1
click at [462, 376] on quentale-workspace at bounding box center [493, 245] width 987 height 490
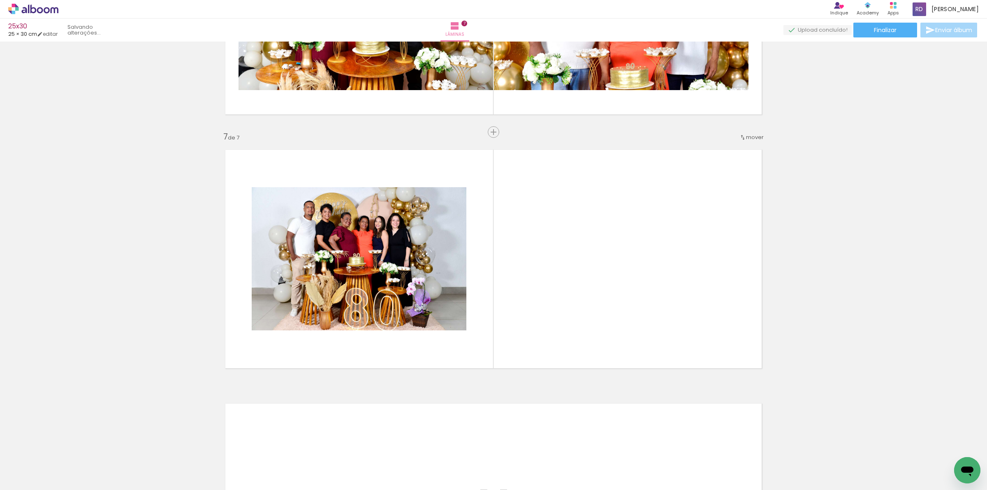
scroll to position [1464, 0]
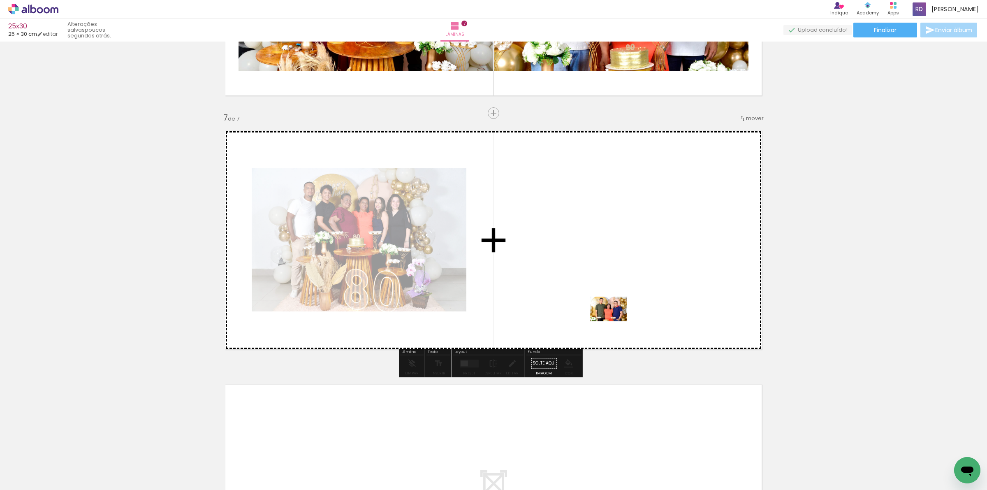
drag, startPoint x: 683, startPoint y: 472, endPoint x: 614, endPoint y: 320, distance: 167.5
click at [614, 320] on quentale-workspace at bounding box center [493, 245] width 987 height 490
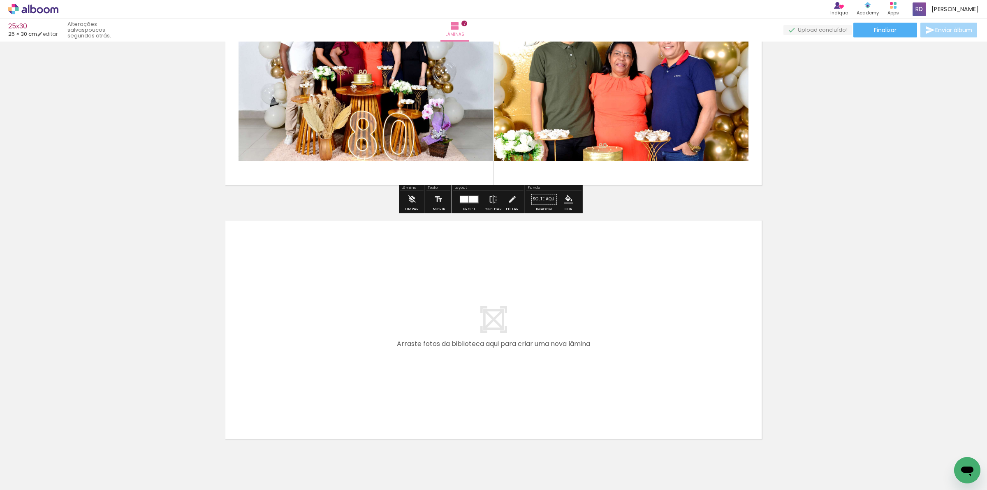
scroll to position [1665, 0]
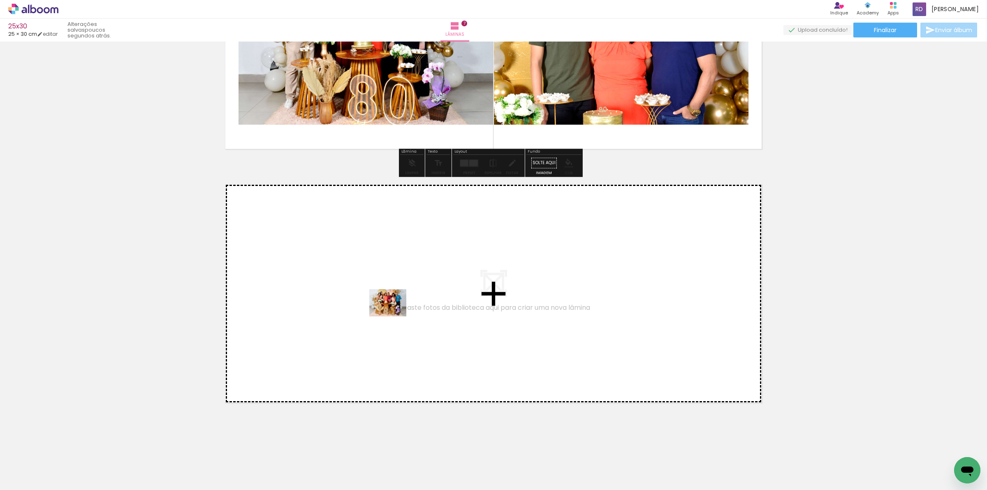
drag, startPoint x: 704, startPoint y: 443, endPoint x: 394, endPoint y: 314, distance: 336.2
click at [394, 314] on quentale-workspace at bounding box center [493, 245] width 987 height 490
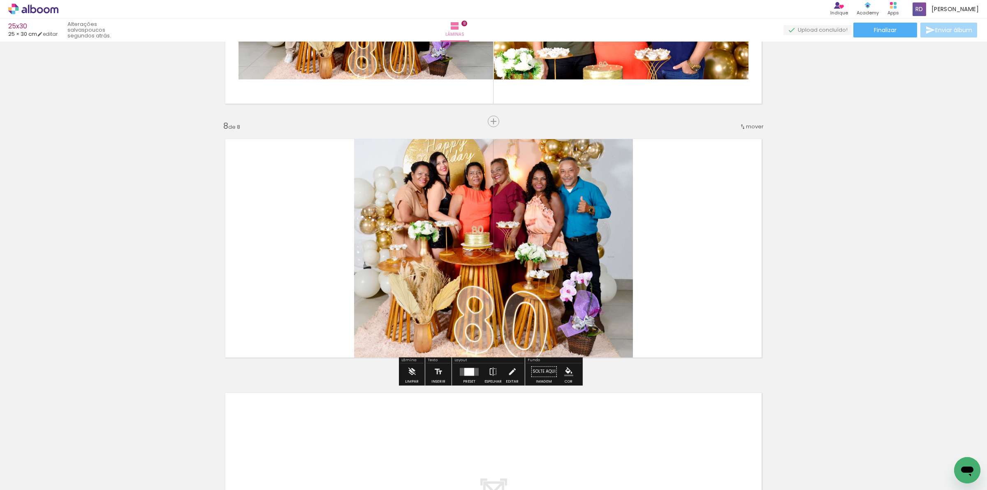
scroll to position [1718, 0]
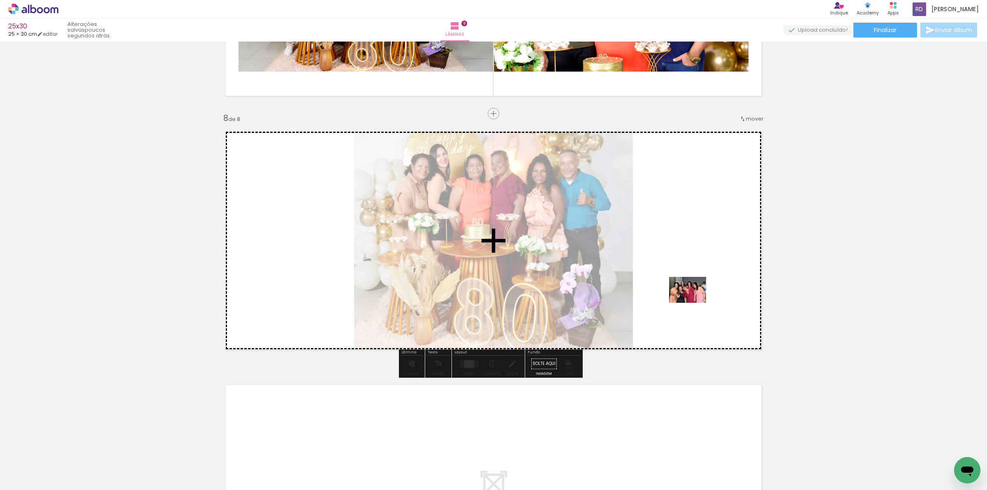
drag, startPoint x: 776, startPoint y: 473, endPoint x: 694, endPoint y: 301, distance: 190.4
click at [694, 301] on quentale-workspace at bounding box center [493, 245] width 987 height 490
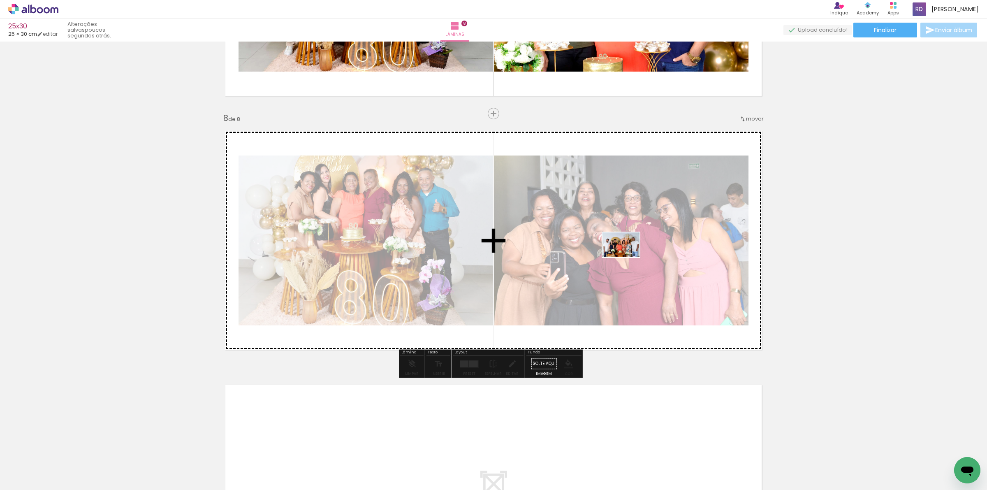
drag, startPoint x: 825, startPoint y: 468, endPoint x: 627, endPoint y: 257, distance: 289.2
click at [627, 257] on quentale-workspace at bounding box center [493, 245] width 987 height 490
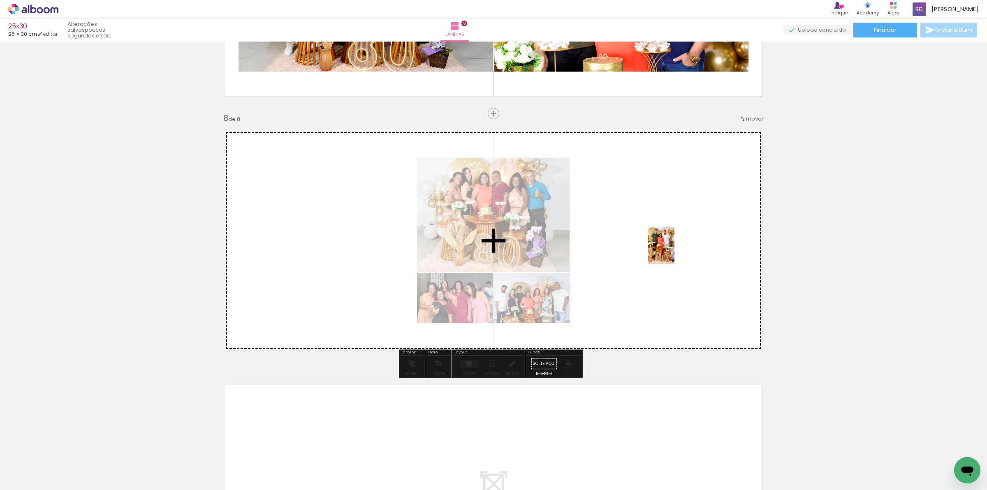
drag, startPoint x: 862, startPoint y: 458, endPoint x: 673, endPoint y: 251, distance: 280.9
click at [673, 251] on quentale-workspace at bounding box center [493, 245] width 987 height 490
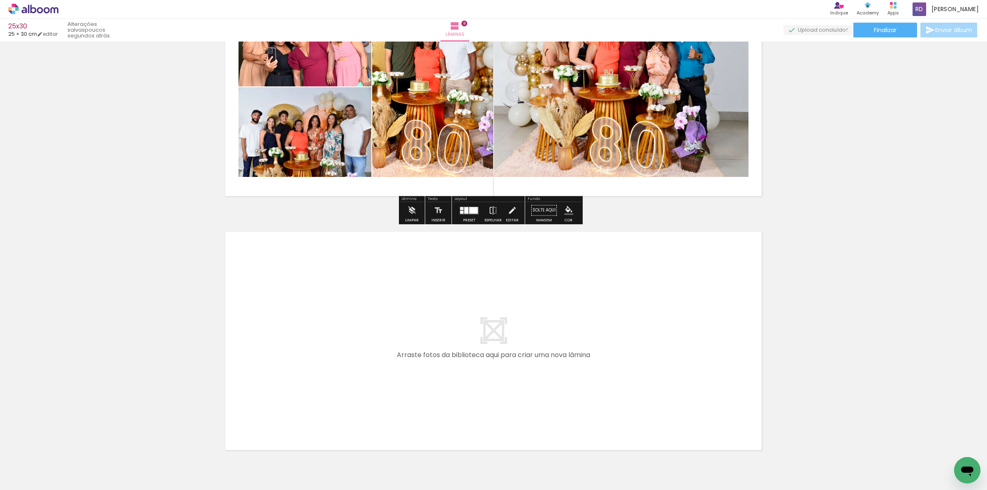
scroll to position [1872, 0]
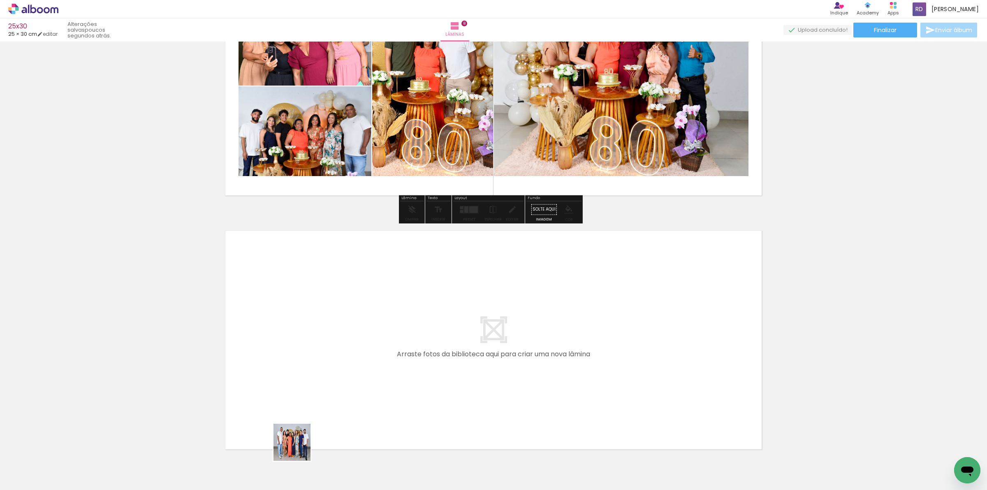
drag, startPoint x: 298, startPoint y: 448, endPoint x: 349, endPoint y: 465, distance: 53.3
click at [309, 333] on quentale-workspace at bounding box center [493, 245] width 987 height 490
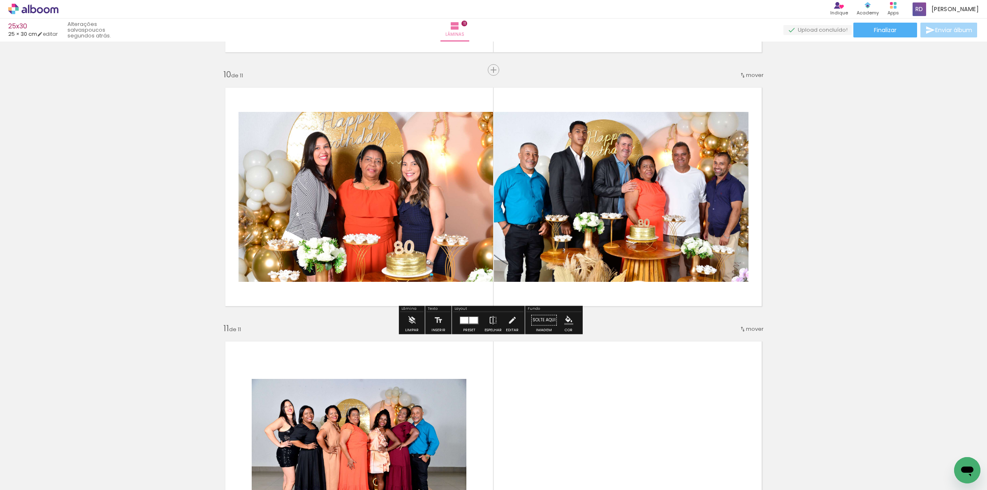
scroll to position [2273, 0]
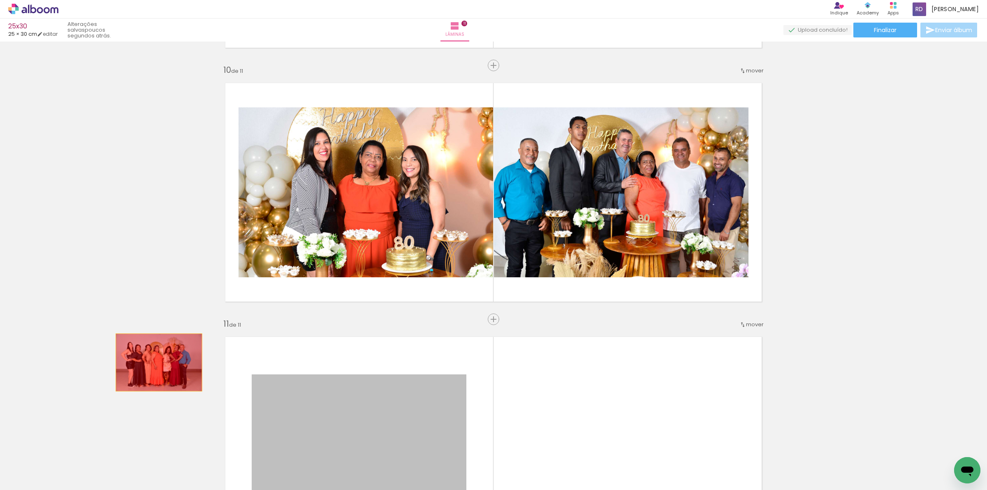
drag, startPoint x: 410, startPoint y: 410, endPoint x: 136, endPoint y: 354, distance: 279.0
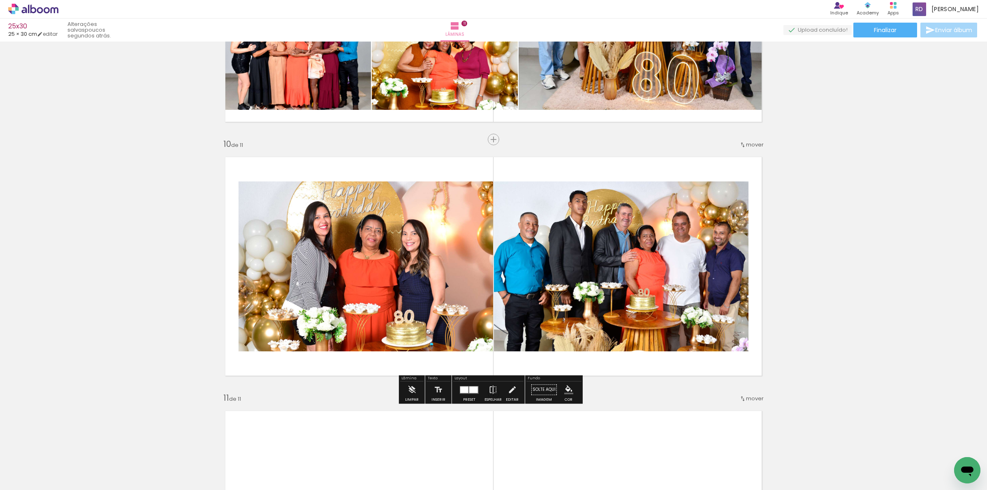
scroll to position [2016, 0]
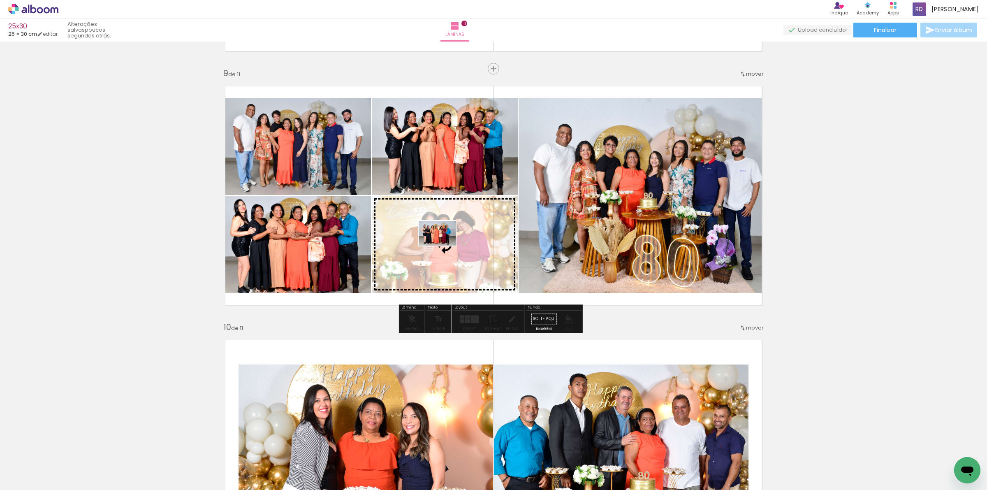
drag, startPoint x: 576, startPoint y: 465, endPoint x: 443, endPoint y: 245, distance: 256.6
click at [443, 245] on quentale-workspace at bounding box center [493, 245] width 987 height 490
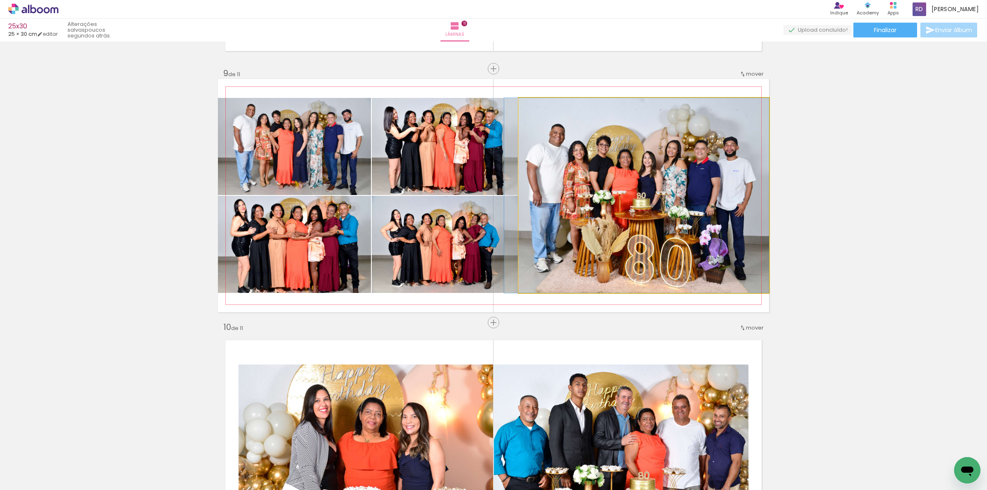
drag, startPoint x: 687, startPoint y: 217, endPoint x: 673, endPoint y: 218, distance: 14.0
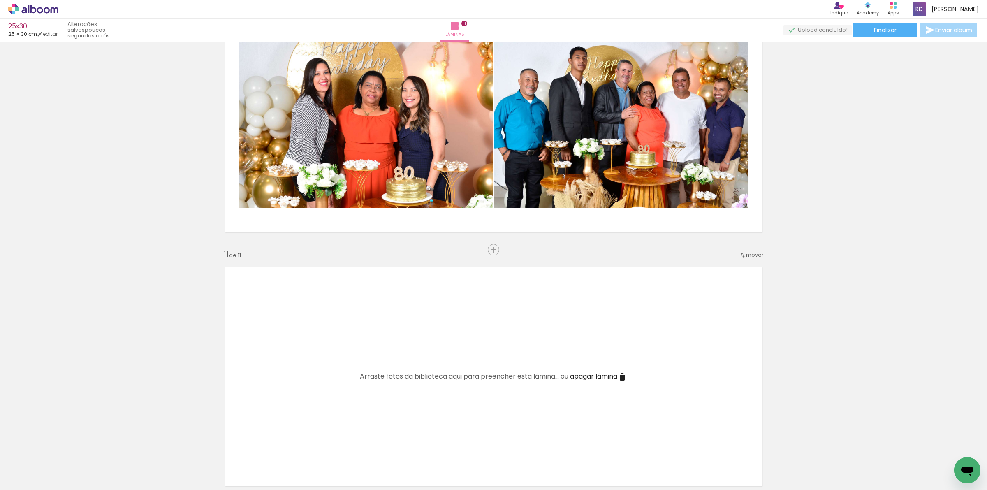
scroll to position [2325, 0]
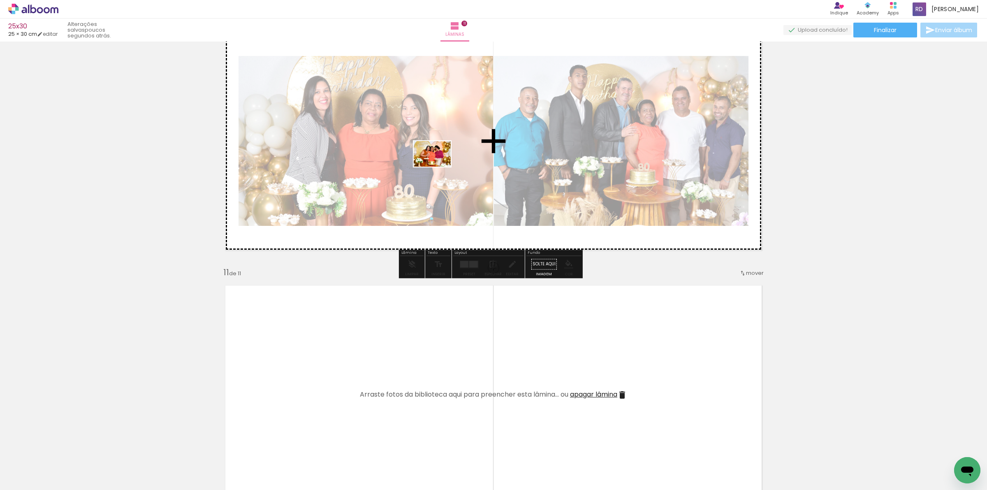
drag, startPoint x: 453, startPoint y: 468, endPoint x: 438, endPoint y: 166, distance: 302.6
click at [438, 166] on quentale-workspace at bounding box center [493, 245] width 987 height 490
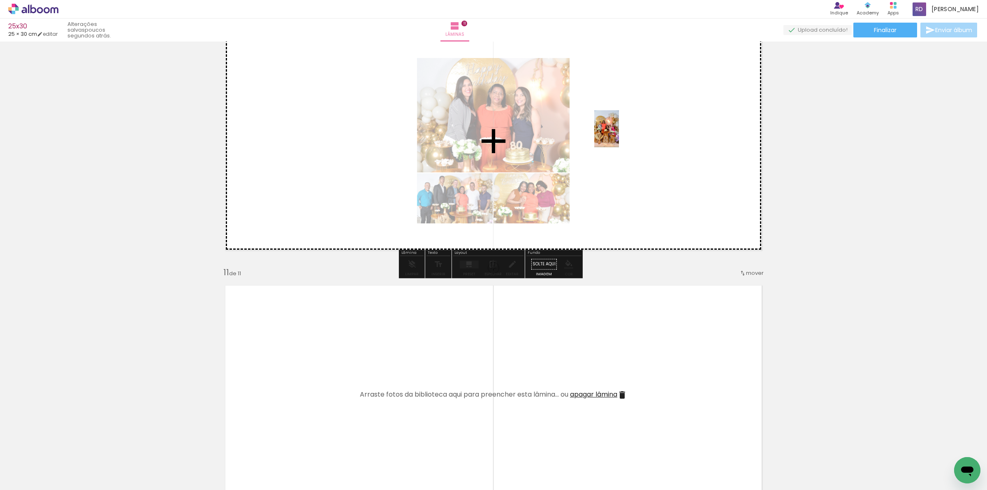
drag, startPoint x: 635, startPoint y: 465, endPoint x: 619, endPoint y: 135, distance: 330.2
click at [619, 135] on quentale-workspace at bounding box center [493, 245] width 987 height 490
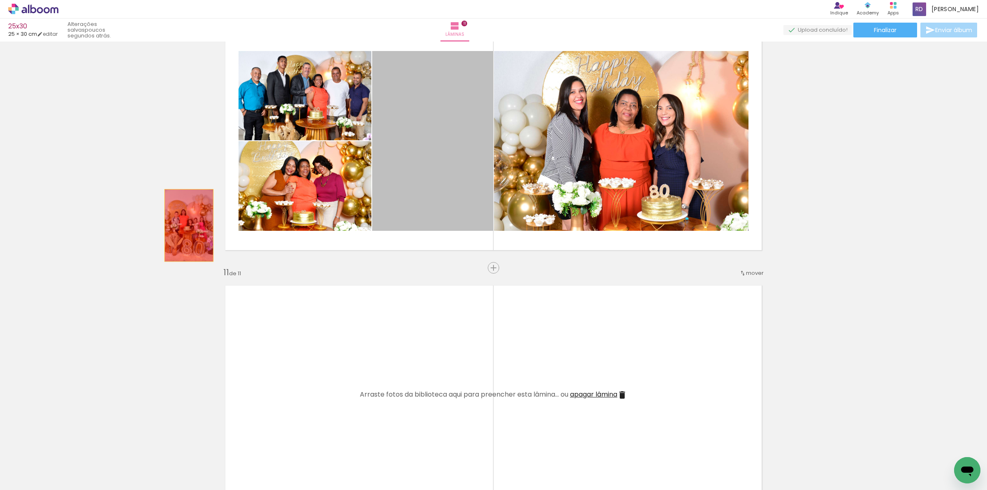
drag, startPoint x: 431, startPoint y: 154, endPoint x: 165, endPoint y: 227, distance: 275.7
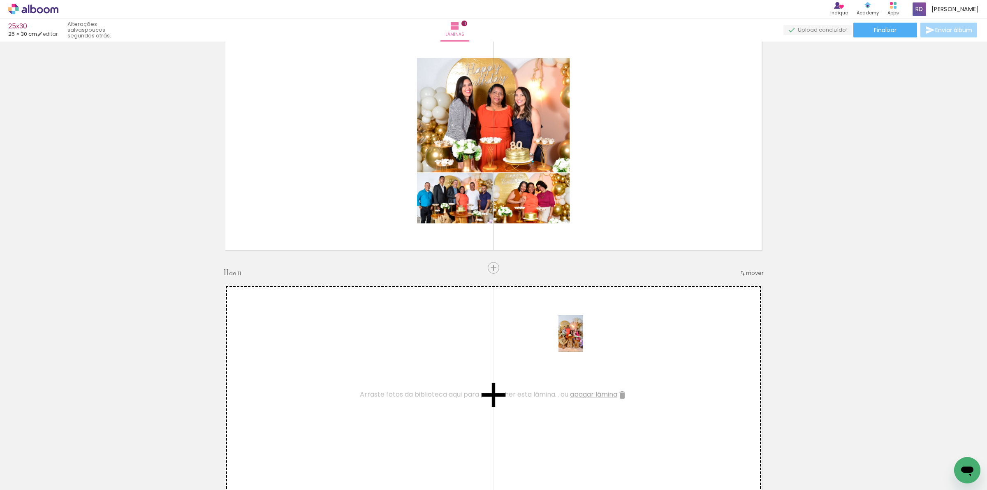
drag, startPoint x: 637, startPoint y: 464, endPoint x: 583, endPoint y: 340, distance: 135.5
click at [583, 340] on quentale-workspace at bounding box center [493, 245] width 987 height 490
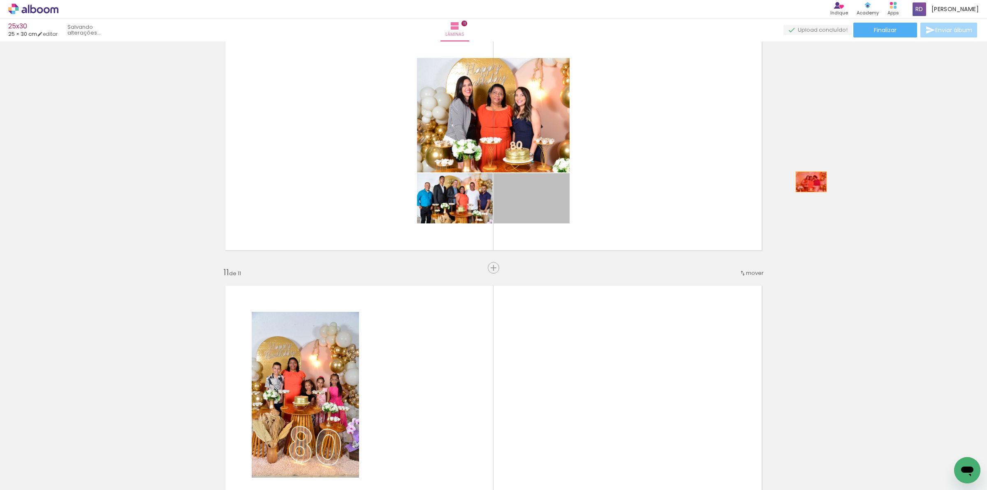
drag, startPoint x: 526, startPoint y: 201, endPoint x: 807, endPoint y: 181, distance: 281.5
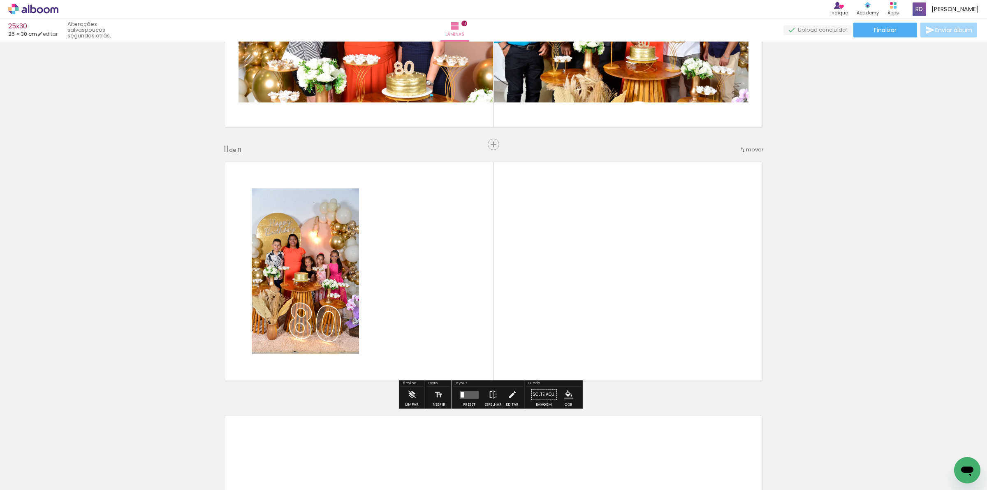
scroll to position [2479, 0]
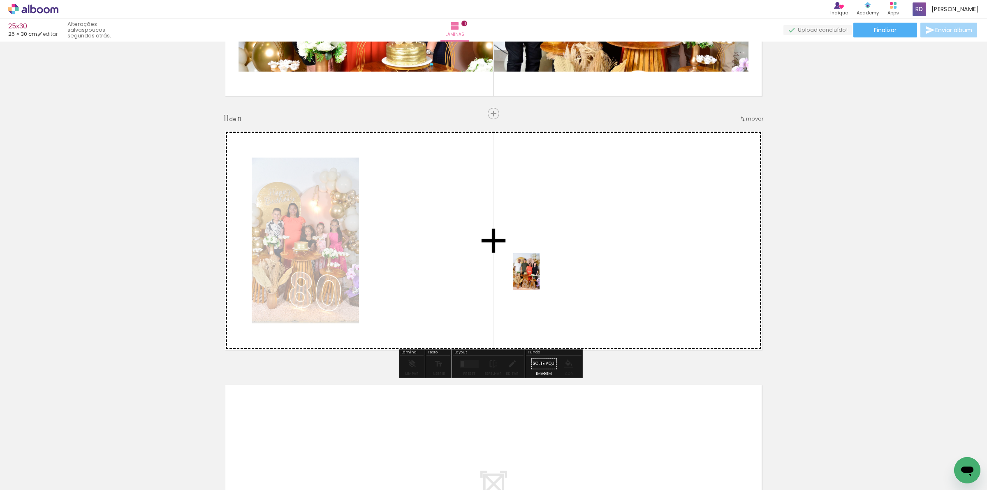
drag, startPoint x: 734, startPoint y: 464, endPoint x: 538, endPoint y: 278, distance: 270.5
click at [538, 278] on quentale-workspace at bounding box center [493, 245] width 987 height 490
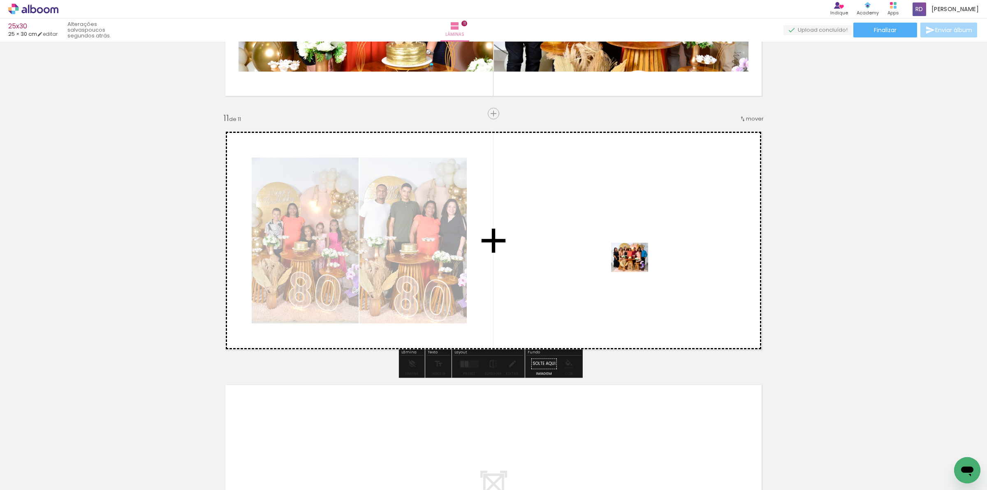
drag, startPoint x: 683, startPoint y: 466, endPoint x: 636, endPoint y: 267, distance: 204.1
click at [636, 267] on quentale-workspace at bounding box center [493, 245] width 987 height 490
